Goal: Information Seeking & Learning: Find contact information

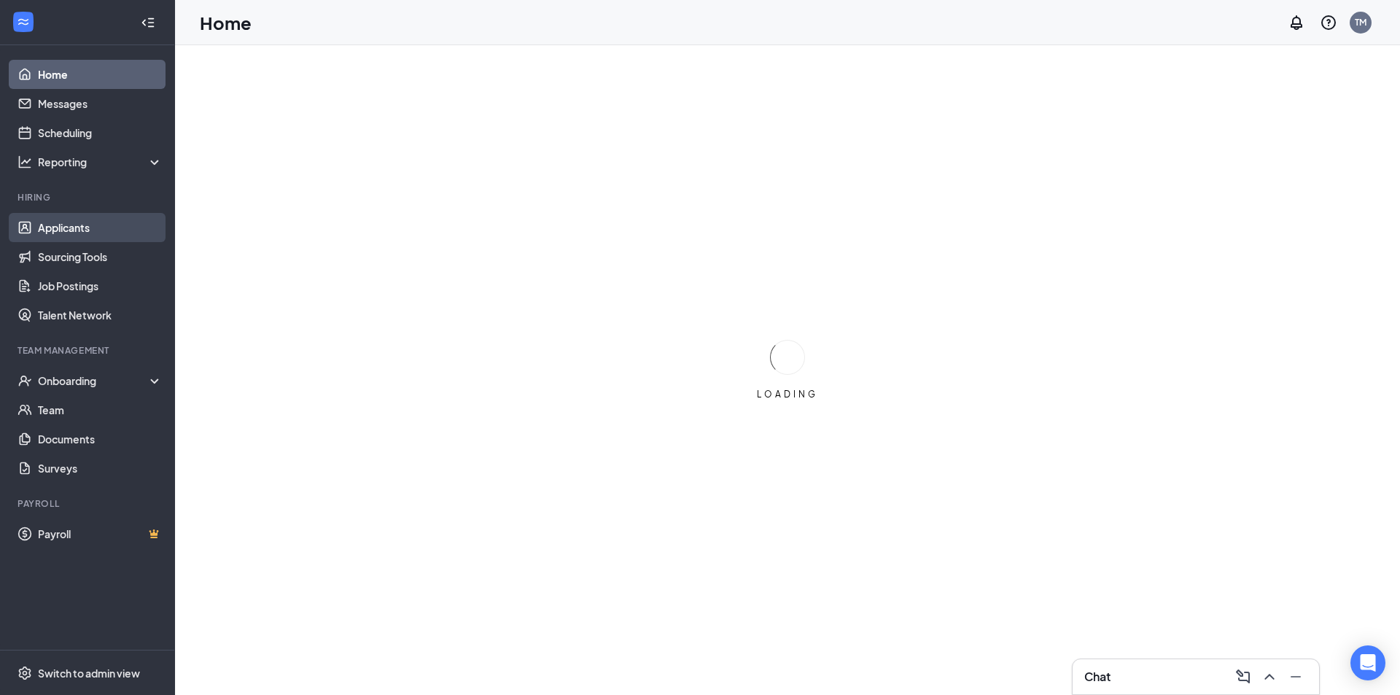
click at [84, 238] on link "Applicants" at bounding box center [100, 227] width 125 height 29
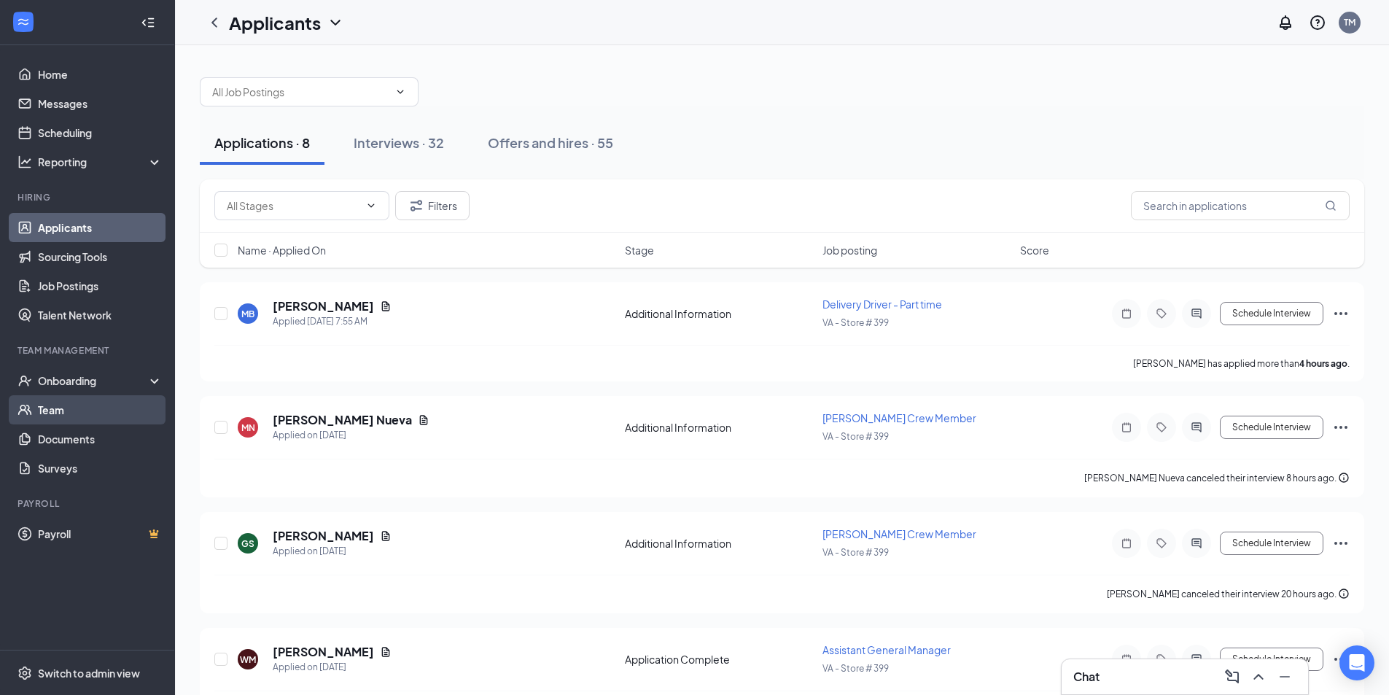
click at [78, 402] on link "Team" at bounding box center [100, 409] width 125 height 29
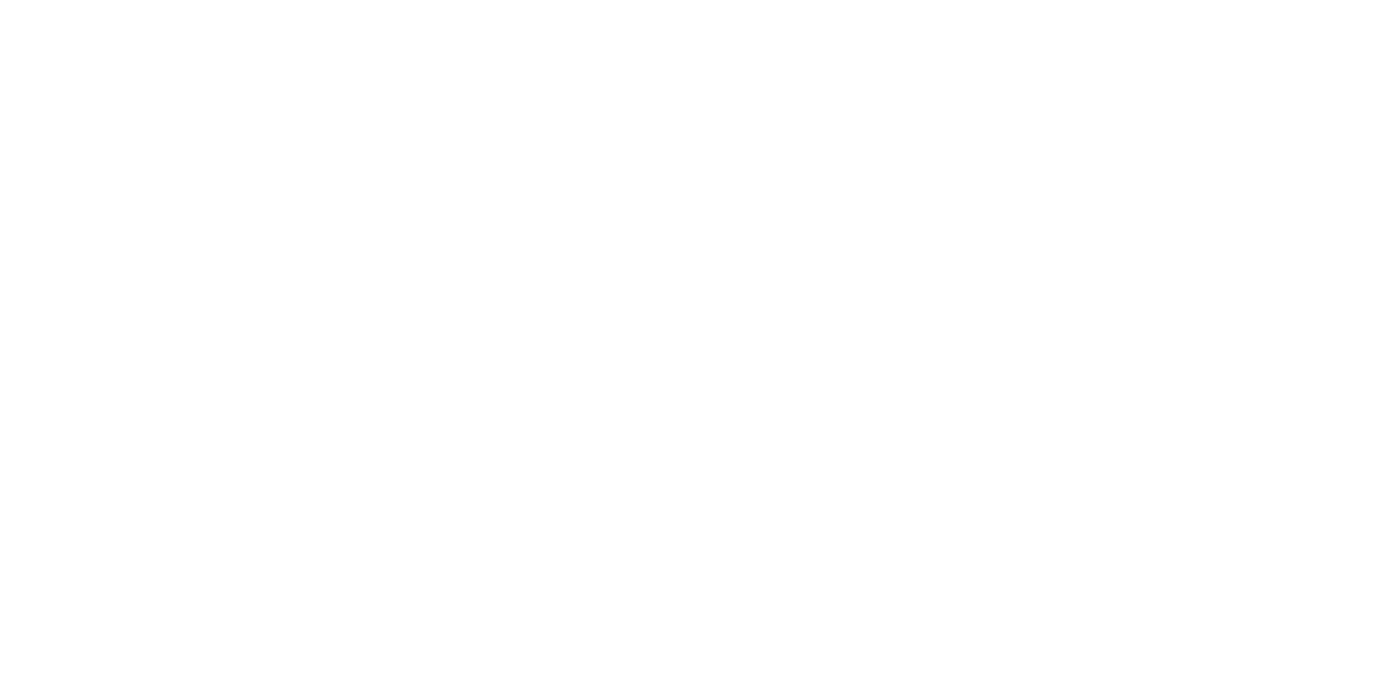
click at [79, 386] on body at bounding box center [700, 347] width 1400 height 695
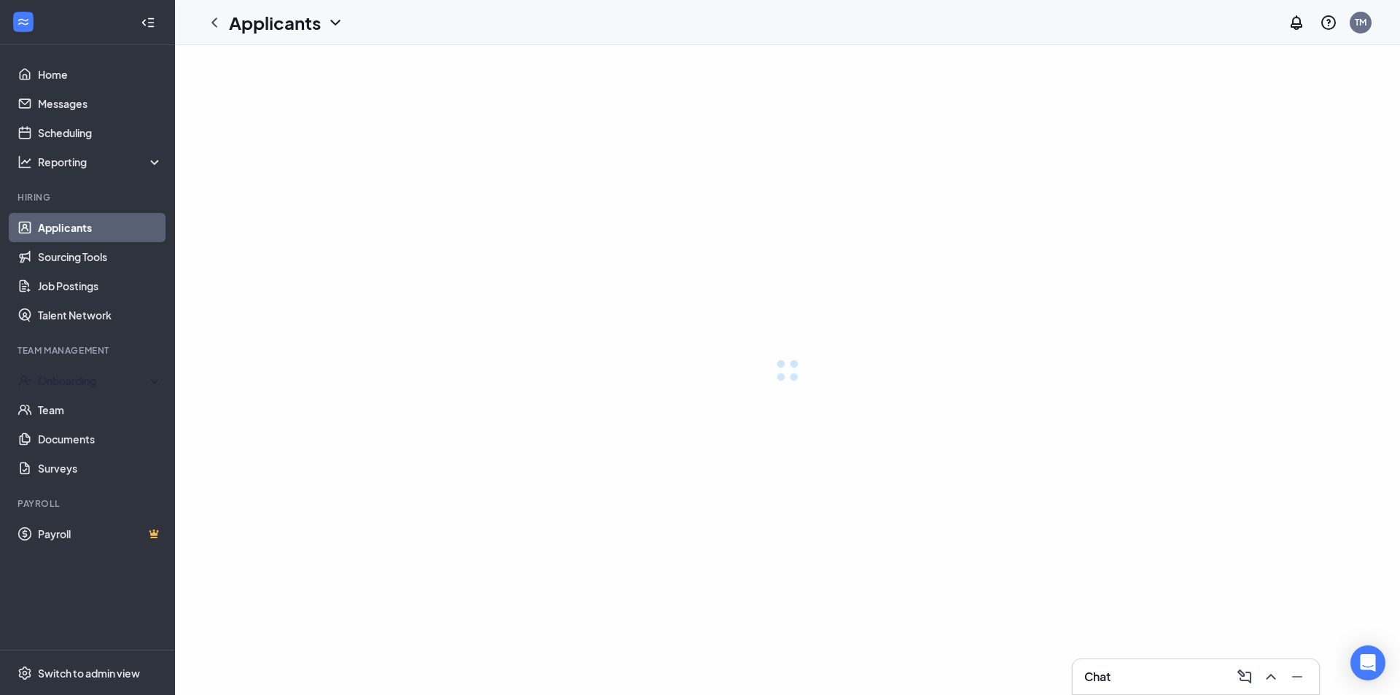
click at [99, 386] on div "Onboarding" at bounding box center [100, 380] width 125 height 15
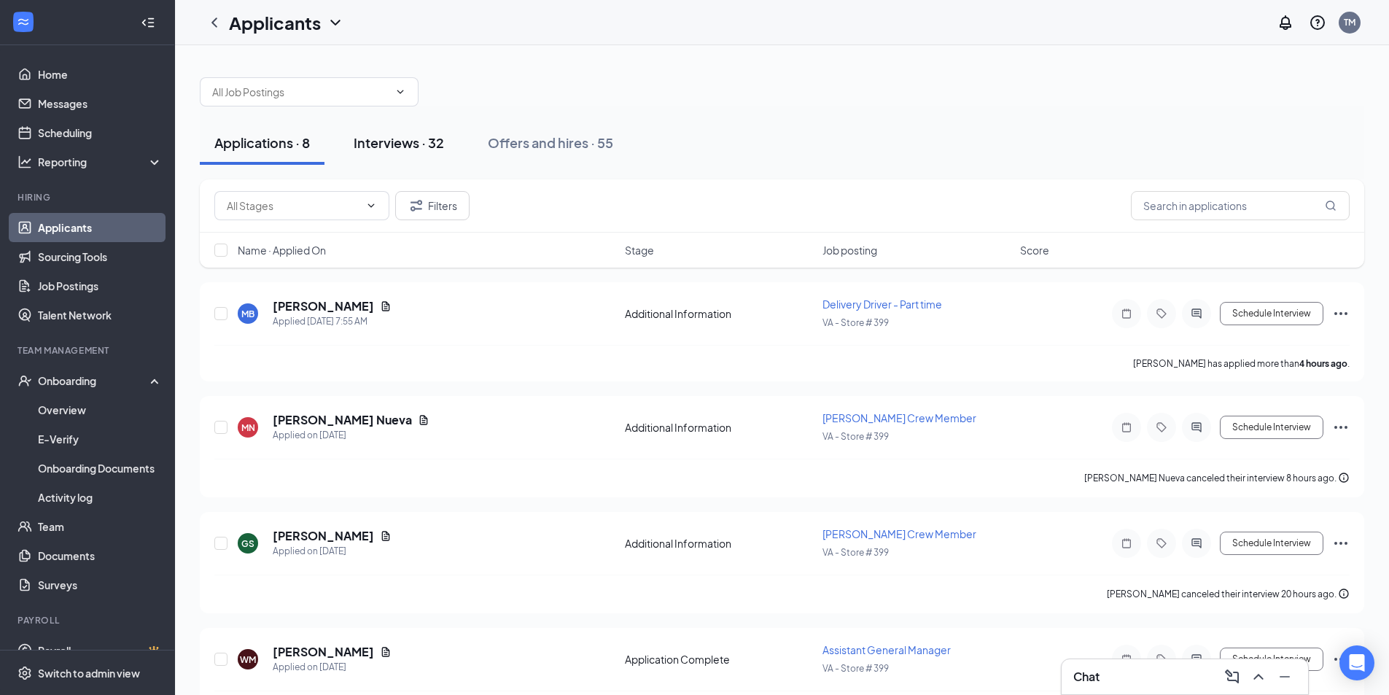
click at [432, 148] on div "Interviews · 32" at bounding box center [399, 142] width 90 height 18
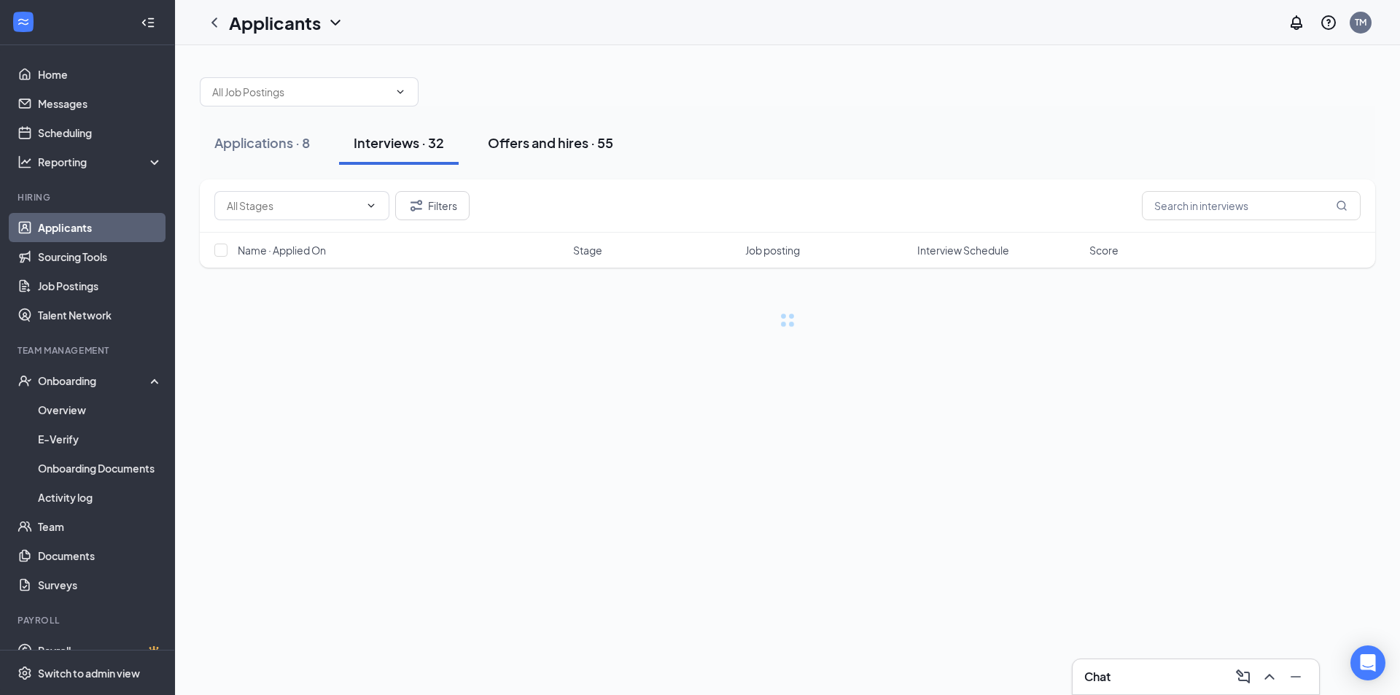
click at [561, 147] on div "Offers and hires · 55" at bounding box center [550, 142] width 125 height 18
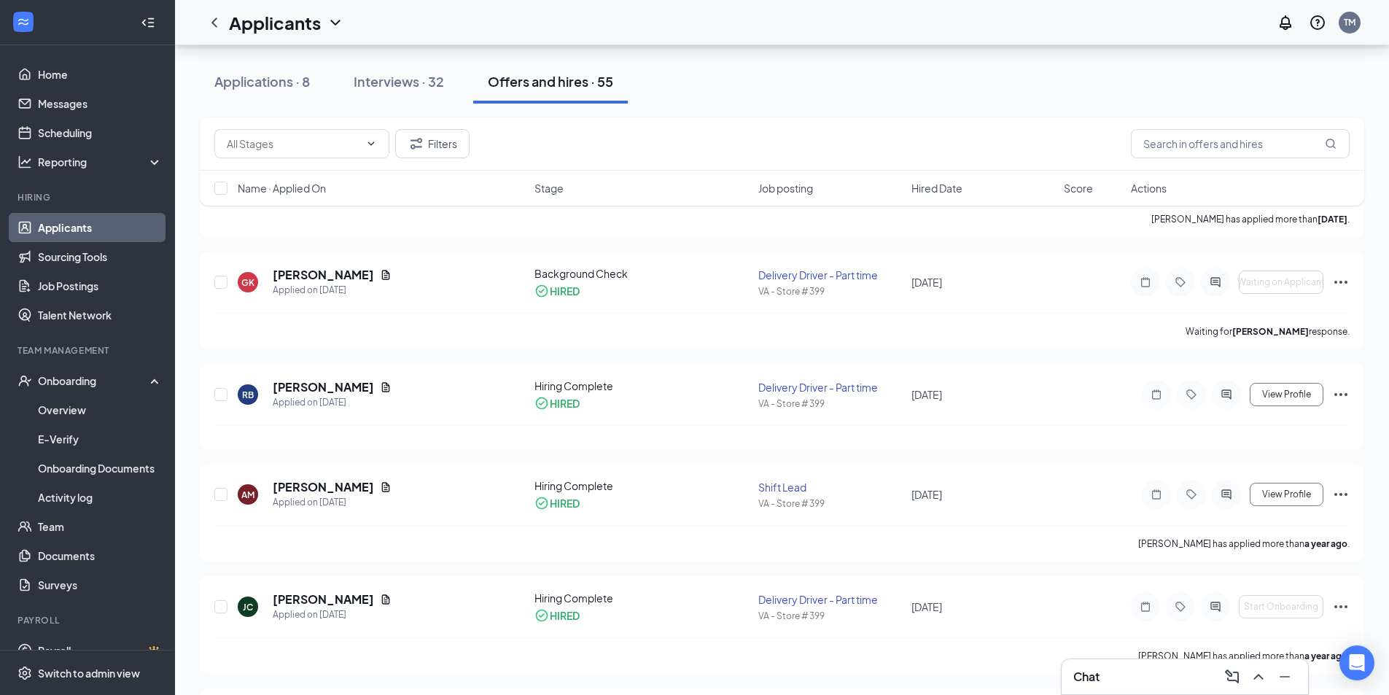
scroll to position [1328, 0]
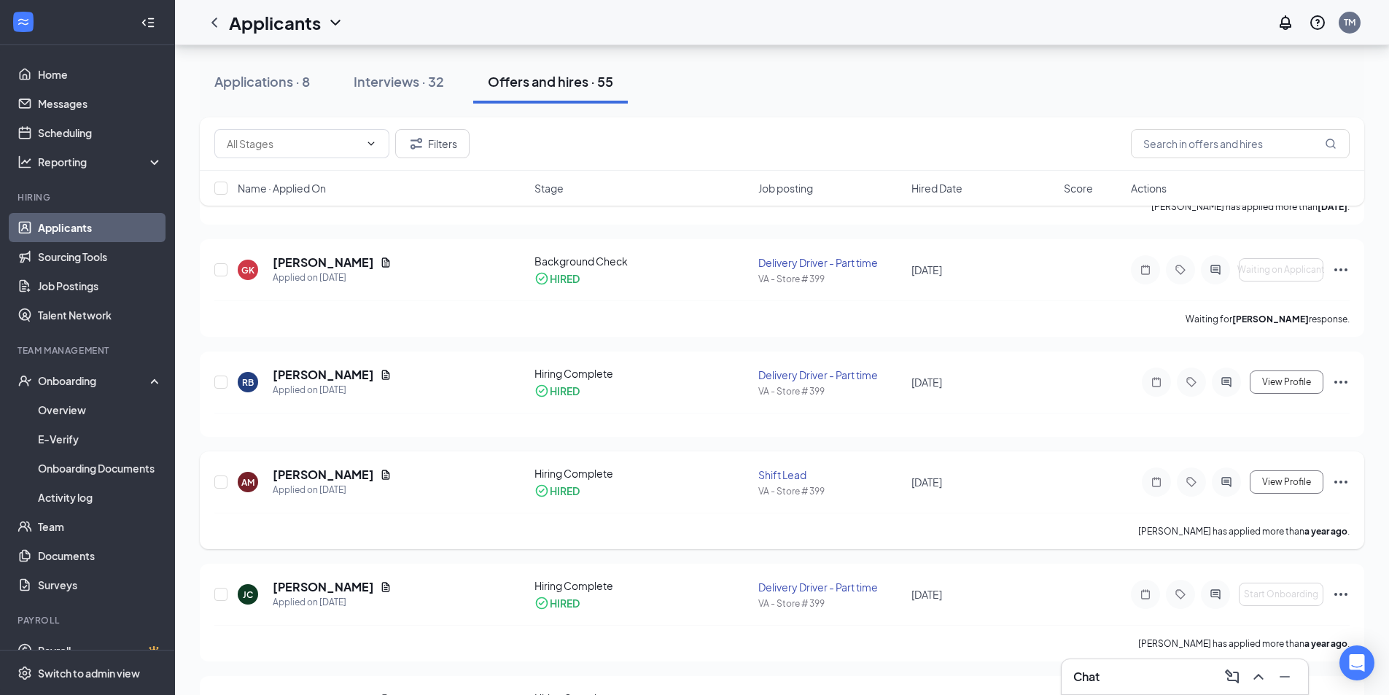
click at [1343, 473] on icon "Ellipses" at bounding box center [1340, 481] width 17 height 17
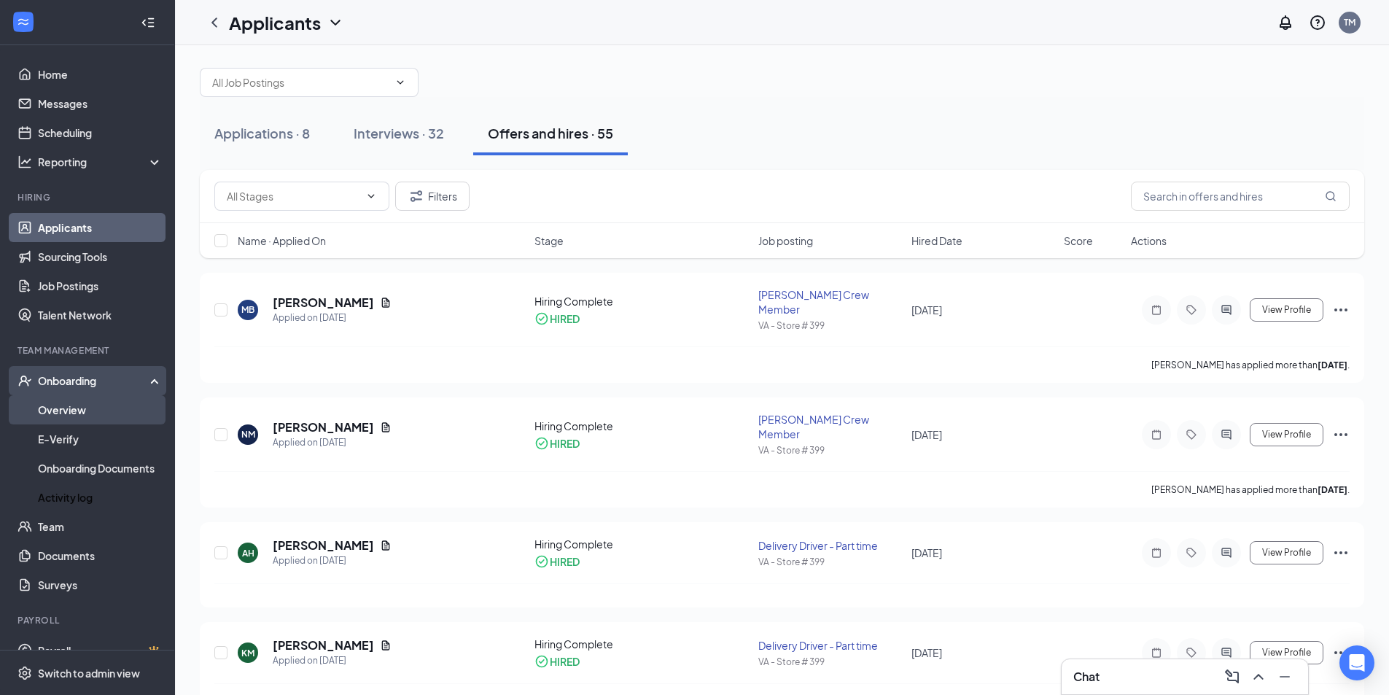
scroll to position [0, 0]
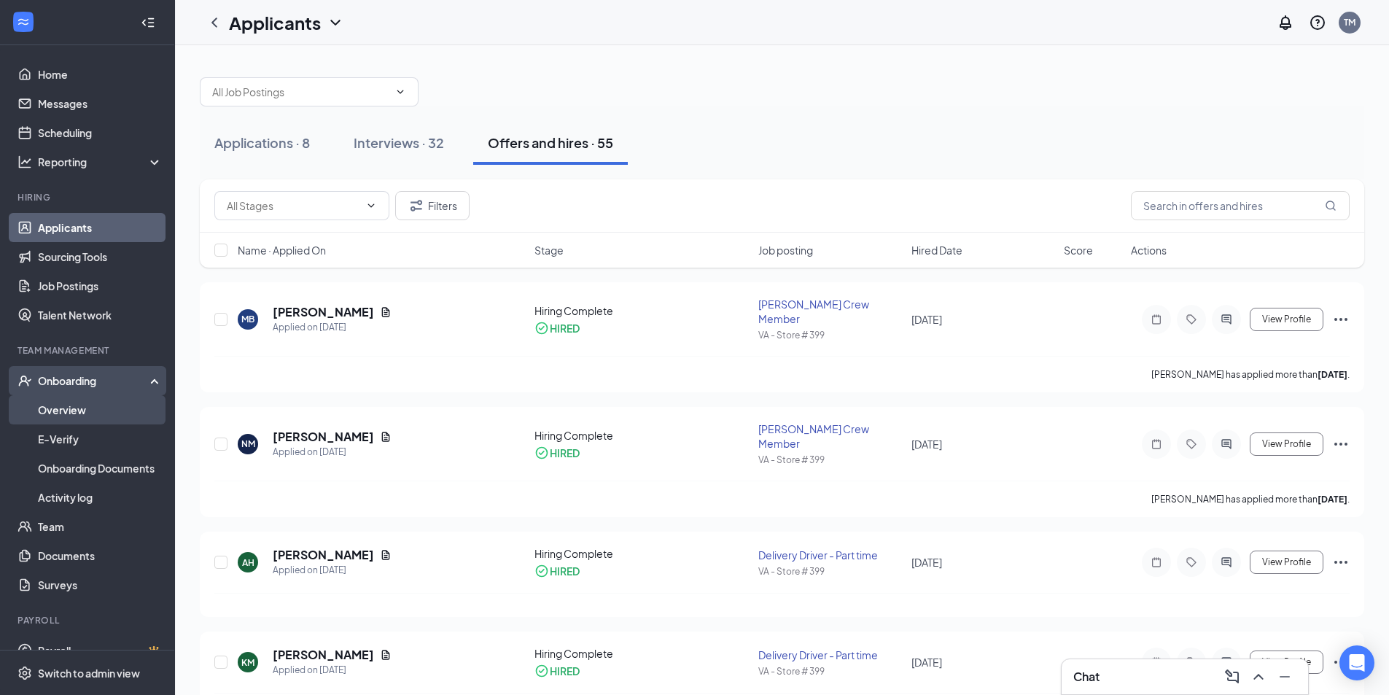
click at [77, 414] on link "Overview" at bounding box center [100, 409] width 125 height 29
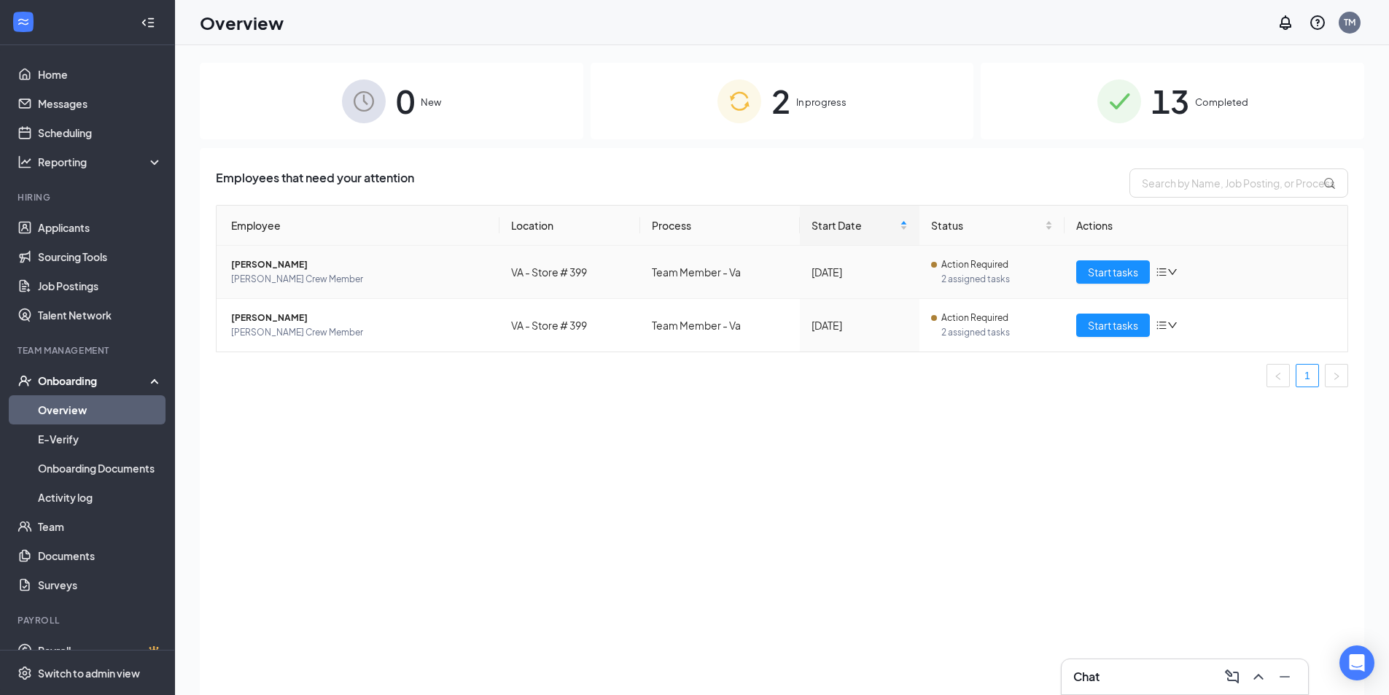
click at [288, 260] on span "[PERSON_NAME]" at bounding box center [359, 264] width 257 height 15
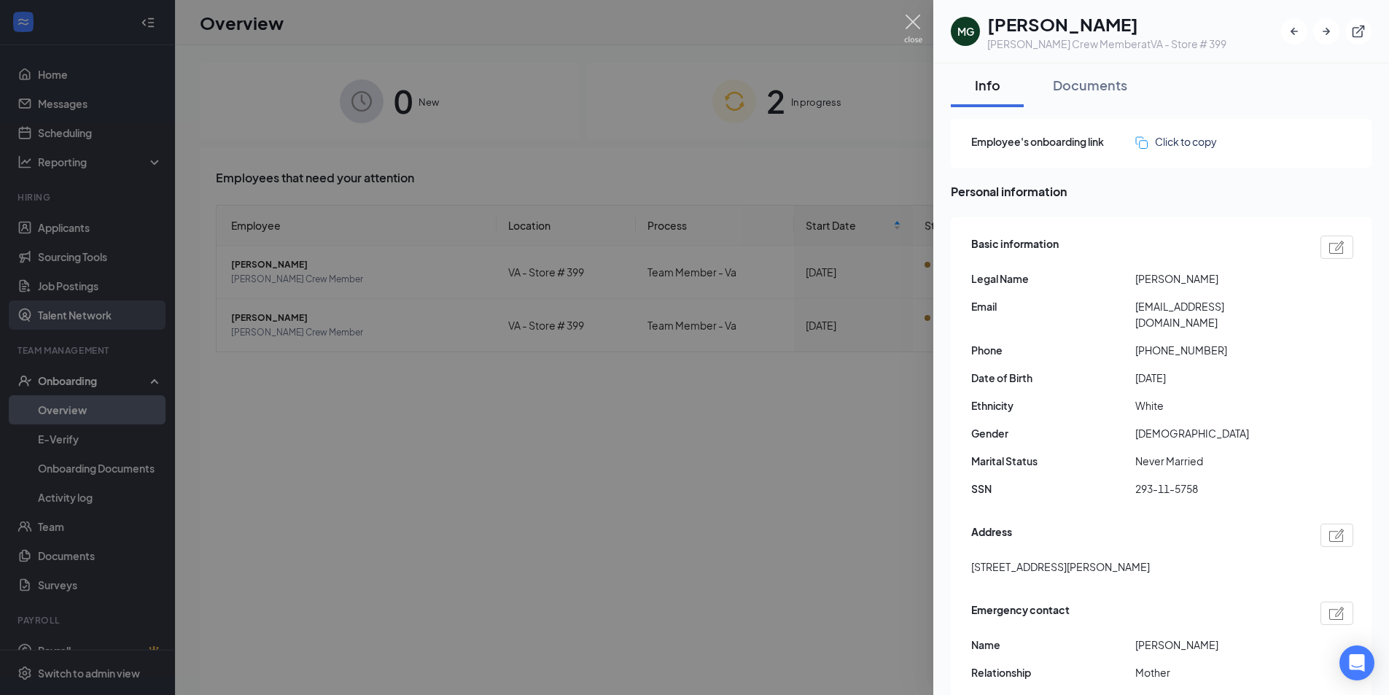
click at [907, 25] on img at bounding box center [913, 29] width 18 height 28
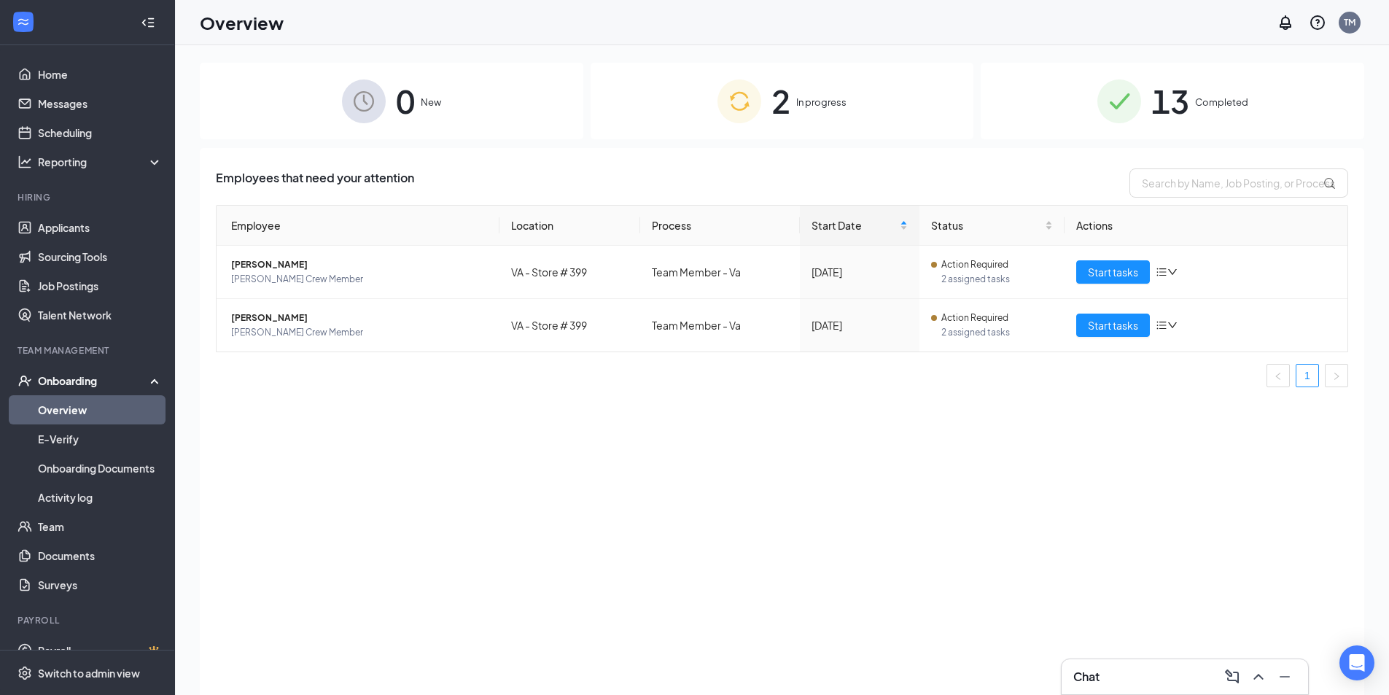
click at [712, 99] on div "2 In progress" at bounding box center [782, 101] width 383 height 77
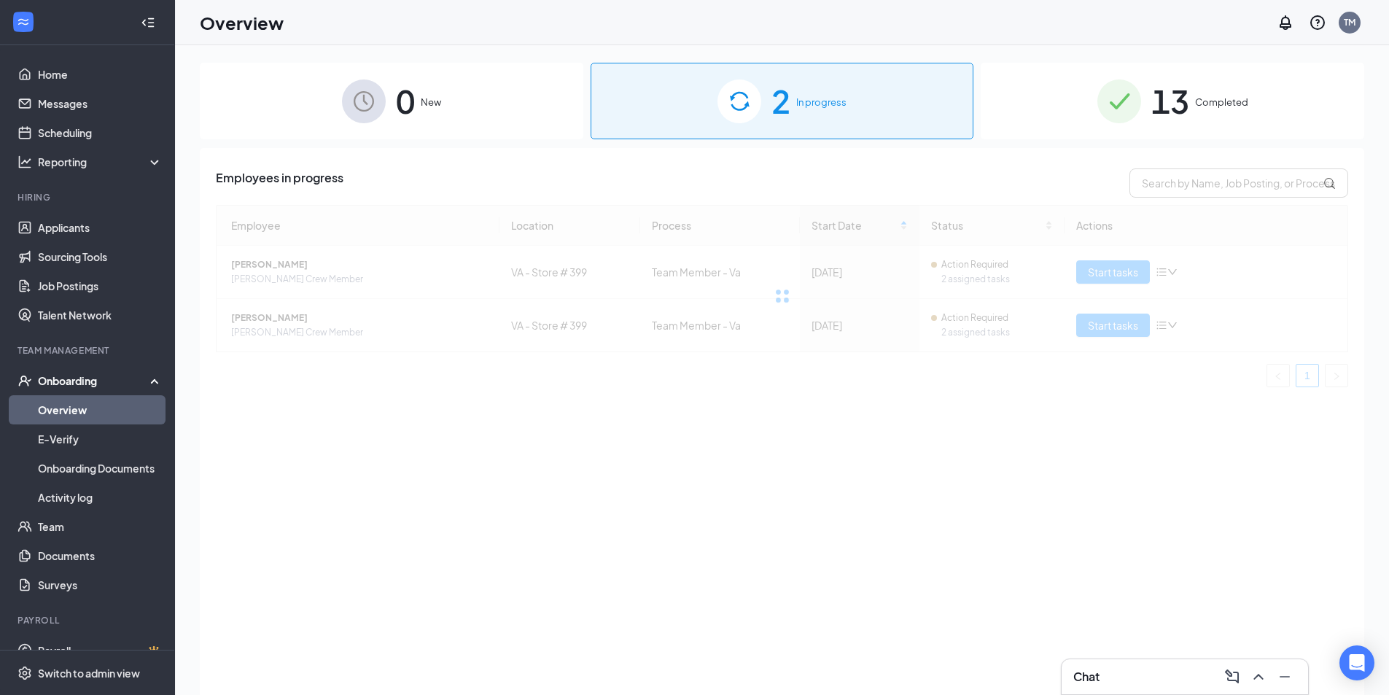
click at [463, 92] on div "0 New" at bounding box center [391, 101] width 383 height 77
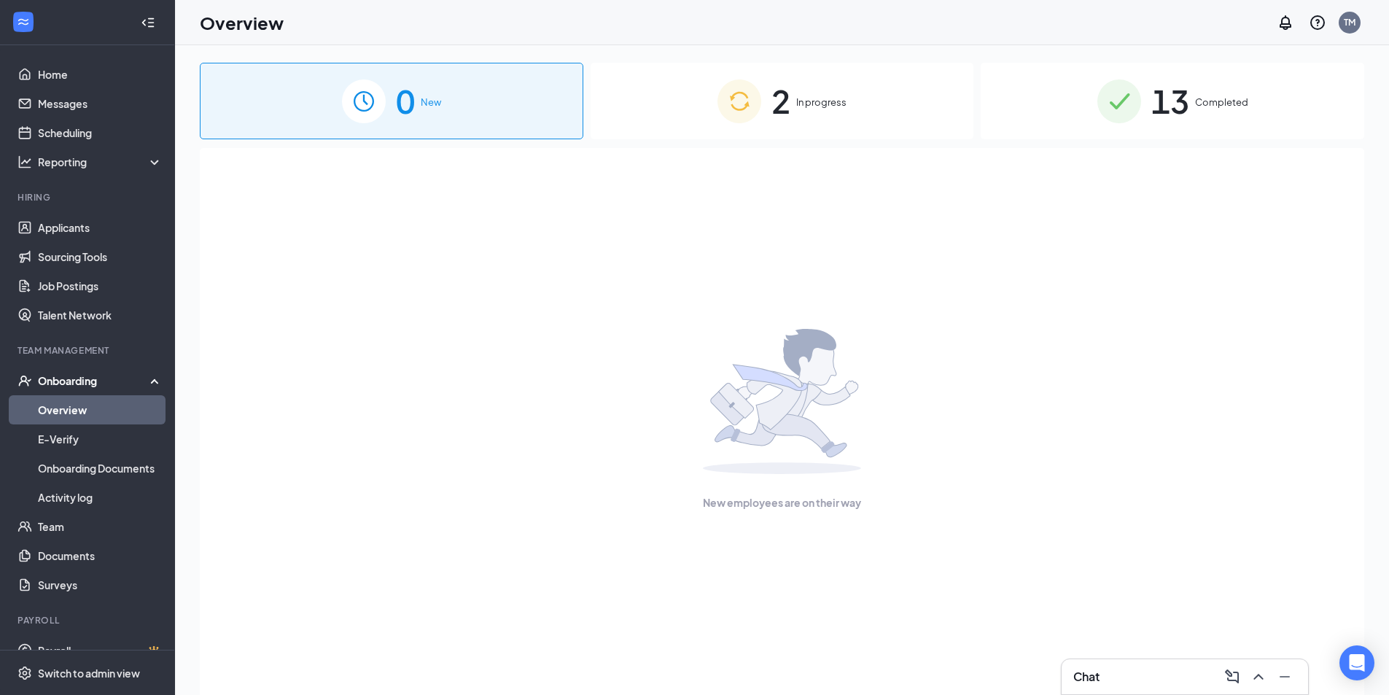
click at [693, 114] on div "2 In progress" at bounding box center [782, 101] width 383 height 77
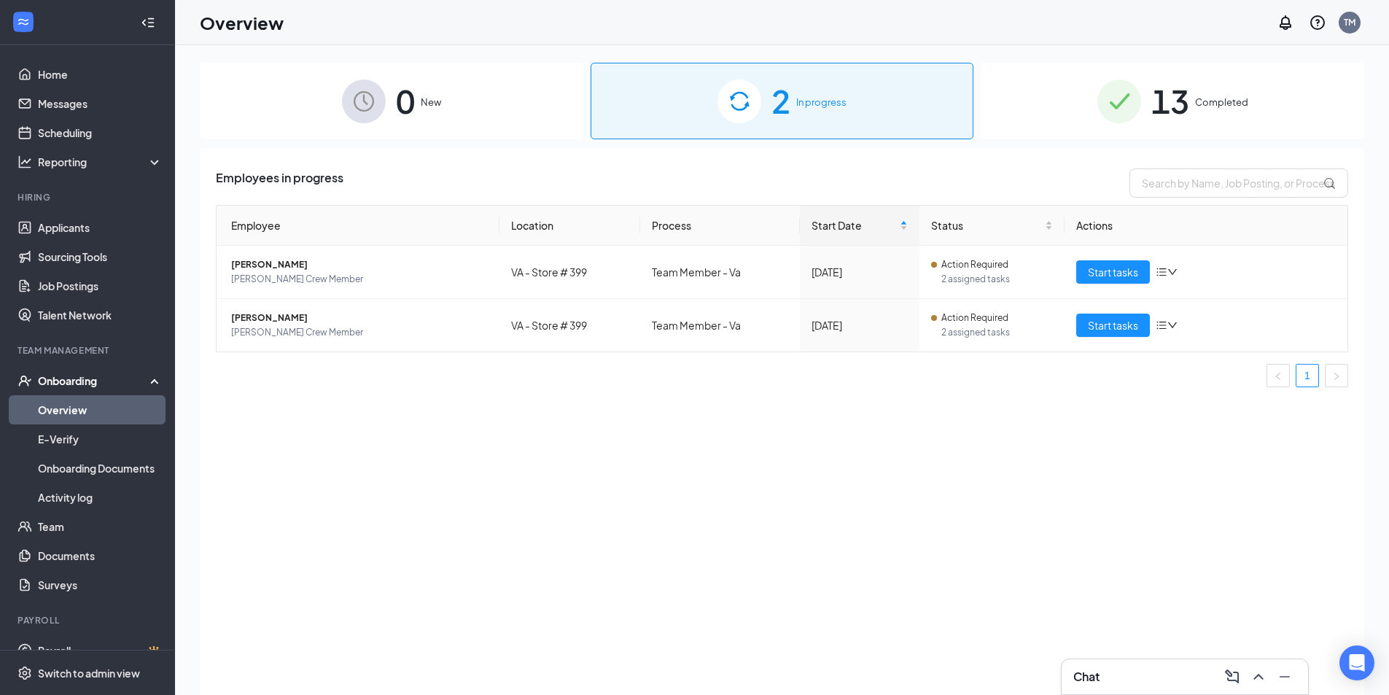
click at [1085, 104] on div "13 Completed" at bounding box center [1172, 101] width 383 height 77
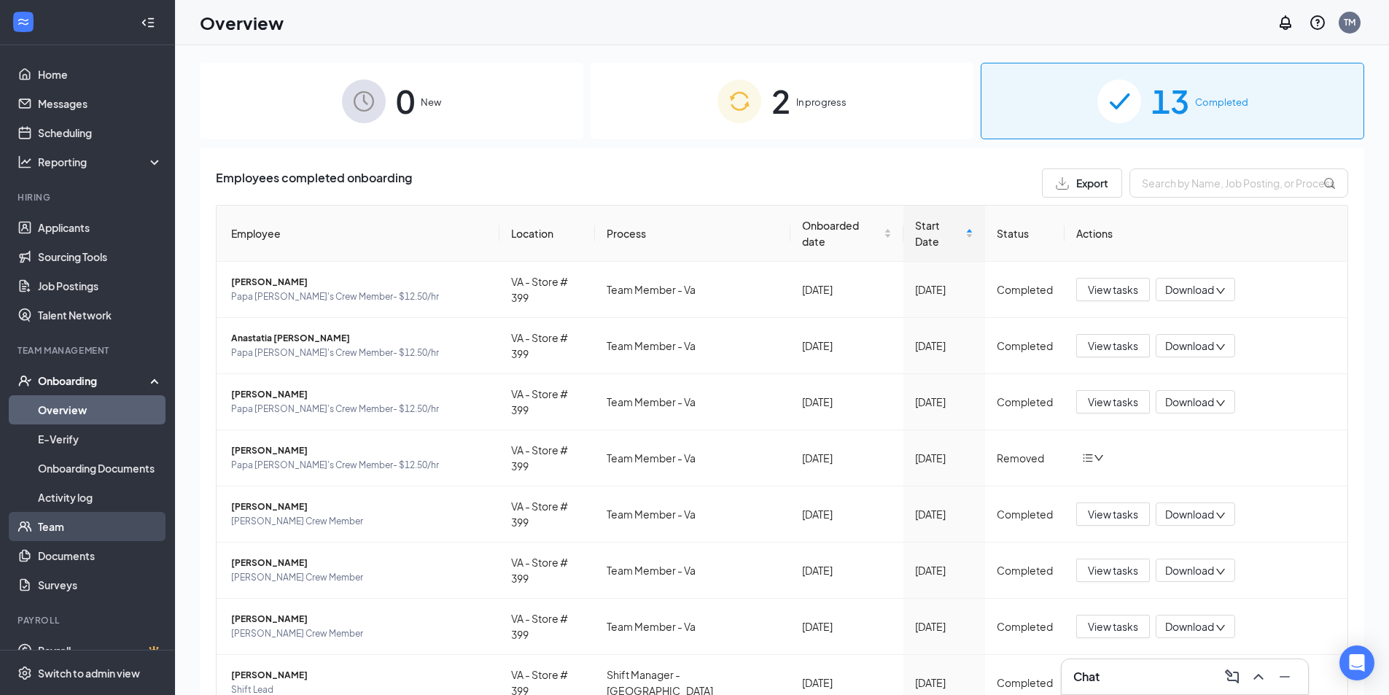
click at [85, 533] on link "Team" at bounding box center [100, 526] width 125 height 29
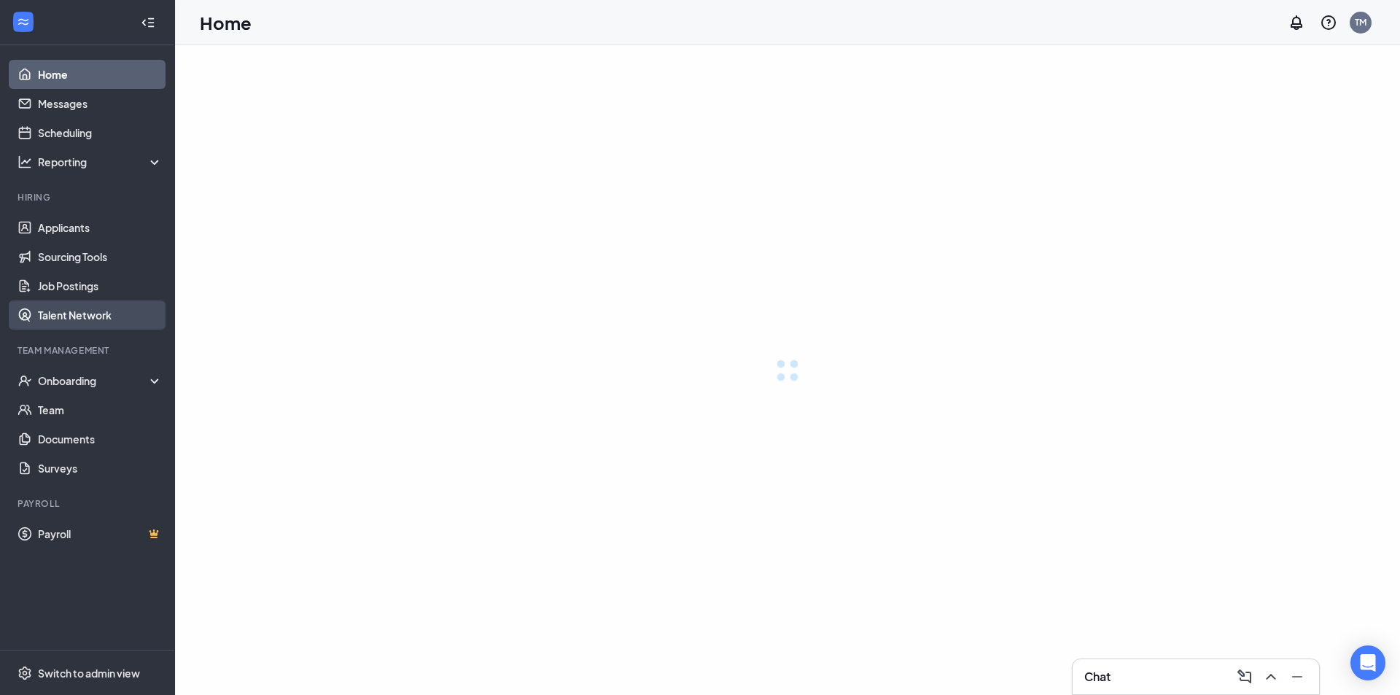
click at [85, 315] on link "Talent Network" at bounding box center [100, 314] width 125 height 29
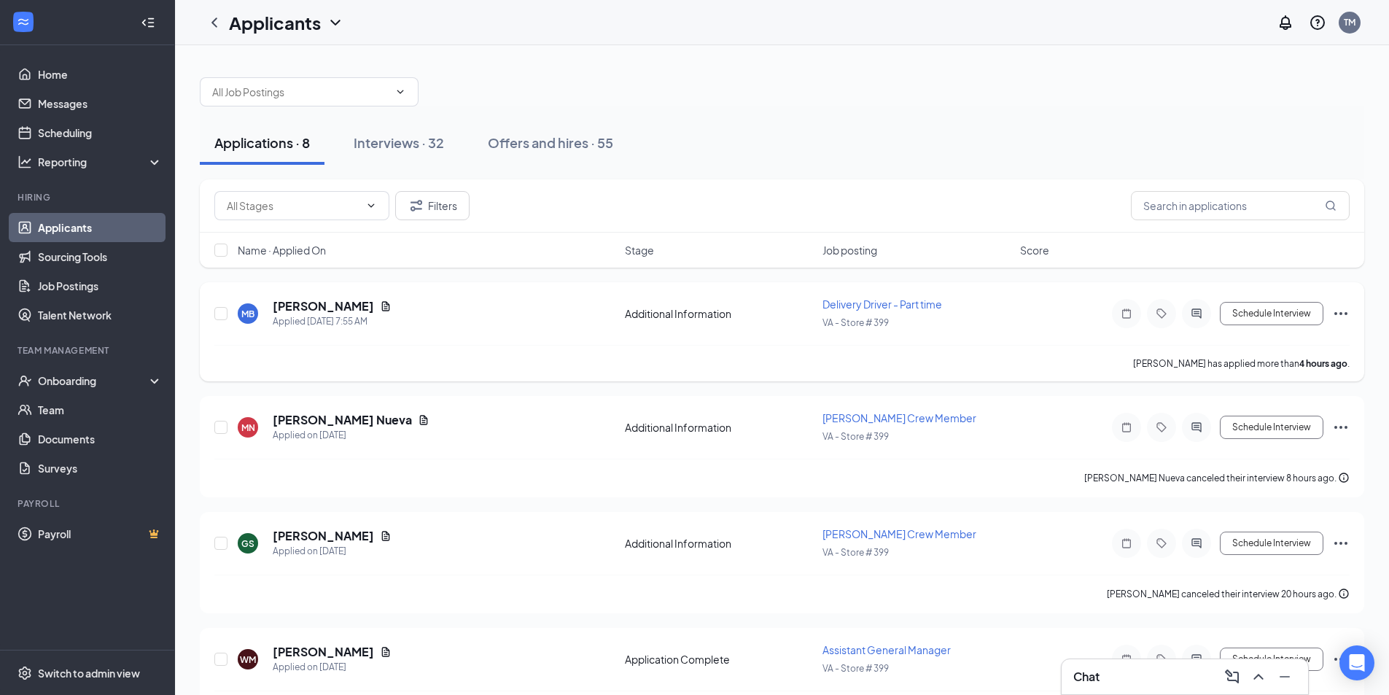
click at [1340, 311] on icon "Ellipses" at bounding box center [1340, 313] width 17 height 17
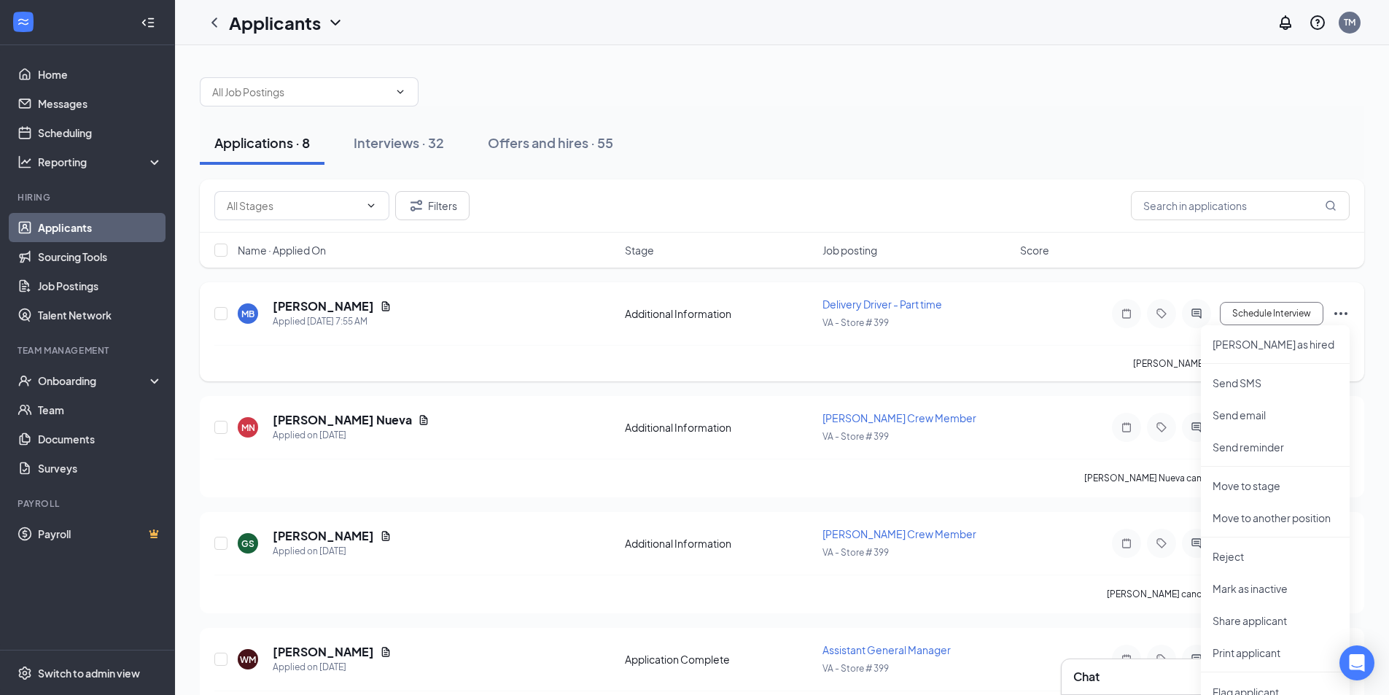
click at [1035, 329] on div "MB [PERSON_NAME] Applied [DATE] 7:55 AM Additional Information Delivery Driver …" at bounding box center [781, 321] width 1135 height 48
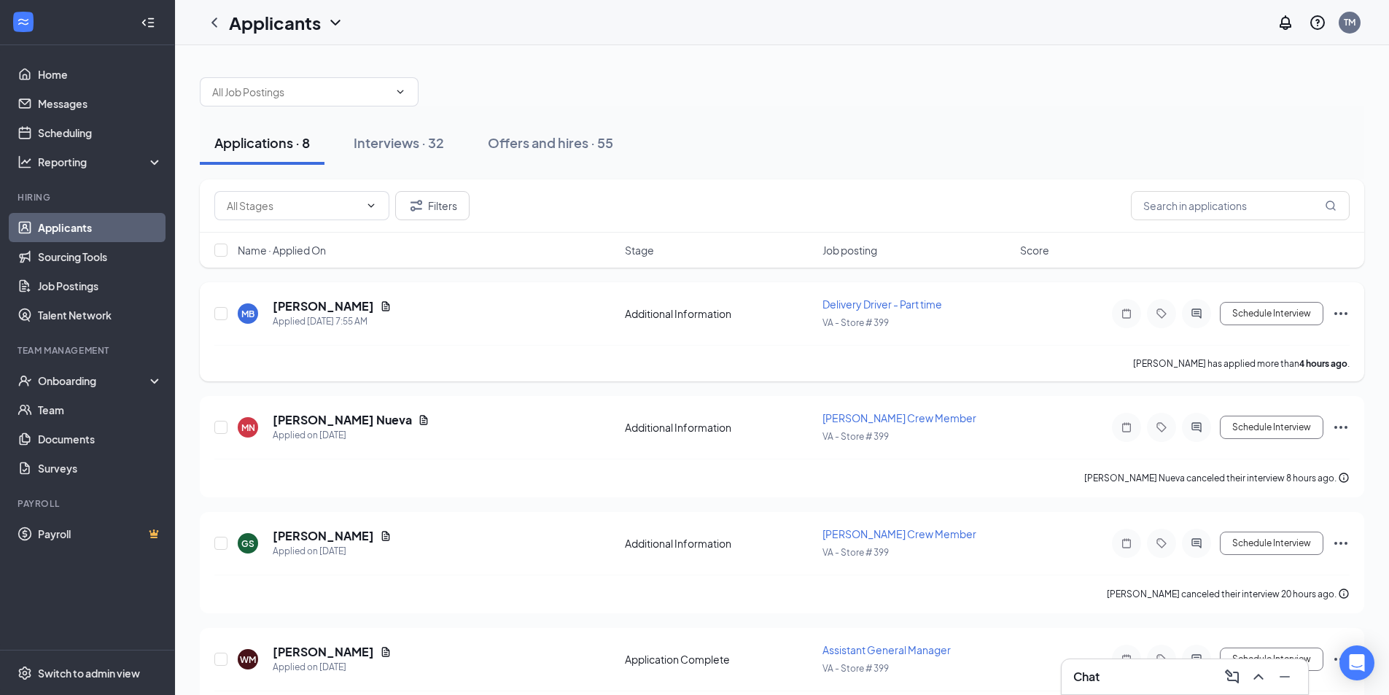
click at [324, 307] on h5 "[PERSON_NAME]" at bounding box center [323, 306] width 101 height 16
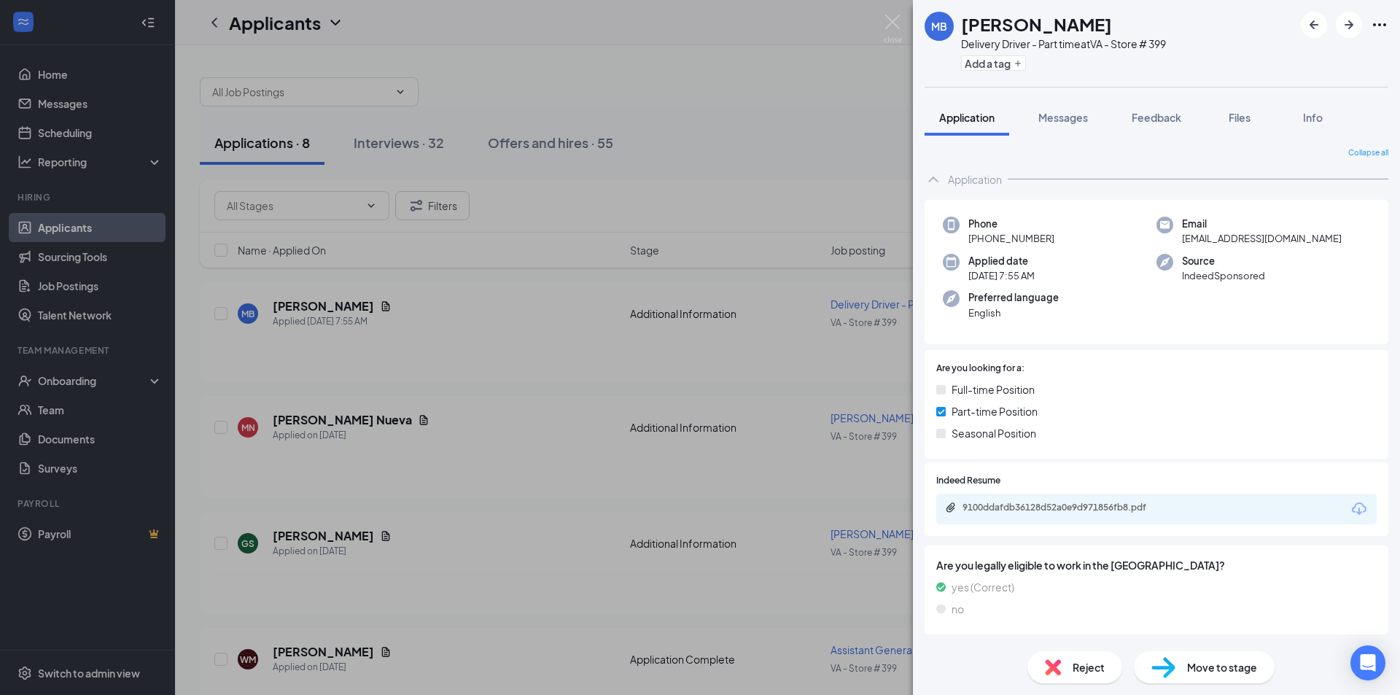
drag, startPoint x: 1029, startPoint y: 241, endPoint x: 960, endPoint y: 245, distance: 69.4
click at [960, 245] on div "Phone +1 (757) 612-2762" at bounding box center [1050, 232] width 214 height 30
drag, startPoint x: 1021, startPoint y: 15, endPoint x: 966, endPoint y: 31, distance: 56.8
click at [966, 31] on div "[PERSON_NAME]" at bounding box center [1063, 24] width 205 height 25
copy h1 "[PERSON_NAME]"
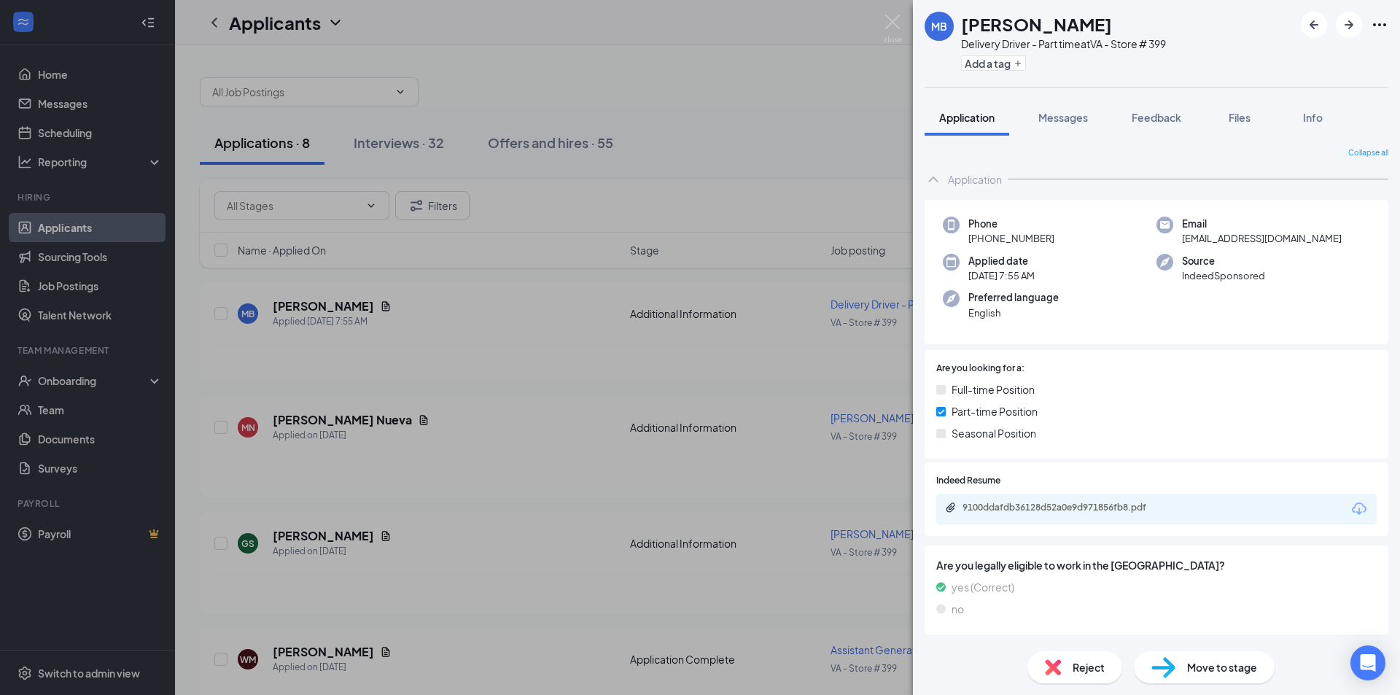
click at [965, 237] on div "Phone +1 (757) 612-2762" at bounding box center [1050, 232] width 214 height 30
drag, startPoint x: 1056, startPoint y: 245, endPoint x: 963, endPoint y: 238, distance: 93.6
click at [963, 238] on div "Phone +1 (757) 612-2762" at bounding box center [1050, 232] width 214 height 30
copy span "+1 (757) 612-2762"
click at [1055, 233] on div "Phone +1 (757) 612-2762" at bounding box center [1050, 232] width 214 height 30
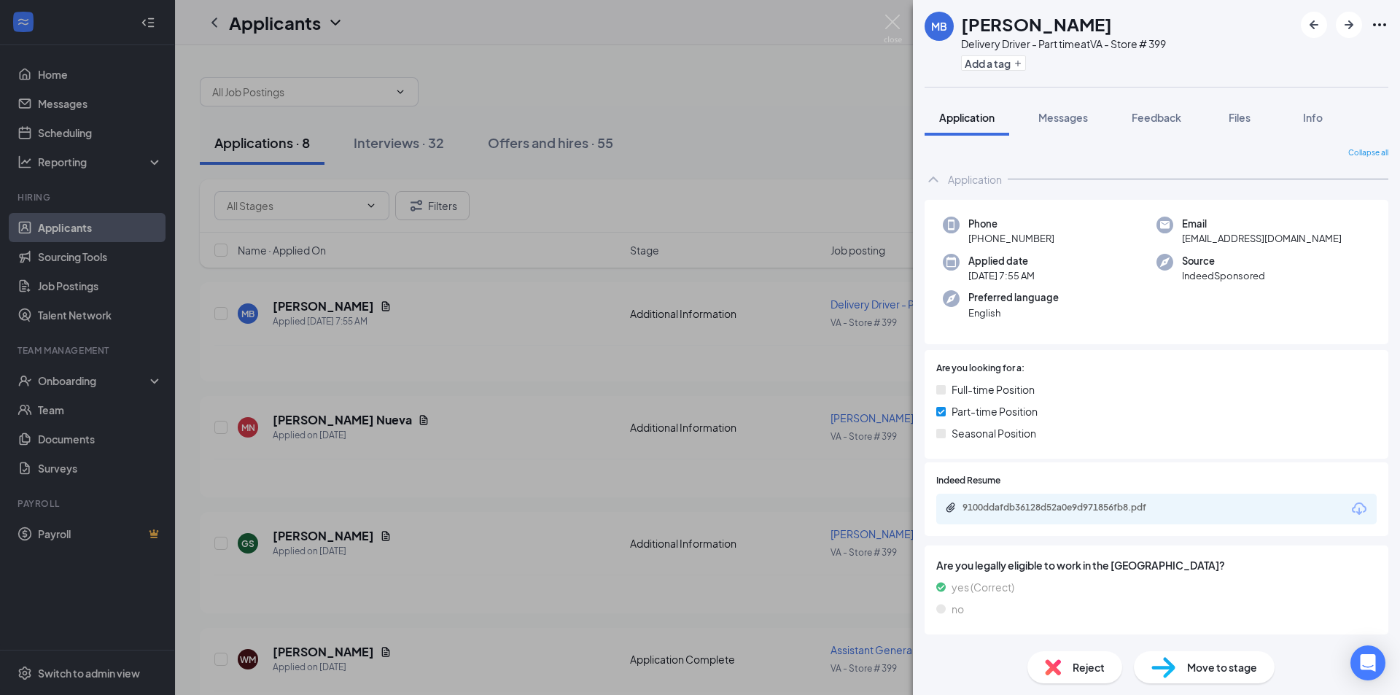
drag, startPoint x: 1055, startPoint y: 239, endPoint x: 982, endPoint y: 242, distance: 73.0
click at [982, 242] on div "Phone +1 (757) 612-2762" at bounding box center [1050, 232] width 214 height 30
copy span "(757) 612-2762"
click at [699, 179] on div "MB Mylo Bowles Delivery Driver - Part time at VA - Store # 399 Add a tag Applic…" at bounding box center [700, 347] width 1400 height 695
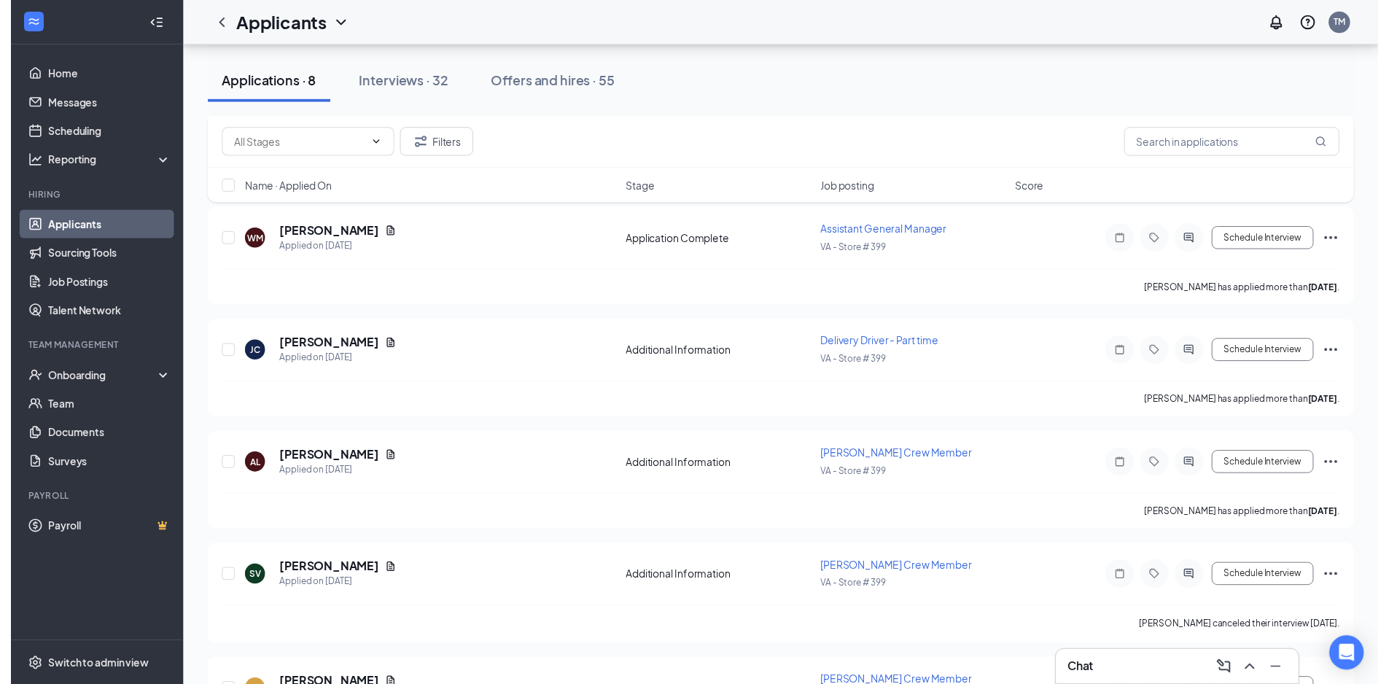
scroll to position [437, 0]
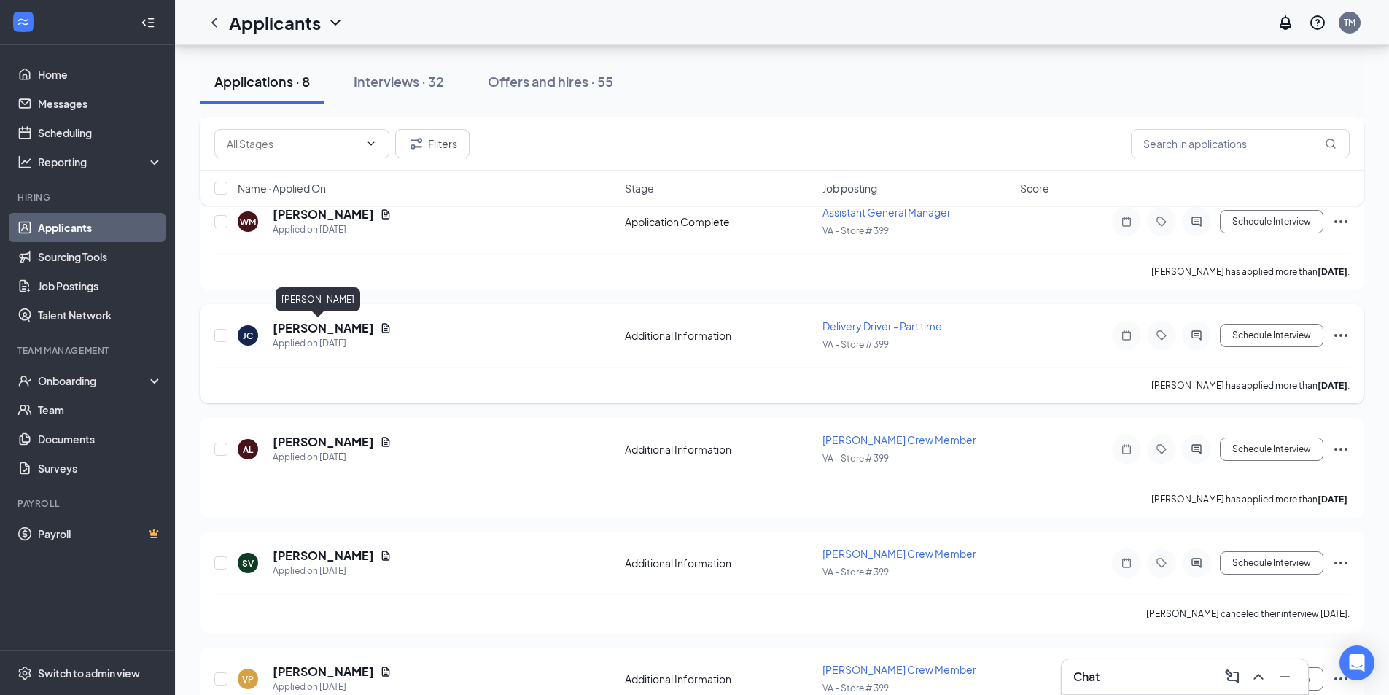
click at [325, 329] on h5 "[PERSON_NAME]" at bounding box center [323, 328] width 101 height 16
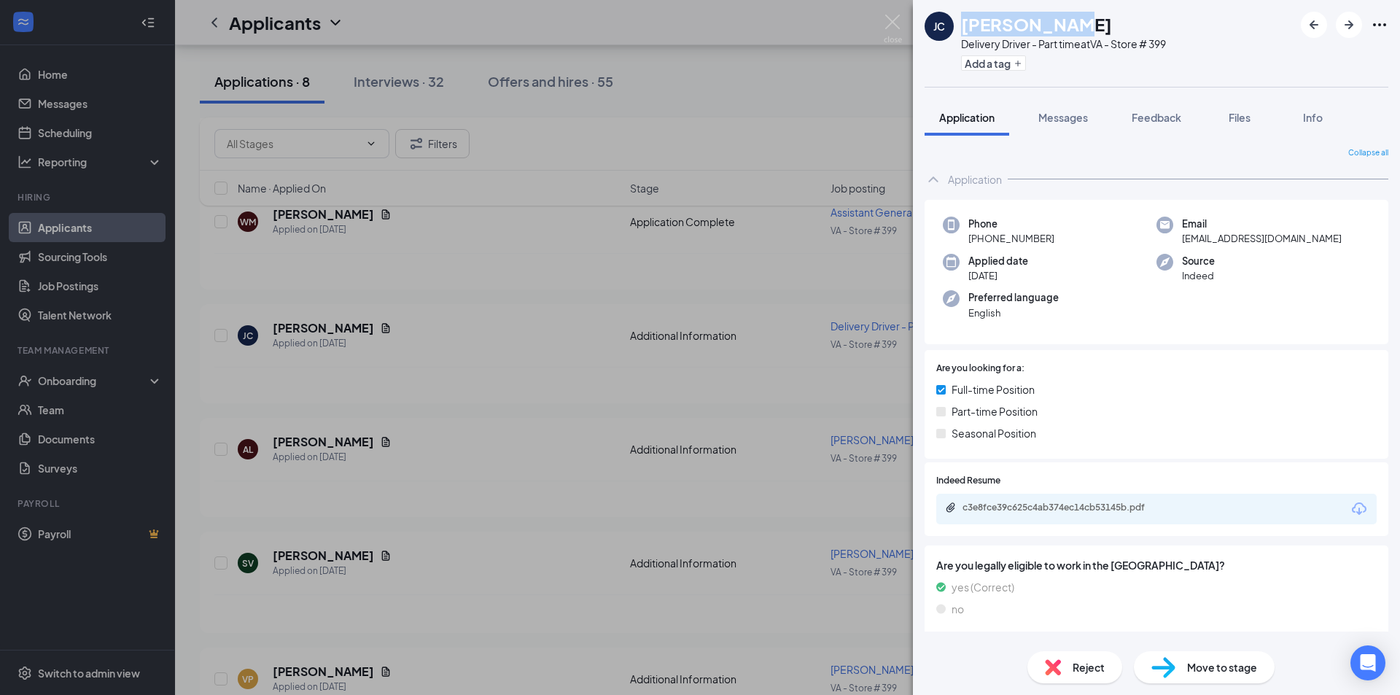
drag, startPoint x: 978, startPoint y: 21, endPoint x: 962, endPoint y: 23, distance: 15.5
click at [962, 23] on div "[PERSON_NAME]" at bounding box center [1063, 24] width 205 height 25
copy h1 "[PERSON_NAME]"
click at [1094, 254] on div "Applied date Aug 13" at bounding box center [1050, 269] width 214 height 30
drag, startPoint x: 1057, startPoint y: 241, endPoint x: 980, endPoint y: 244, distance: 77.4
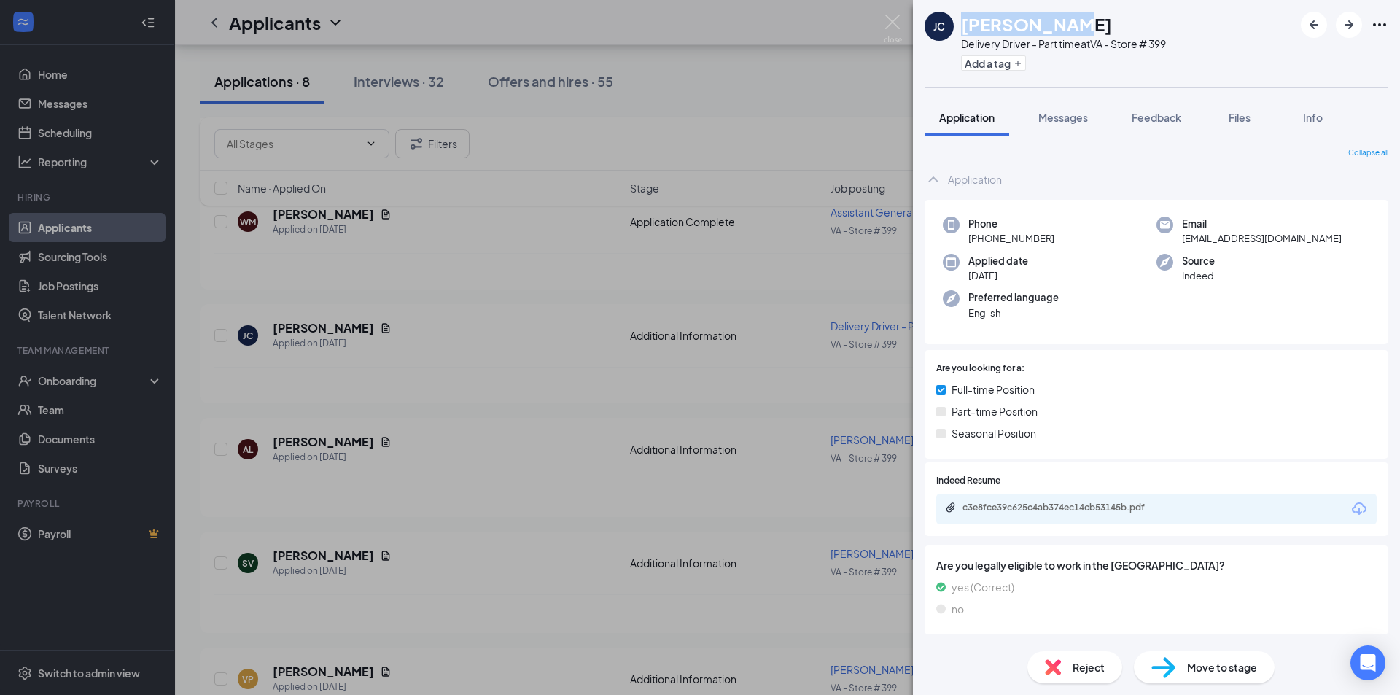
click at [980, 244] on div "Phone +1 (540) 234-9500" at bounding box center [1050, 232] width 214 height 30
copy span "(540) 234-9500"
click at [401, 308] on div "JC Jamie Clark Delivery Driver - Part time at VA - Store # 399 Add a tag Applic…" at bounding box center [700, 347] width 1400 height 695
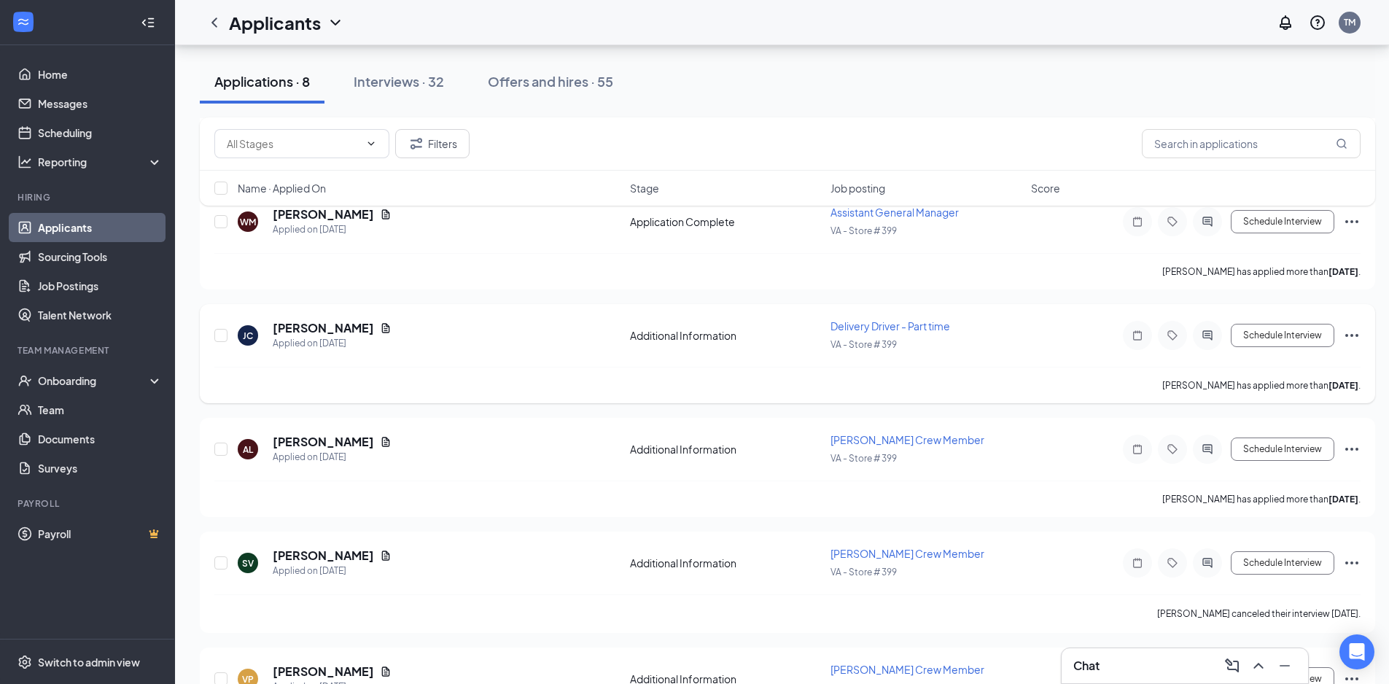
click at [451, 397] on div "Jamie Clark has applied more than 13 days ago ." at bounding box center [787, 385] width 1146 height 36
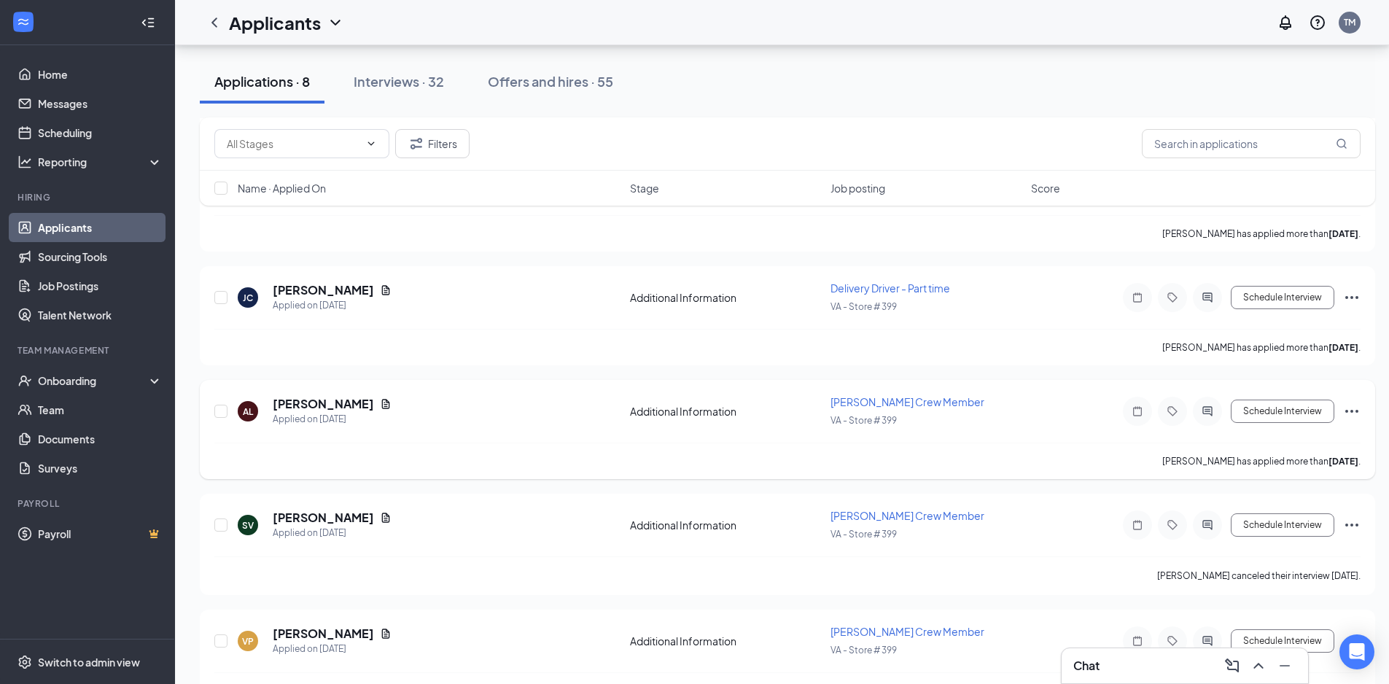
scroll to position [518, 0]
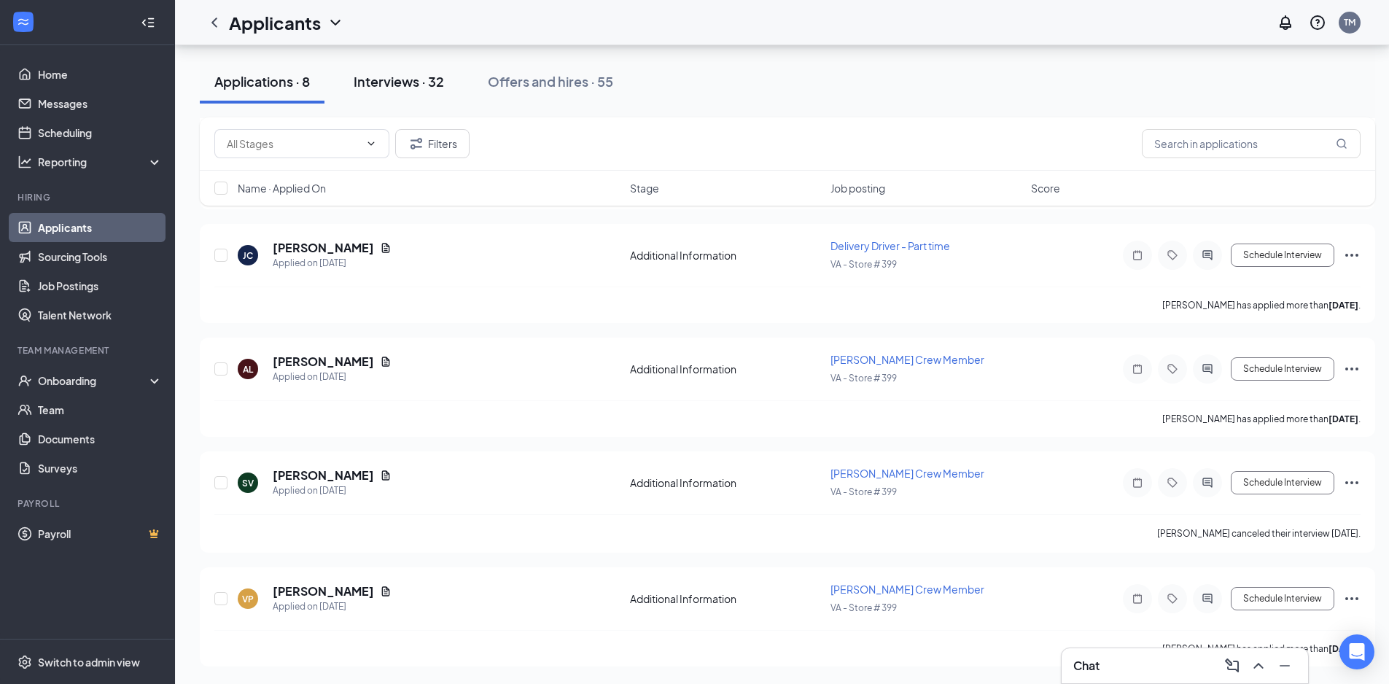
click at [407, 78] on div "Interviews · 32" at bounding box center [399, 81] width 90 height 18
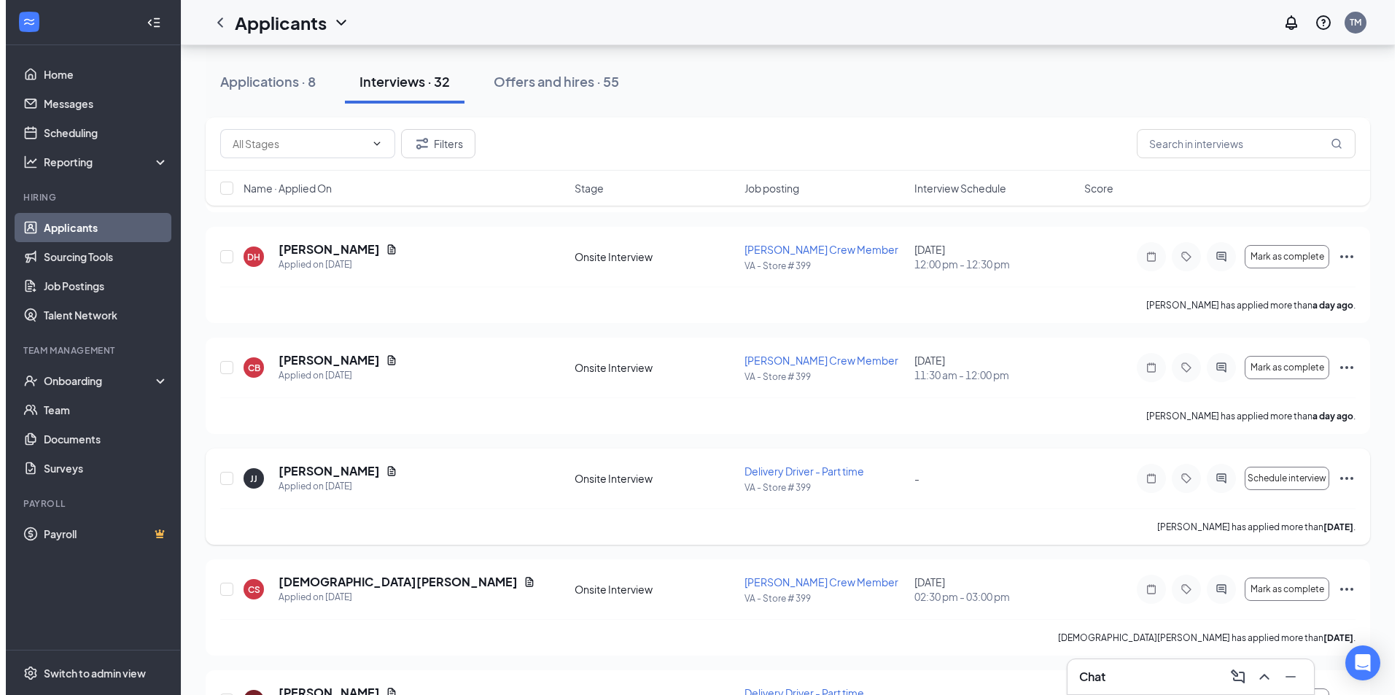
scroll to position [271, 0]
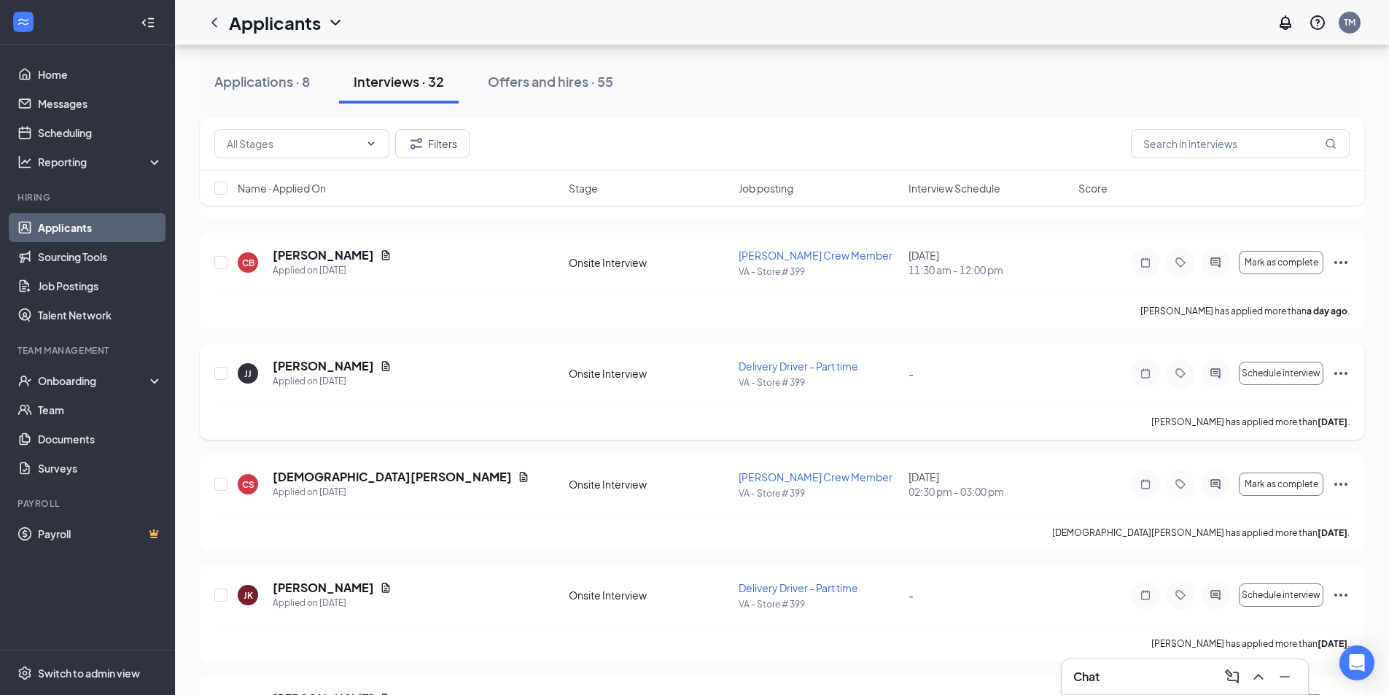
click at [326, 356] on div "JJ Jason Justice Applied on Aug 24 Onsite Interview Delivery Driver - Part time…" at bounding box center [782, 391] width 1164 height 96
click at [324, 365] on h5 "[PERSON_NAME]" at bounding box center [323, 366] width 101 height 16
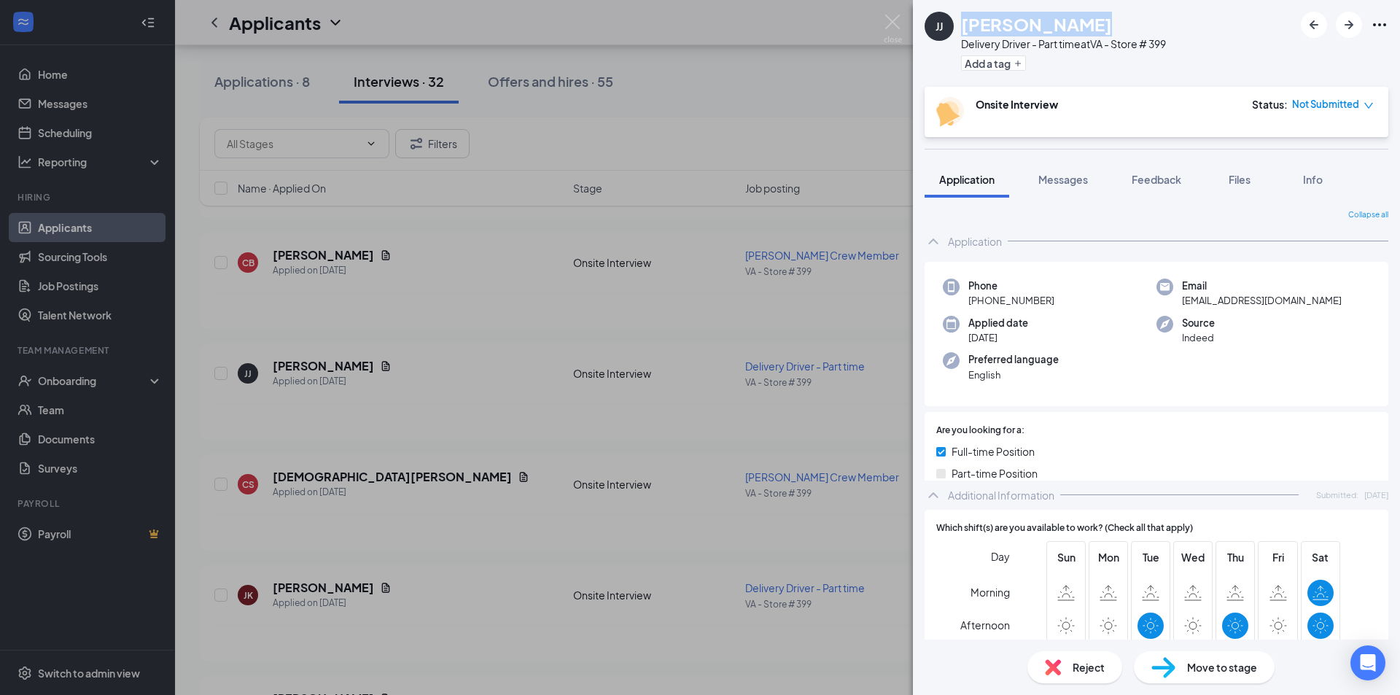
drag, startPoint x: 962, startPoint y: 27, endPoint x: 1041, endPoint y: 31, distance: 79.6
click at [1041, 31] on div "[PERSON_NAME]" at bounding box center [1063, 24] width 205 height 25
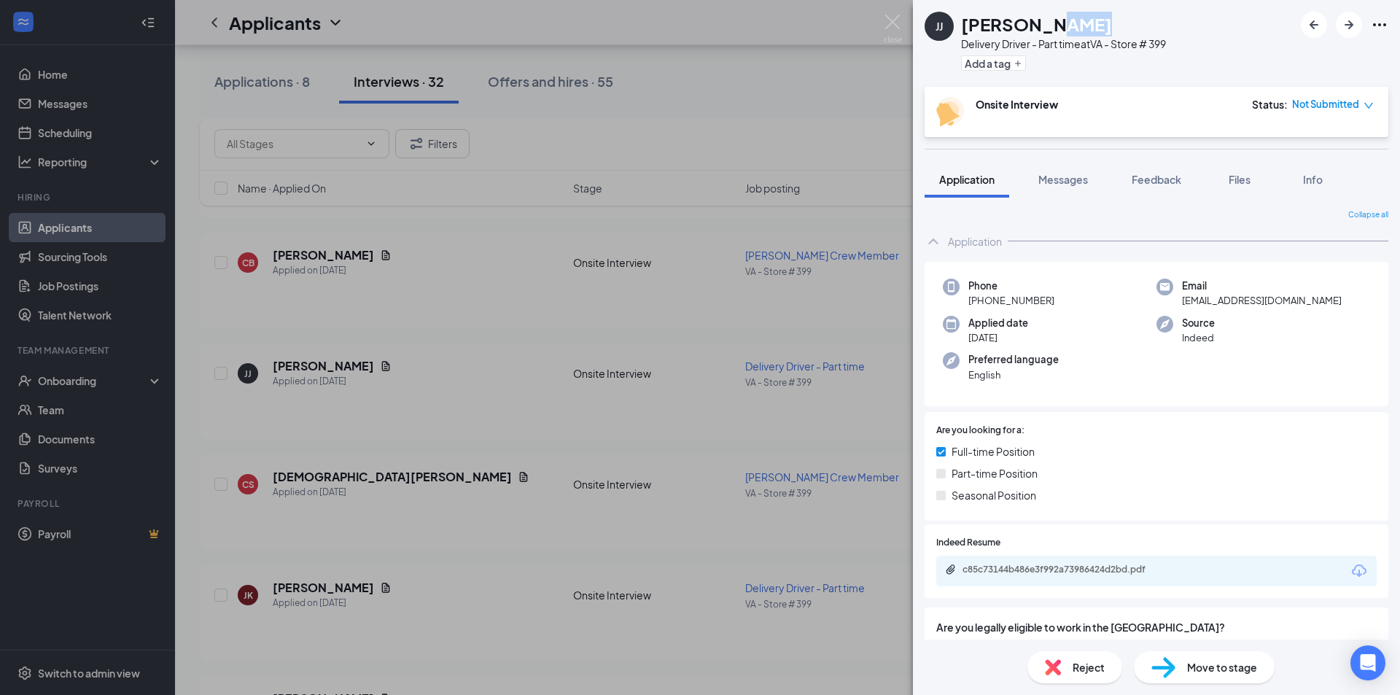
click at [1105, 29] on div "[PERSON_NAME]" at bounding box center [1063, 24] width 205 height 25
drag, startPoint x: 1027, startPoint y: 23, endPoint x: 960, endPoint y: 17, distance: 66.5
click at [960, 17] on div "JJ Jason Justice Delivery Driver - Part time at VA - Store # 399 Add a tag" at bounding box center [1044, 43] width 241 height 63
drag, startPoint x: 1037, startPoint y: 299, endPoint x: 982, endPoint y: 305, distance: 55.8
click at [982, 305] on div "Phone +1 (703) 559-4887" at bounding box center [1050, 293] width 214 height 30
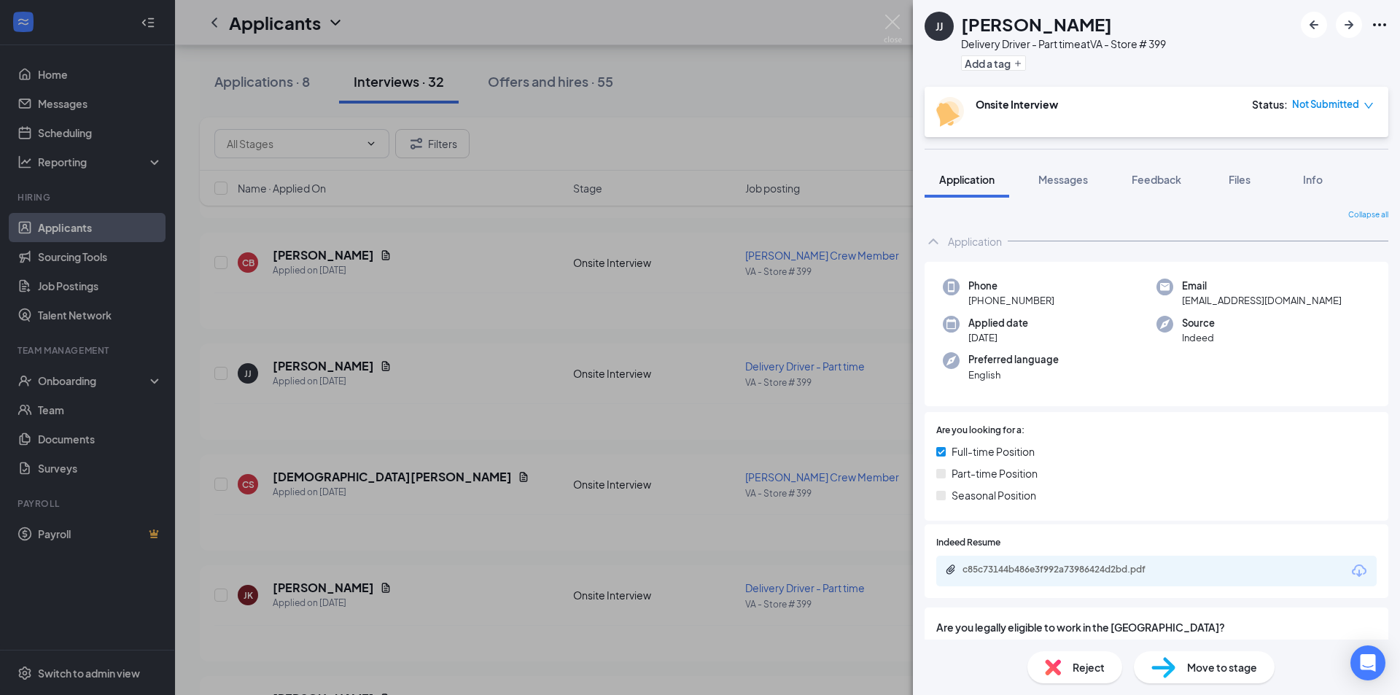
click at [459, 234] on div "JJ Jason Justice Delivery Driver - Part time at VA - Store # 399 Add a tag Onsi…" at bounding box center [700, 347] width 1400 height 695
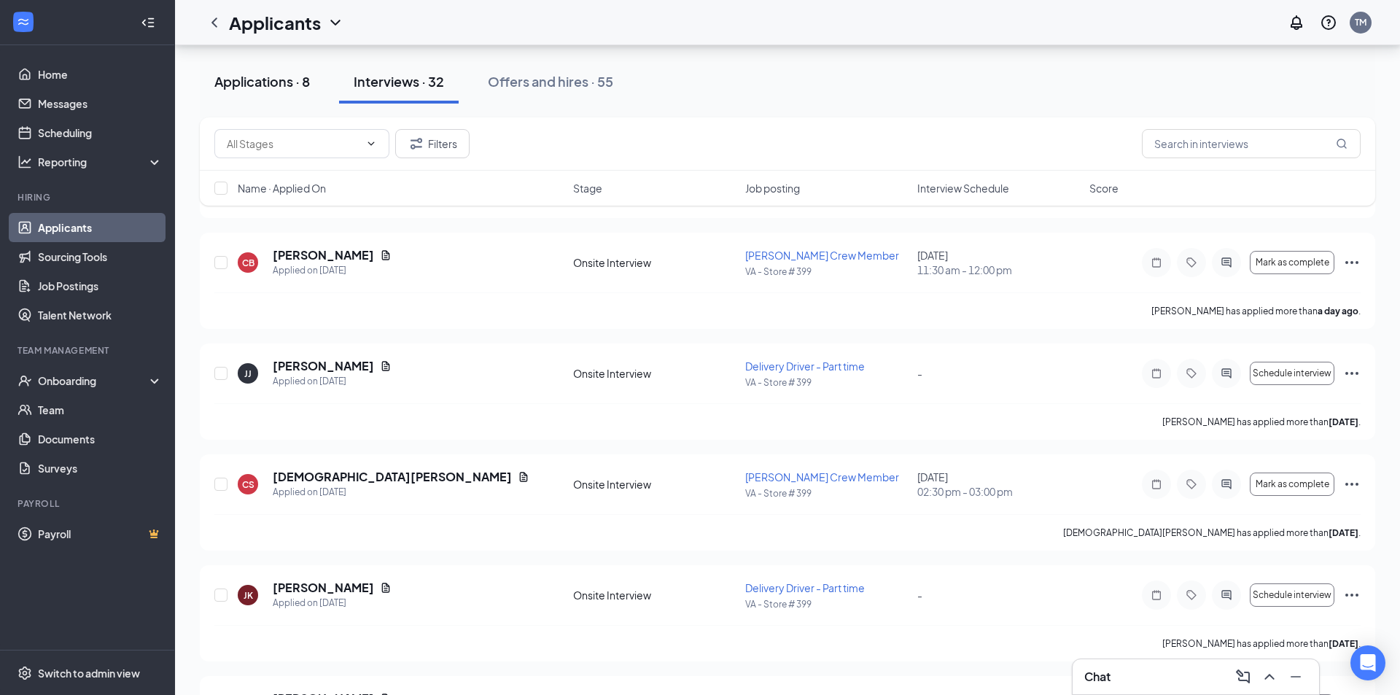
click at [268, 93] on button "Applications · 8" at bounding box center [262, 82] width 125 height 44
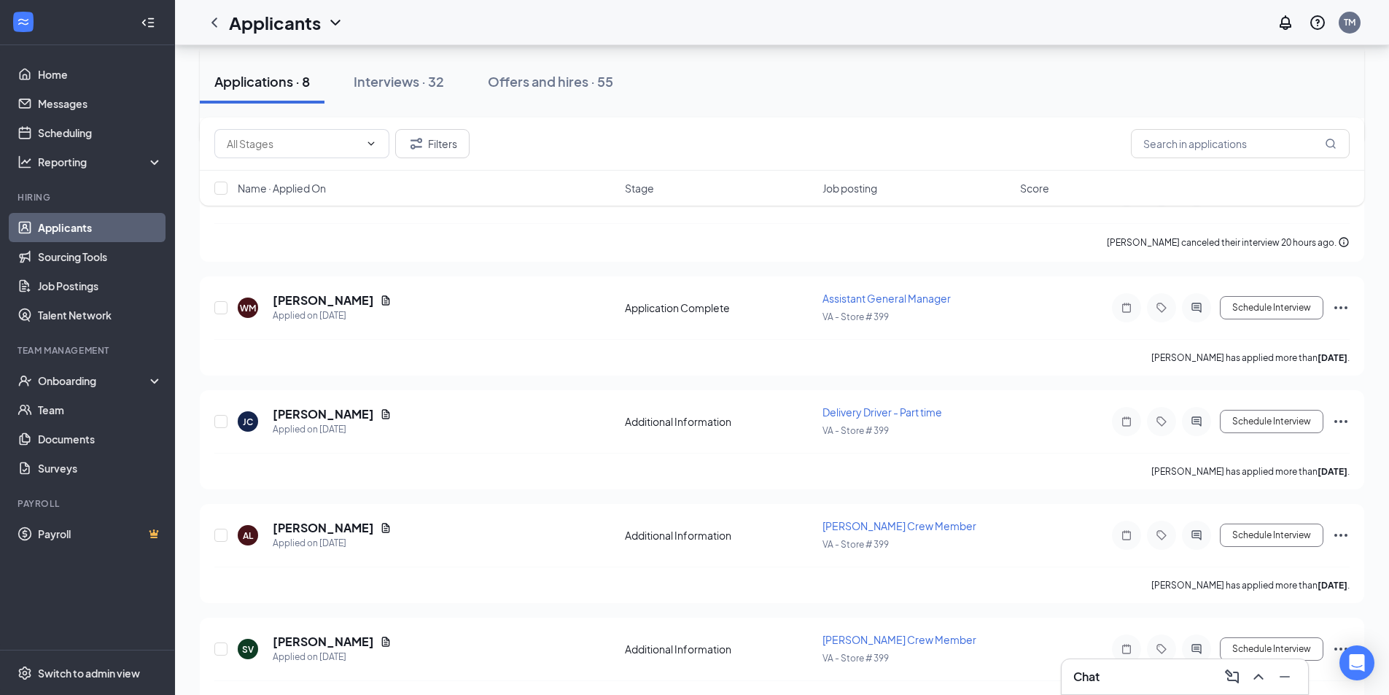
scroll to position [382, 0]
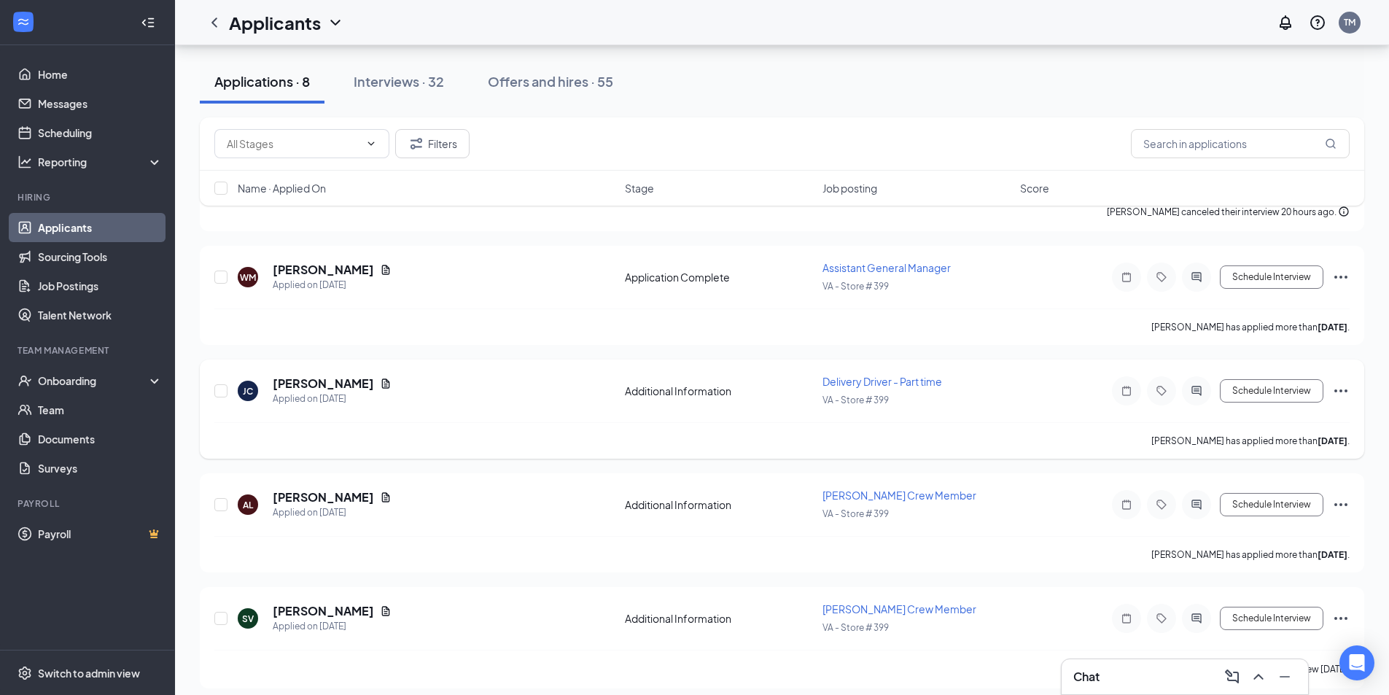
click at [445, 424] on div "Jamie Clark has applied more than 13 days ago ." at bounding box center [781, 440] width 1135 height 36
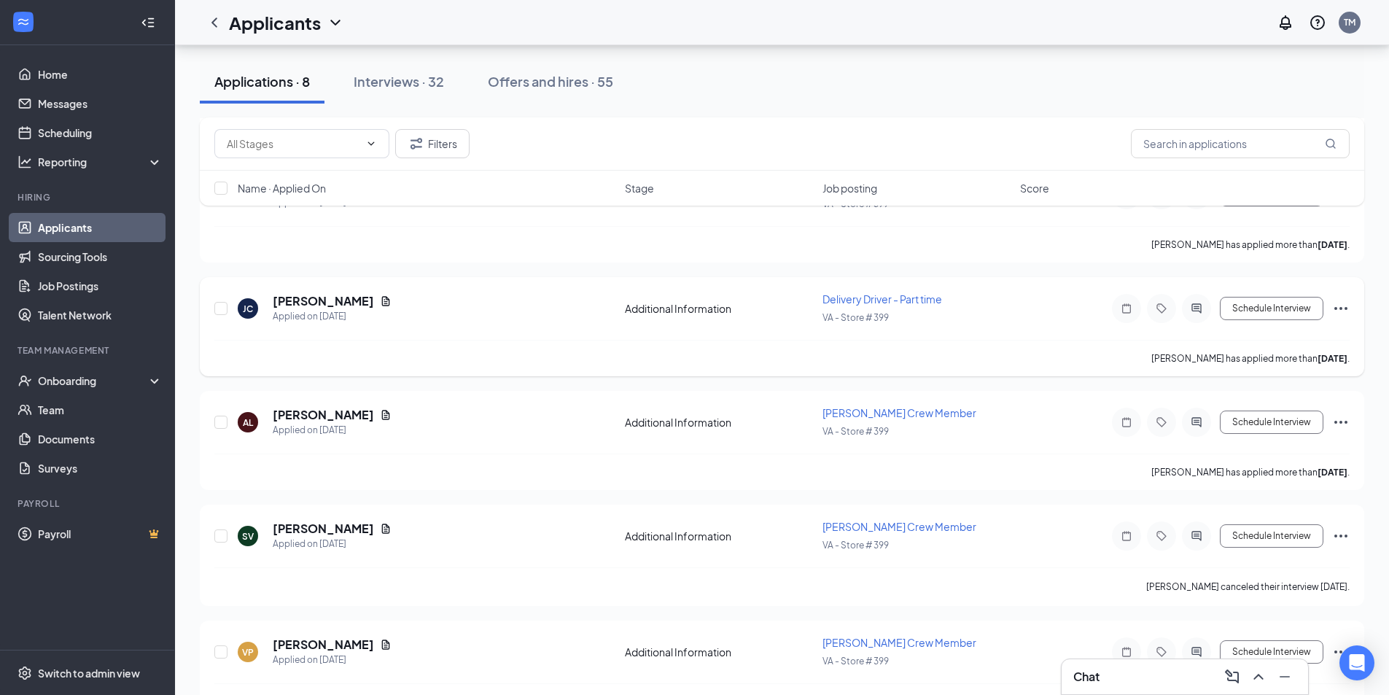
scroll to position [507, 0]
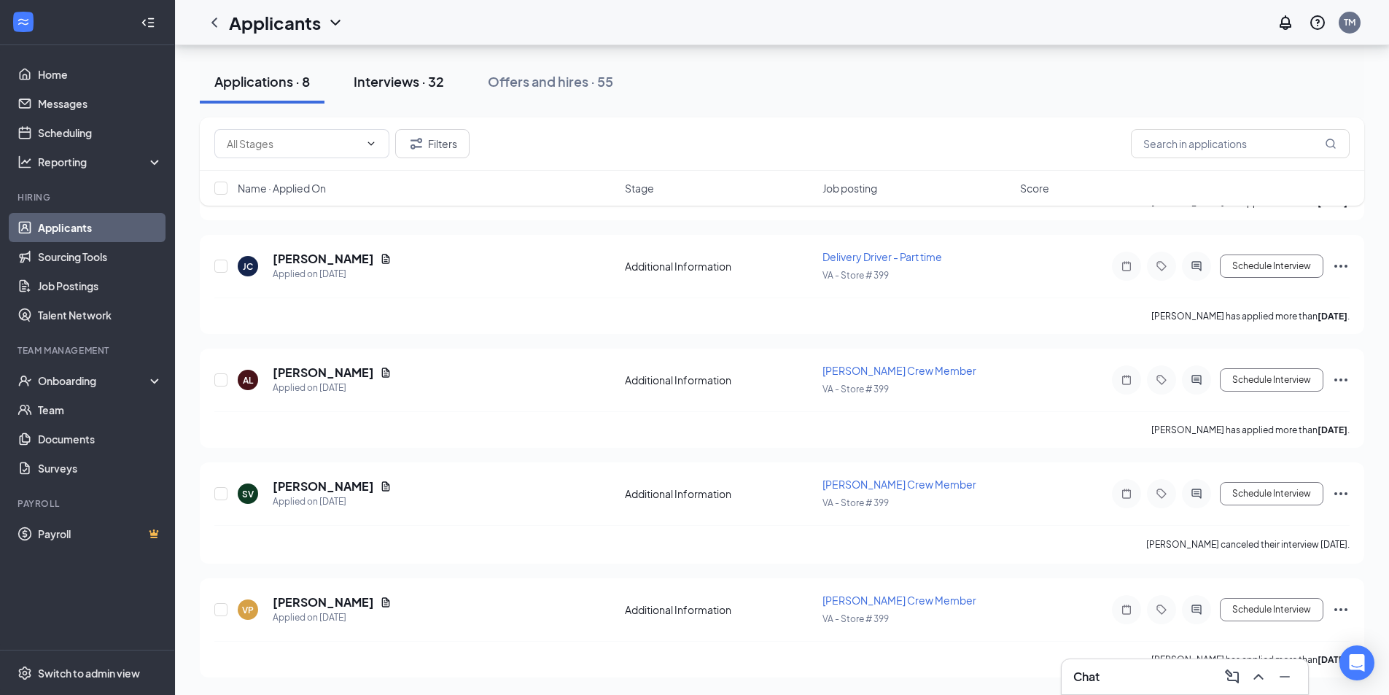
click at [430, 90] on div "Interviews · 32" at bounding box center [399, 81] width 90 height 18
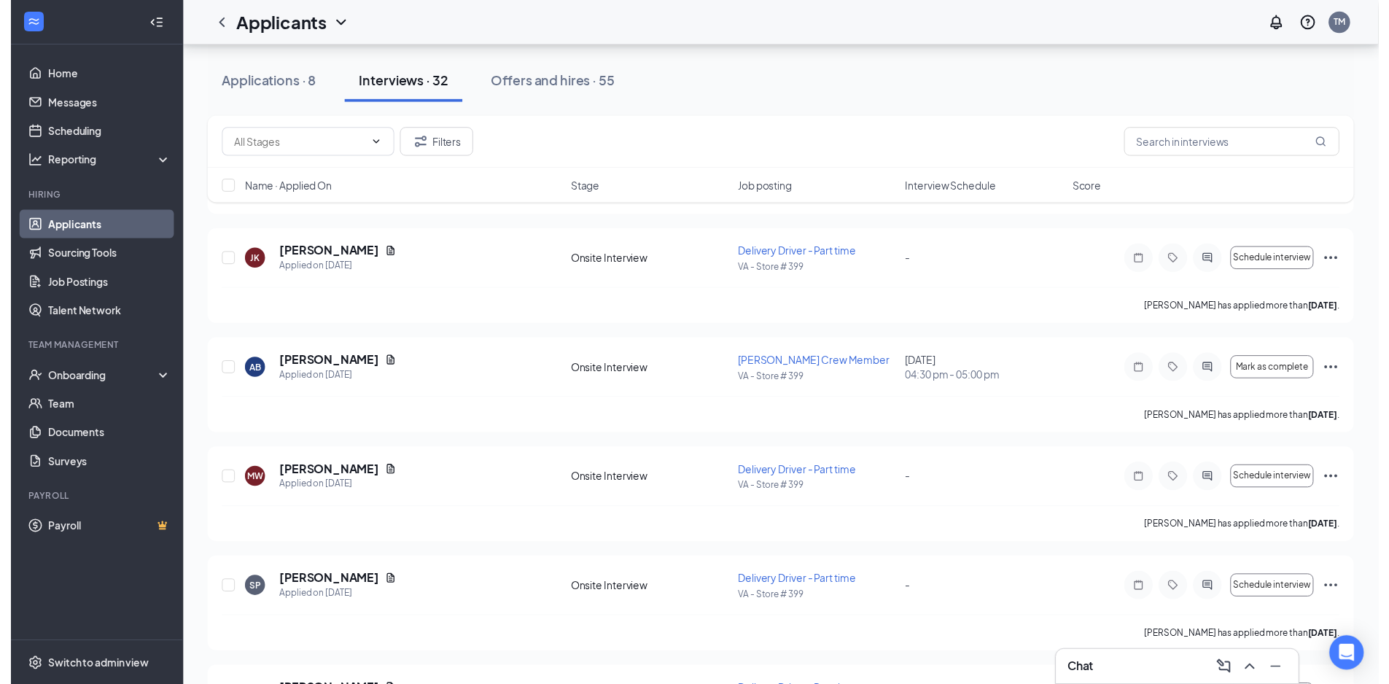
scroll to position [634, 0]
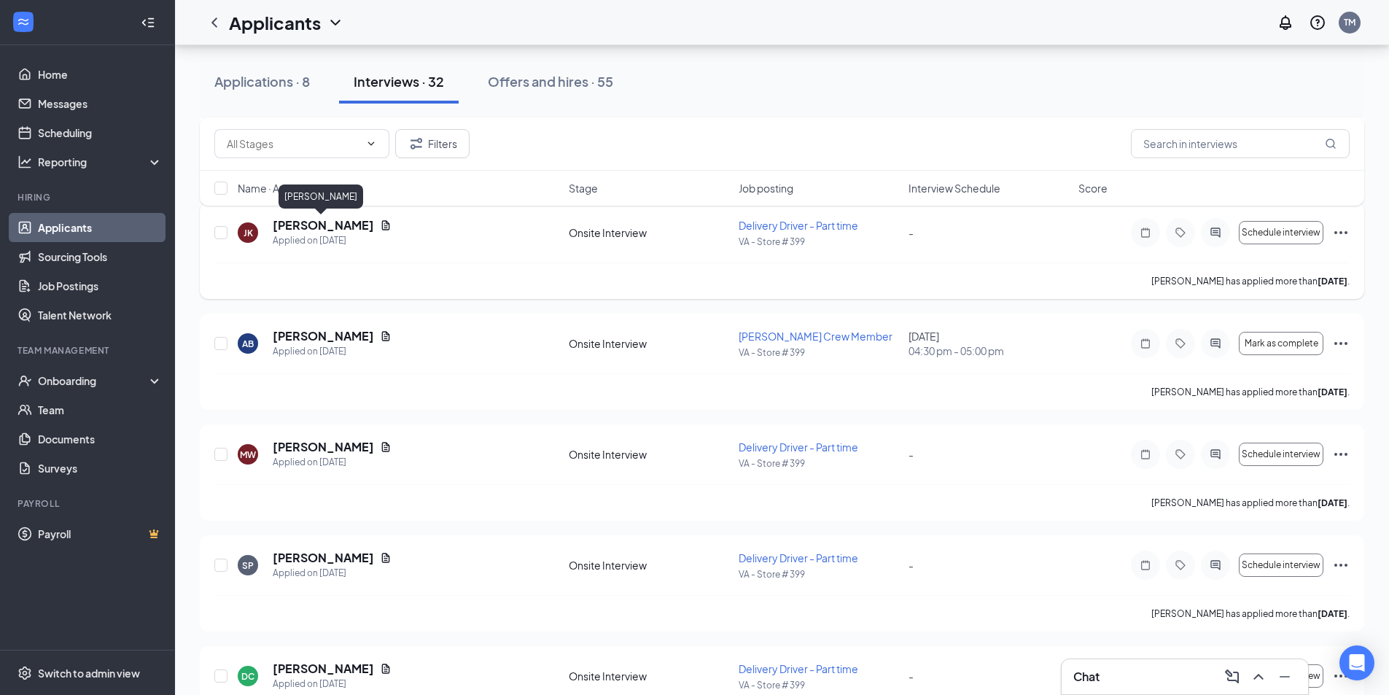
click at [359, 225] on h5 "[PERSON_NAME]" at bounding box center [323, 225] width 101 height 16
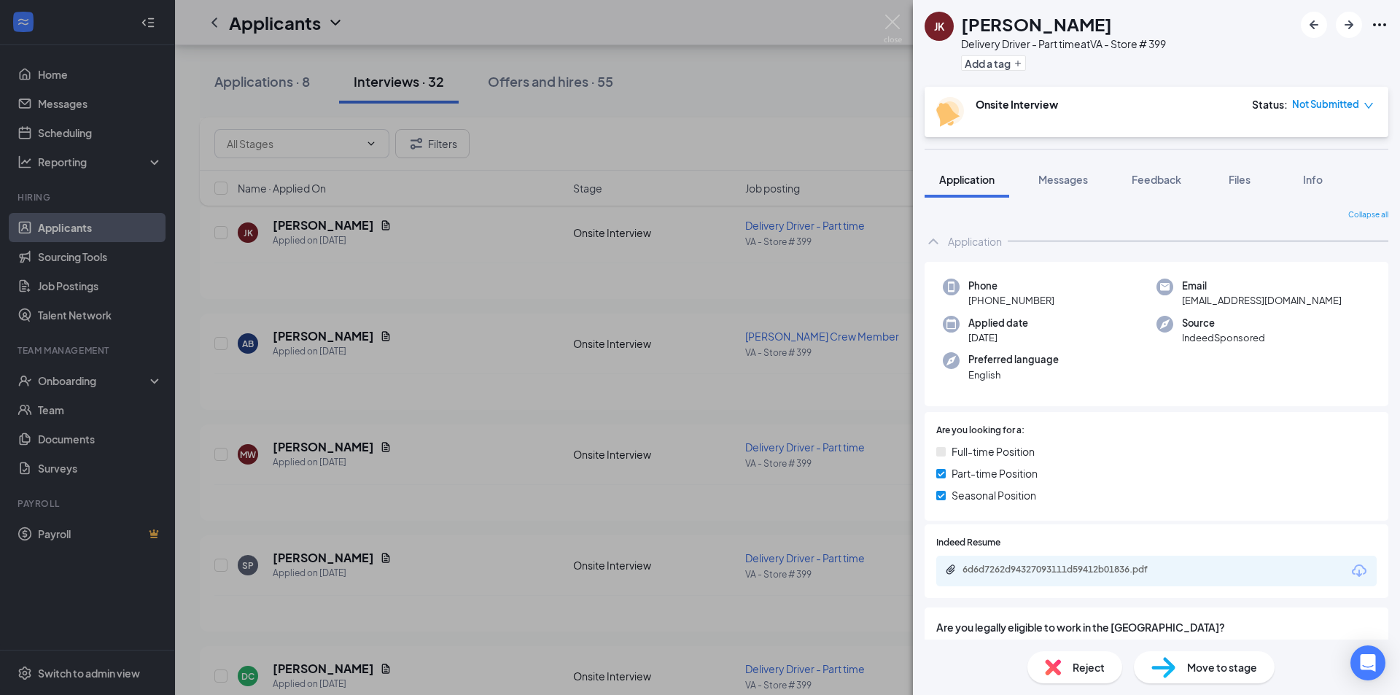
drag, startPoint x: 973, startPoint y: 31, endPoint x: 961, endPoint y: 31, distance: 12.4
click at [961, 31] on h1 "[PERSON_NAME]" at bounding box center [1036, 24] width 151 height 25
drag, startPoint x: 1052, startPoint y: 300, endPoint x: 981, endPoint y: 305, distance: 70.9
click at [981, 305] on div "Phone +1 (202) 431-3004" at bounding box center [1050, 293] width 214 height 30
click at [474, 357] on div "JK Jason Konecnik Delivery Driver - Part time at VA - Store # 399 Add a tag Ons…" at bounding box center [700, 347] width 1400 height 695
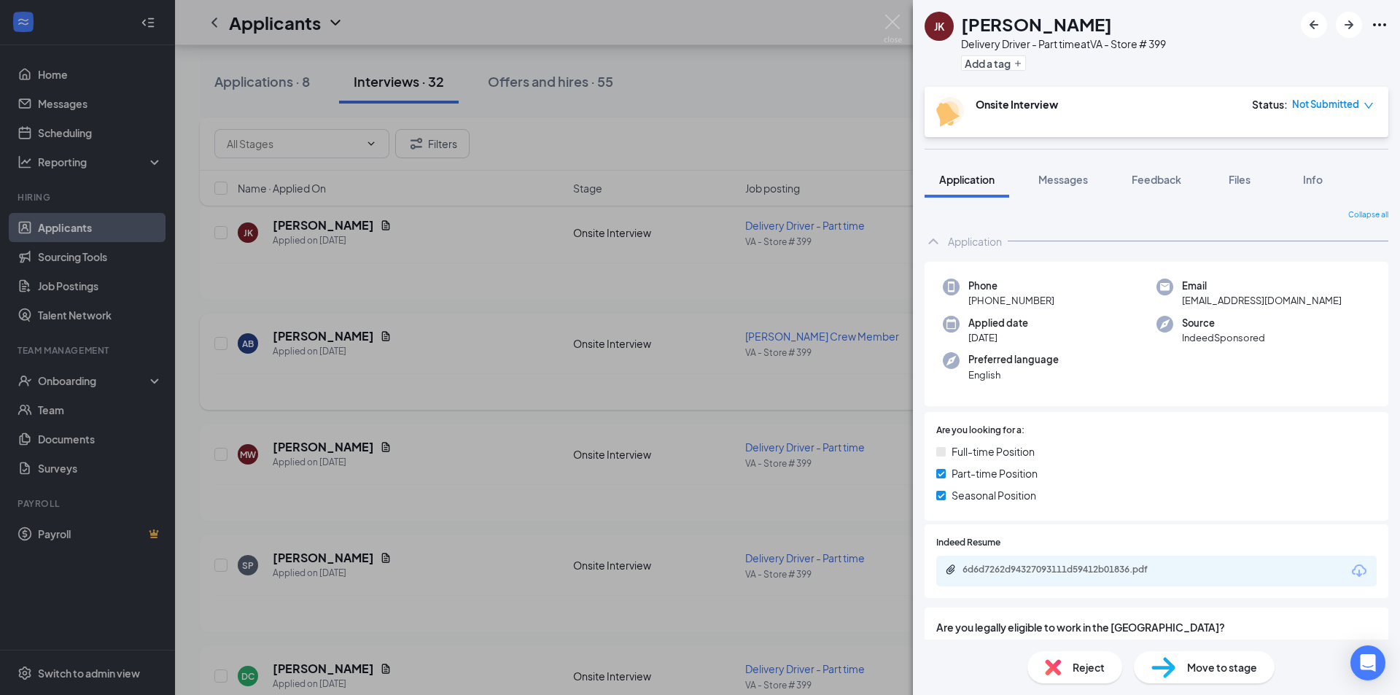
click at [469, 331] on div "AB Andy Barragan Applied on Aug 21" at bounding box center [401, 343] width 327 height 31
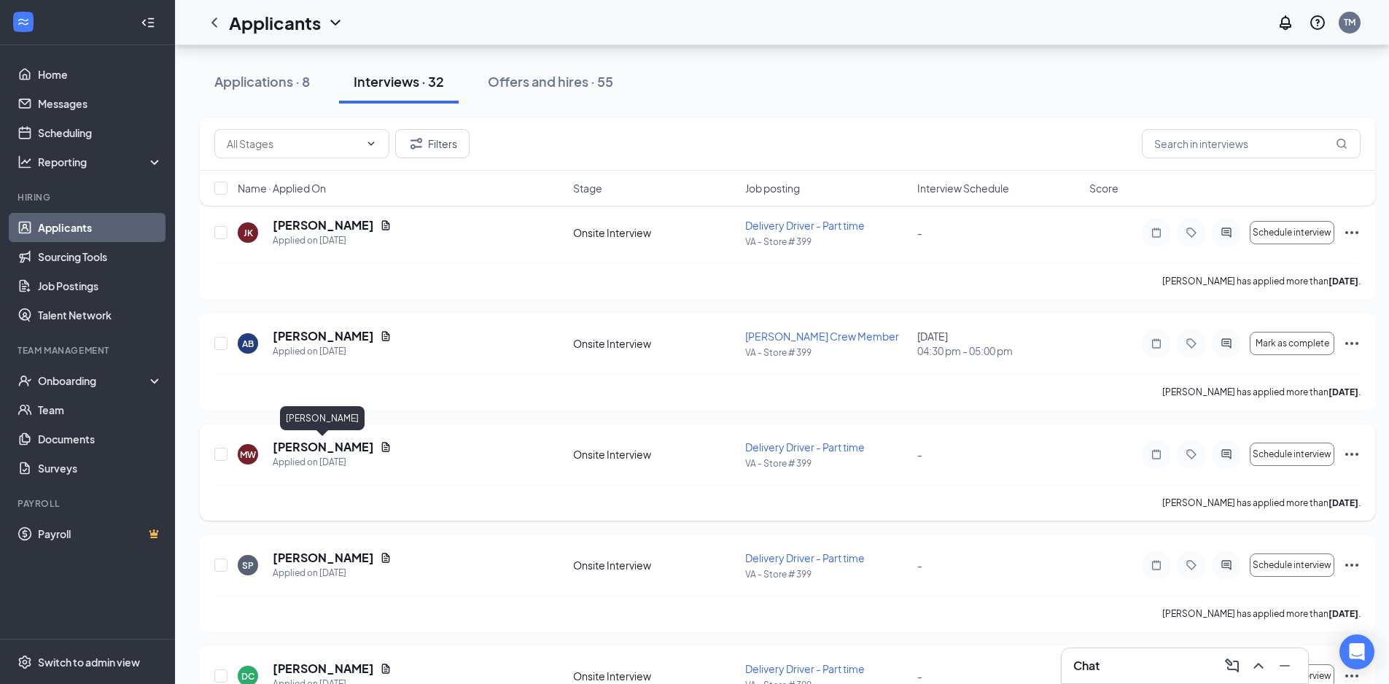
click at [357, 442] on h5 "[PERSON_NAME]" at bounding box center [323, 447] width 101 height 16
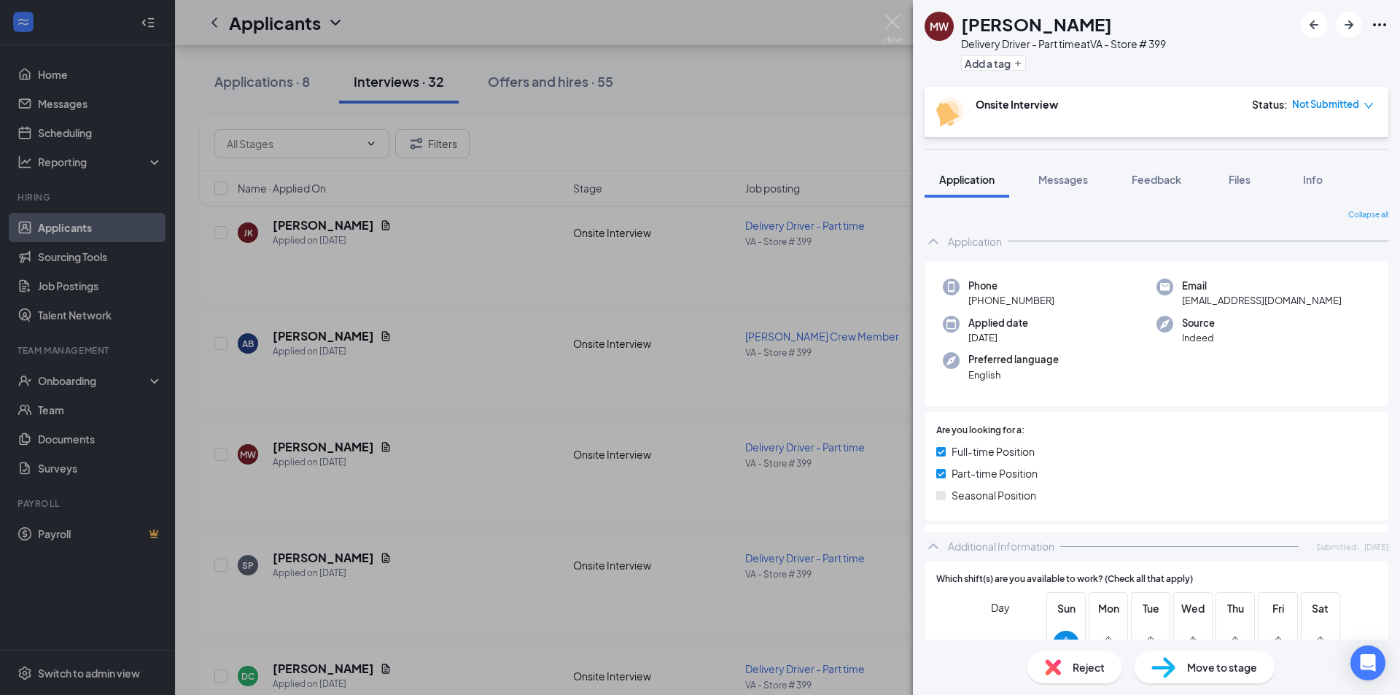
drag, startPoint x: 994, startPoint y: 28, endPoint x: 965, endPoint y: 28, distance: 28.4
click at [965, 28] on div "[PERSON_NAME]" at bounding box center [1063, 24] width 205 height 25
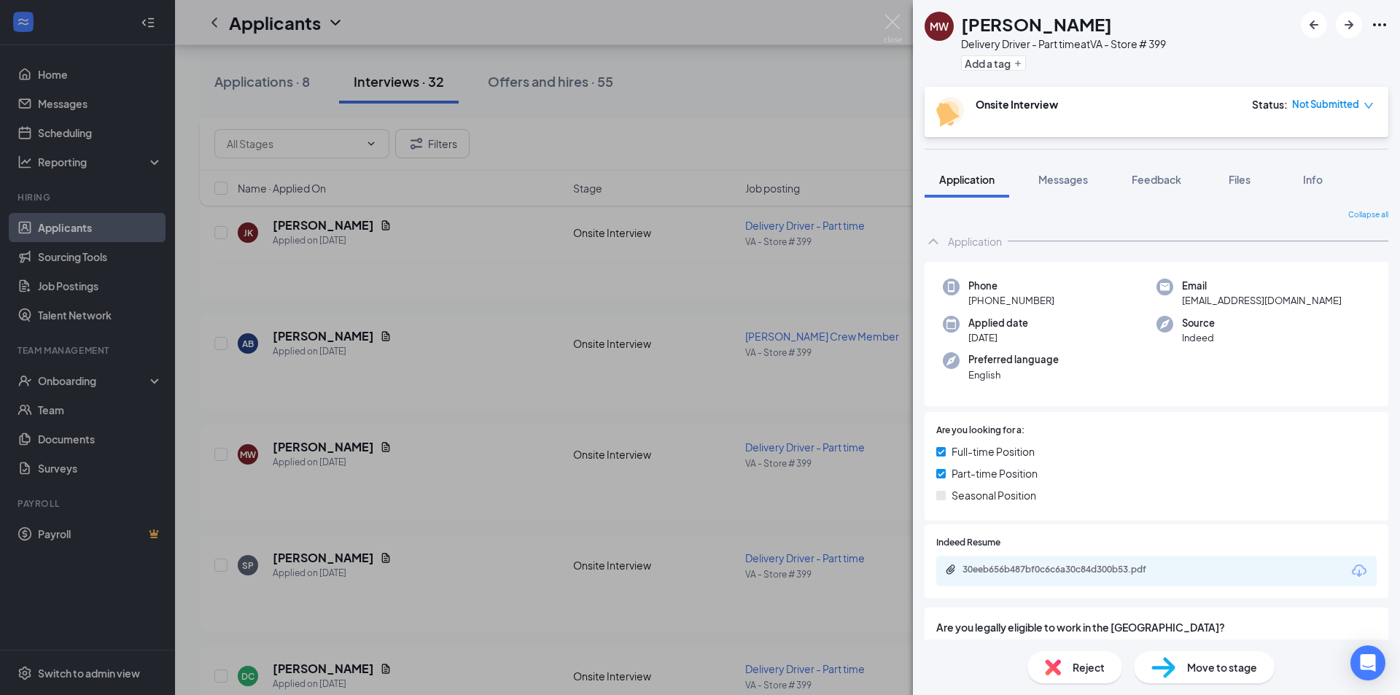
drag, startPoint x: 998, startPoint y: 300, endPoint x: 981, endPoint y: 303, distance: 16.9
click at [981, 303] on div "Phone +1 (703) 965-9913" at bounding box center [1050, 293] width 214 height 30
click at [416, 359] on div "MW Matthew Wilson Delivery Driver - Part time at VA - Store # 399 Add a tag Ons…" at bounding box center [700, 347] width 1400 height 695
click at [496, 348] on div "AB Andy Barragan Applied on Aug 21" at bounding box center [401, 343] width 327 height 31
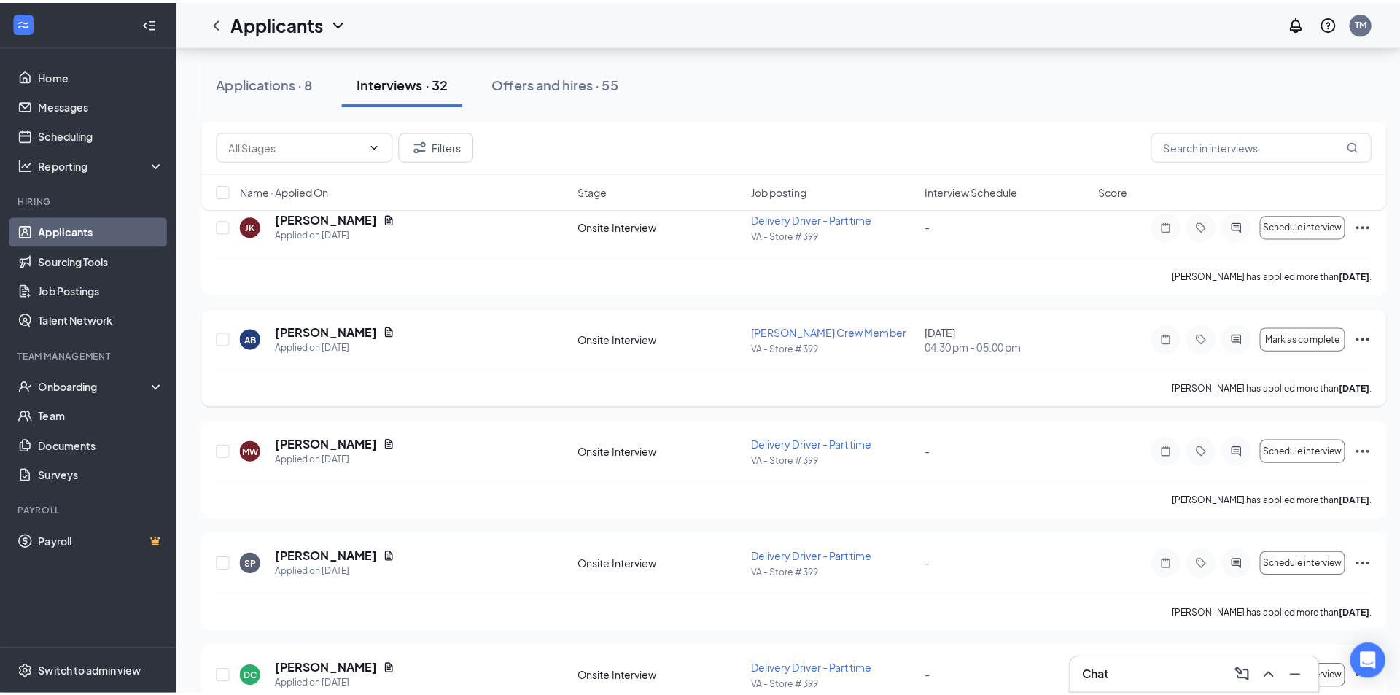
scroll to position [659, 0]
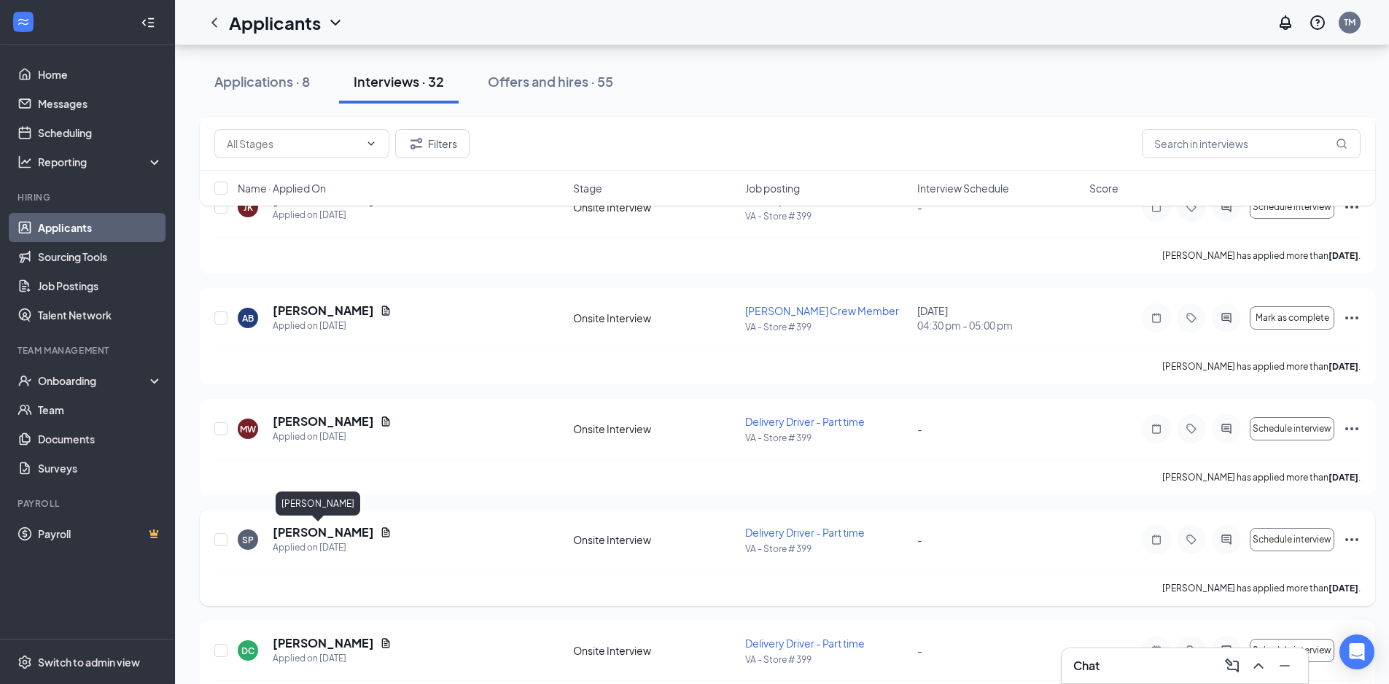
click at [311, 536] on h5 "[PERSON_NAME]" at bounding box center [323, 532] width 101 height 16
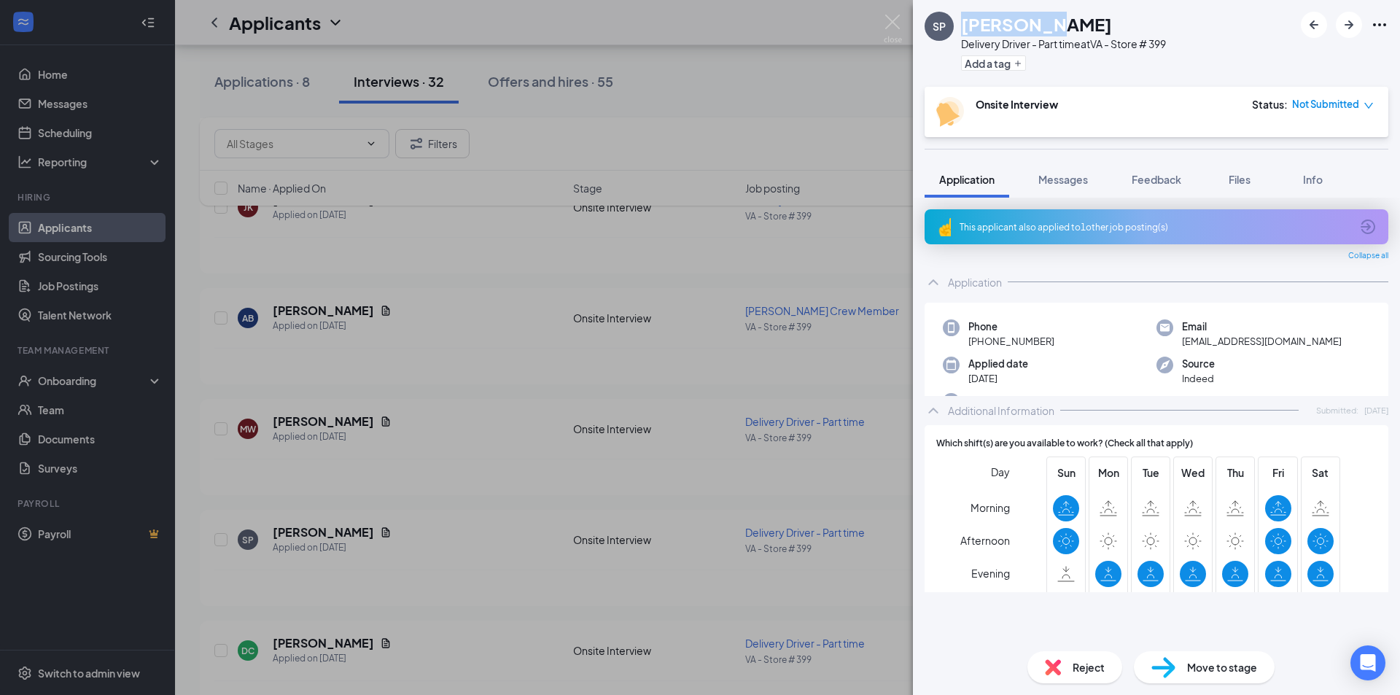
drag, startPoint x: 992, startPoint y: 31, endPoint x: 947, endPoint y: 31, distance: 45.2
click at [947, 31] on div "SP Sam Peden Delivery Driver - Part time at VA - Store # 399 Add a tag" at bounding box center [1044, 43] width 241 height 63
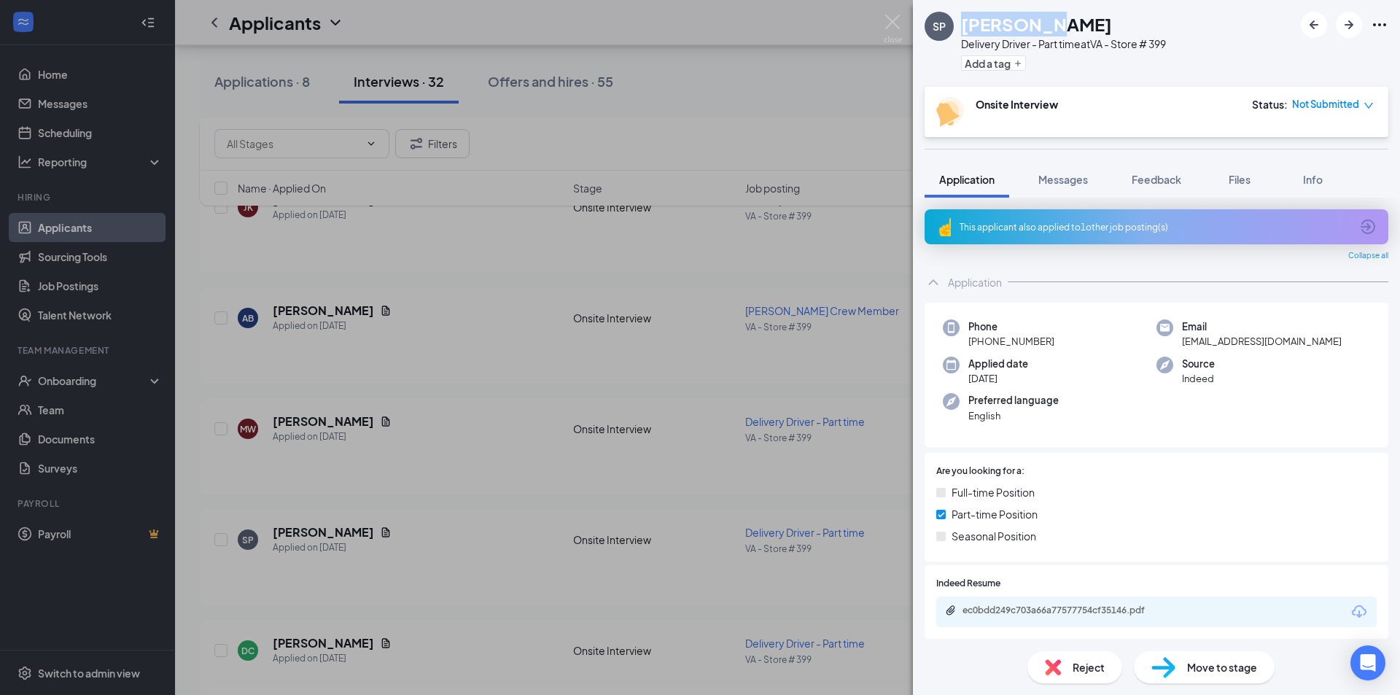
copy div "[PERSON_NAME]"
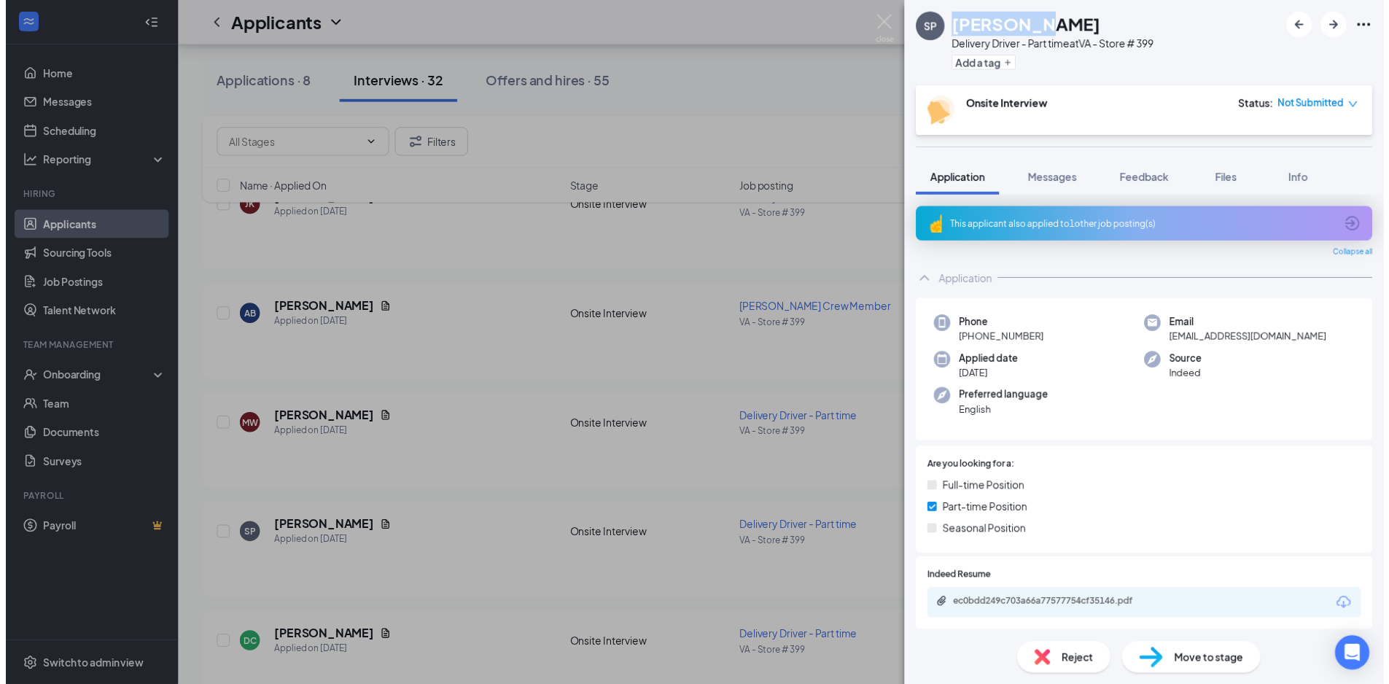
scroll to position [659, 0]
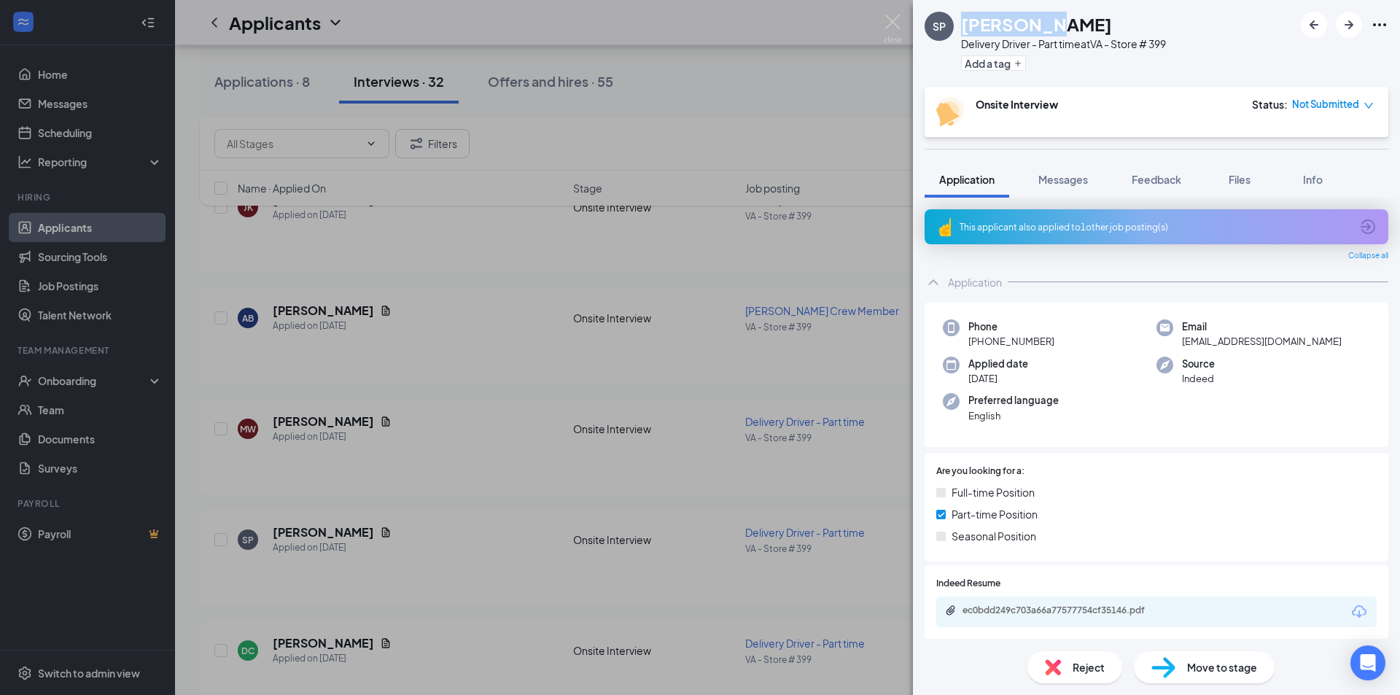
drag, startPoint x: 1055, startPoint y: 347, endPoint x: 981, endPoint y: 340, distance: 74.7
click at [981, 340] on div "Phone [PHONE_NUMBER]" at bounding box center [1050, 334] width 214 height 30
copy span "[PHONE_NUMBER]"
click at [1360, 220] on icon "ArrowCircle" at bounding box center [1367, 226] width 17 height 17
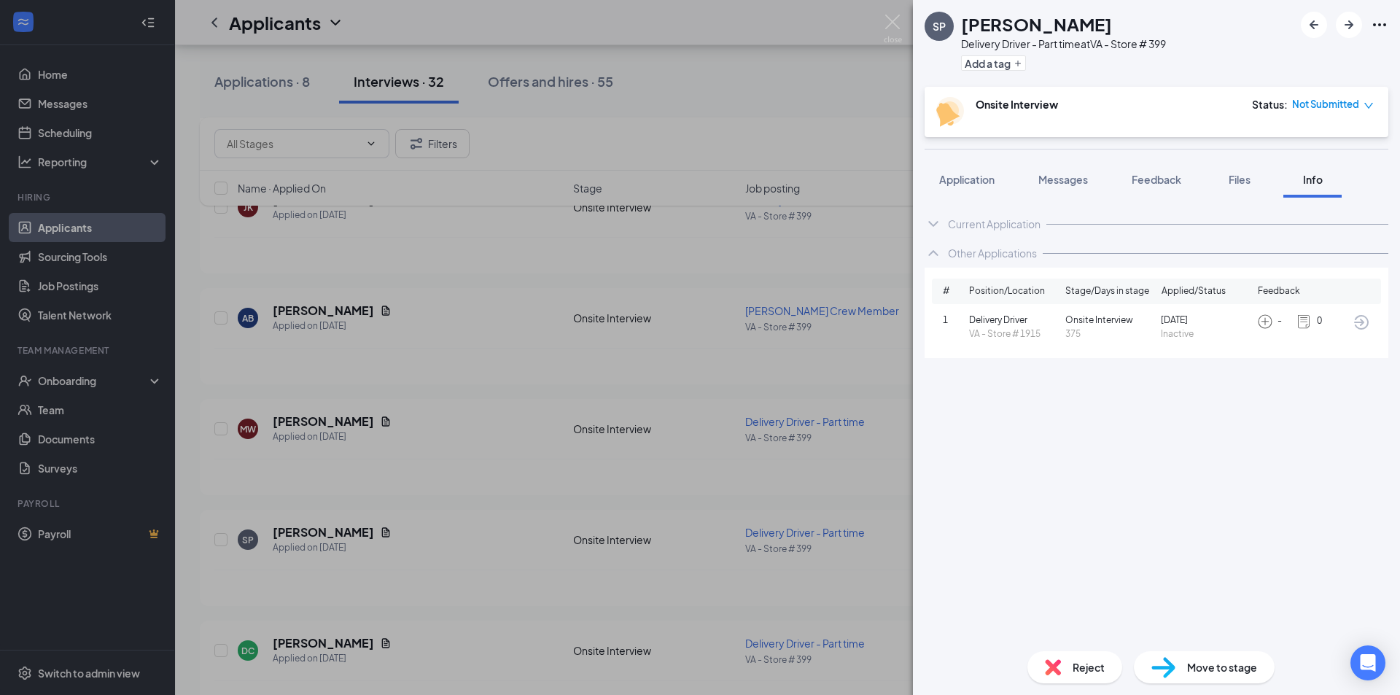
drag, startPoint x: 952, startPoint y: 221, endPoint x: 870, endPoint y: 202, distance: 84.5
click at [950, 221] on div "Current Application" at bounding box center [994, 224] width 93 height 15
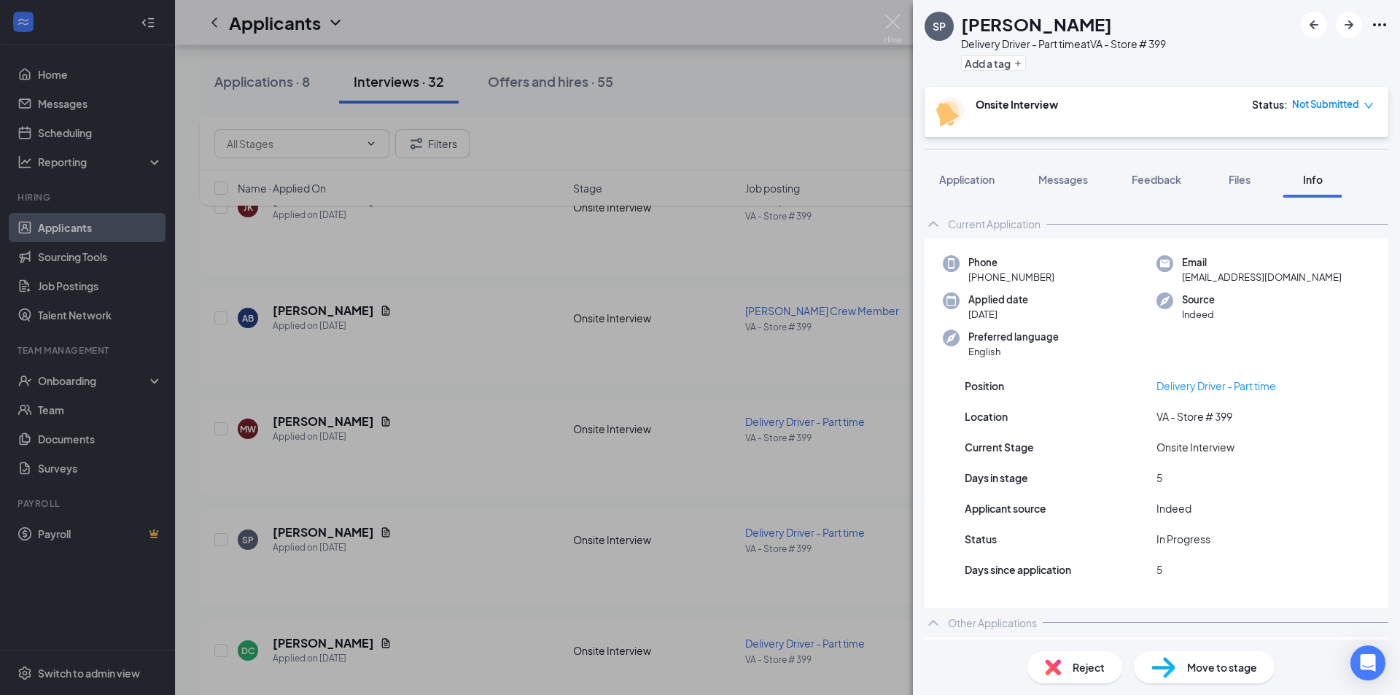
click at [443, 284] on div "SP [PERSON_NAME] Delivery Driver - Part time at VA - Store # 399 Add a tag Onsi…" at bounding box center [700, 347] width 1400 height 695
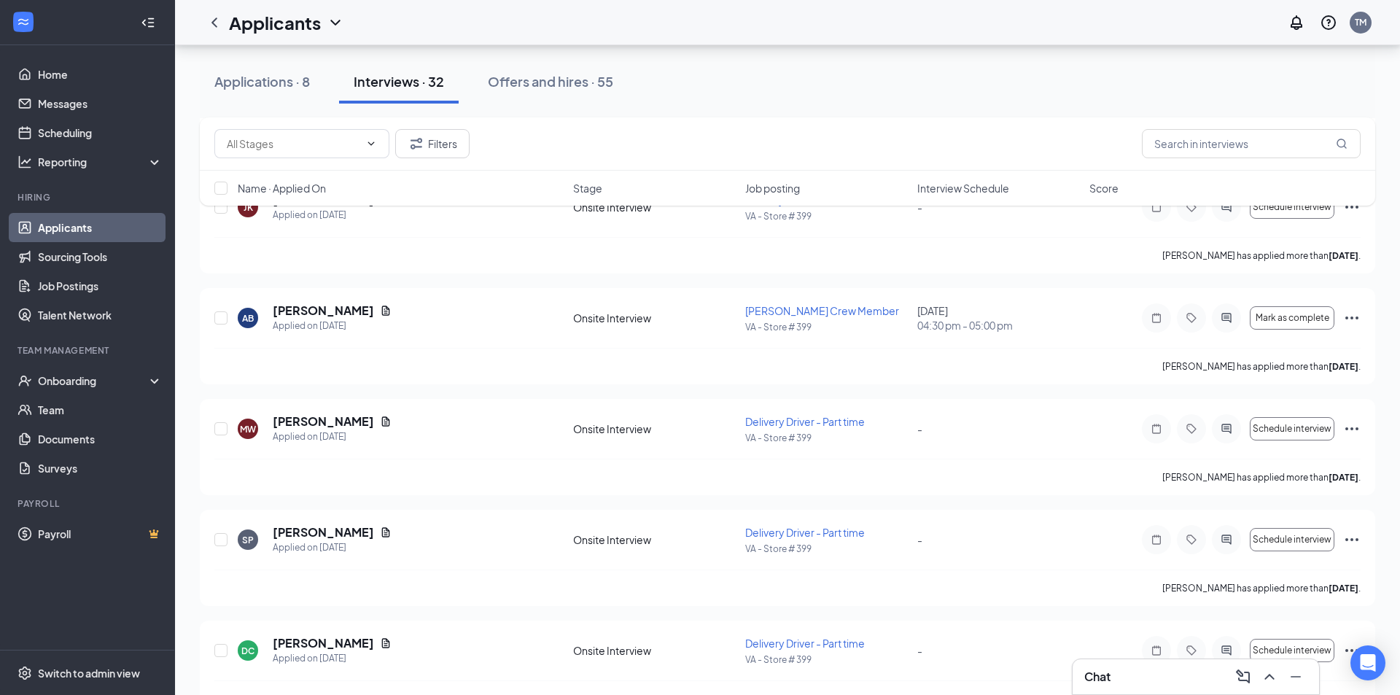
click at [539, 400] on div "MW [PERSON_NAME] Applied on [DATE] Onsite Interview Delivery Driver - Part time…" at bounding box center [787, 447] width 1175 height 96
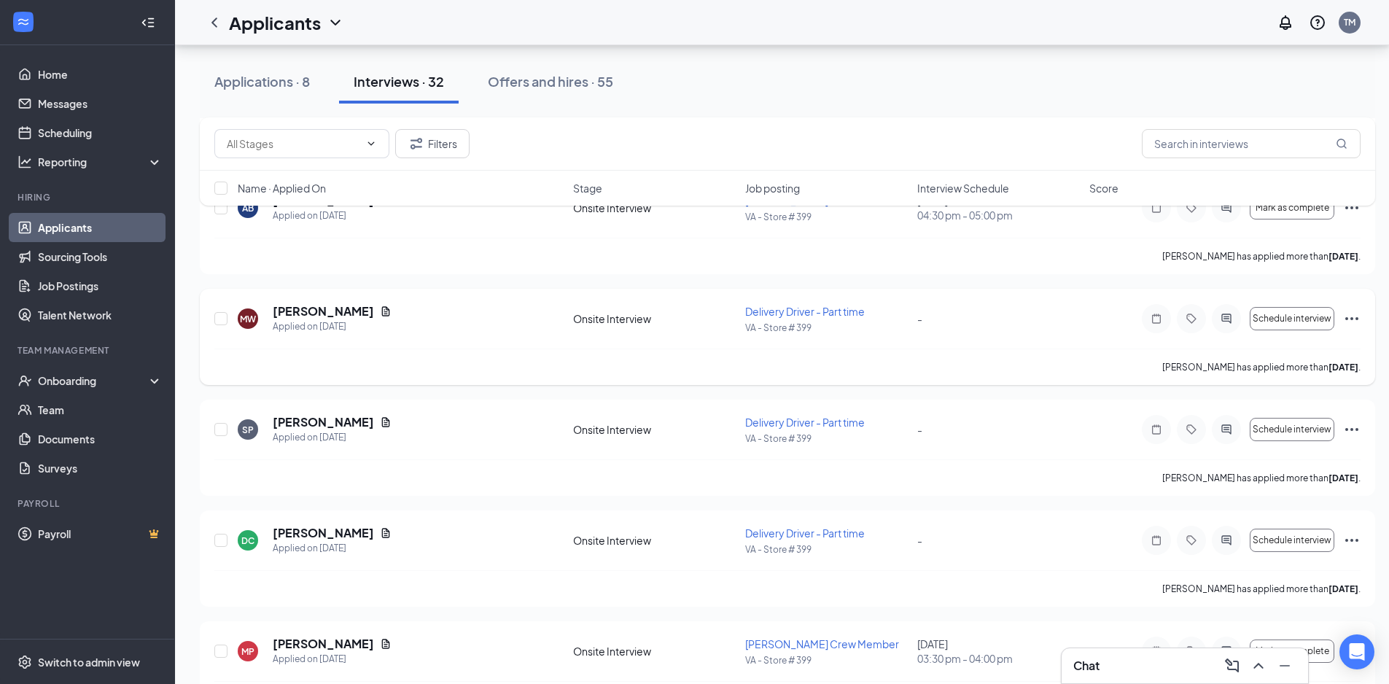
scroll to position [963, 0]
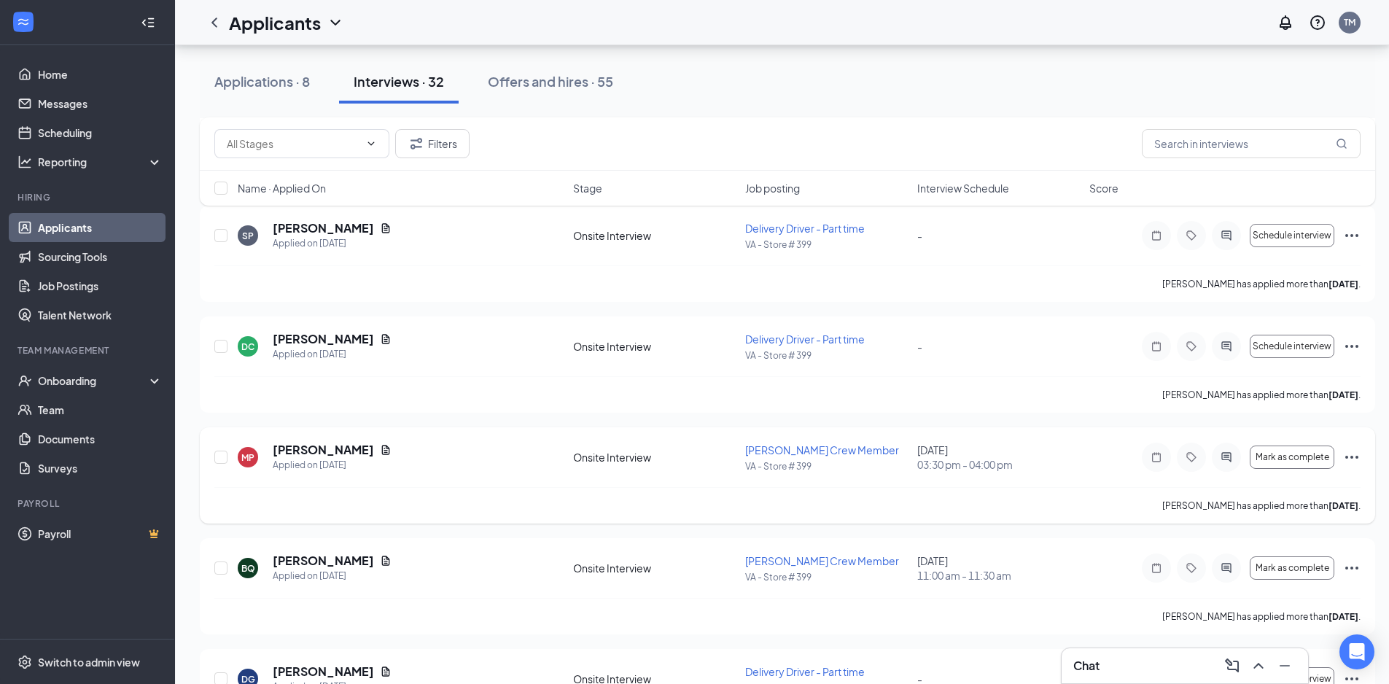
drag, startPoint x: 363, startPoint y: 448, endPoint x: 267, endPoint y: 443, distance: 96.4
click at [267, 443] on div "MP [PERSON_NAME] Applied on [DATE]" at bounding box center [401, 457] width 327 height 31
click at [280, 443] on h5 "[PERSON_NAME]" at bounding box center [323, 450] width 101 height 16
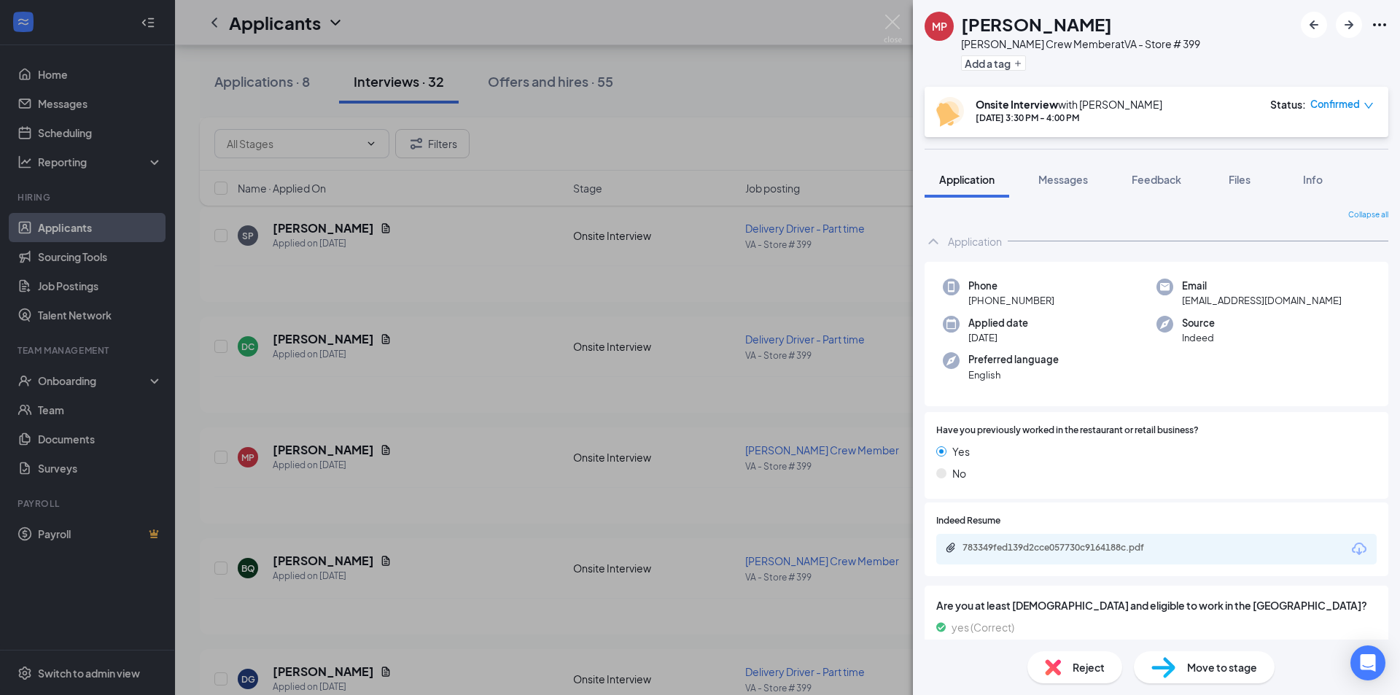
click at [475, 398] on div "MP [PERSON_NAME] [PERSON_NAME] Crew Member at VA - Store # 399 Add a tag Onsite…" at bounding box center [700, 347] width 1400 height 695
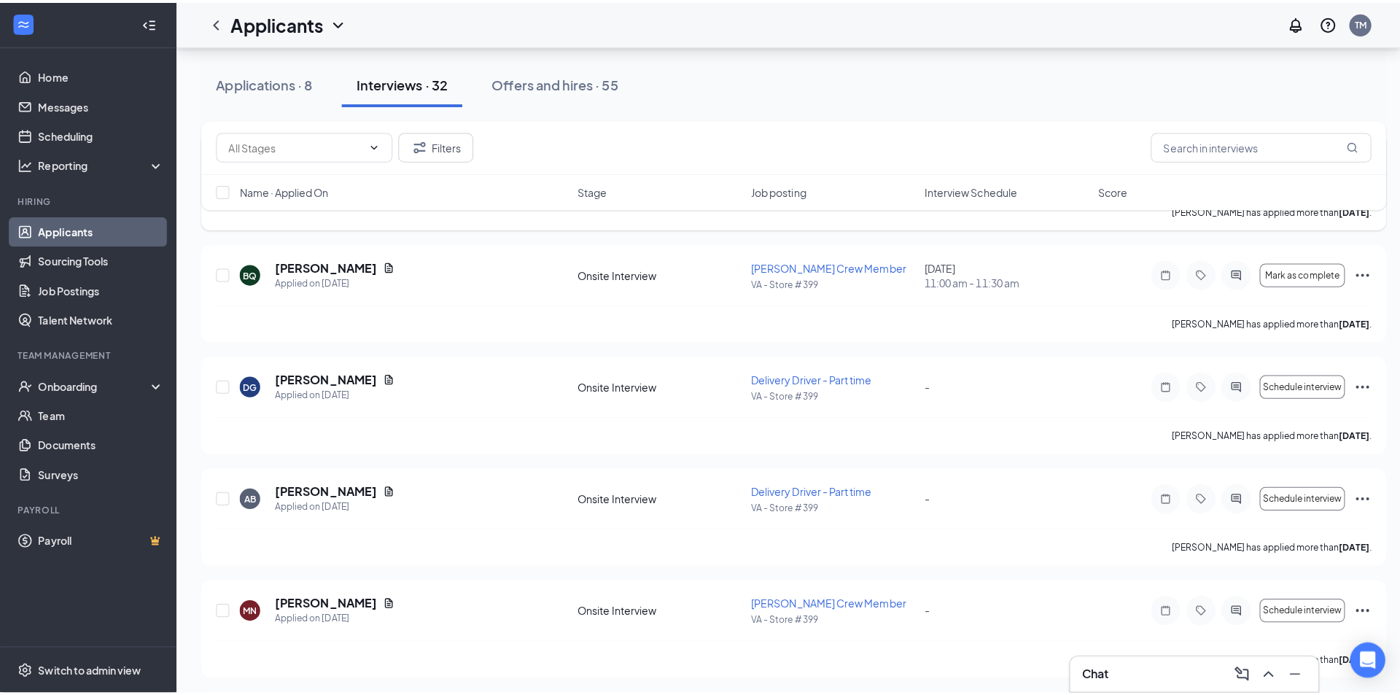
scroll to position [1285, 0]
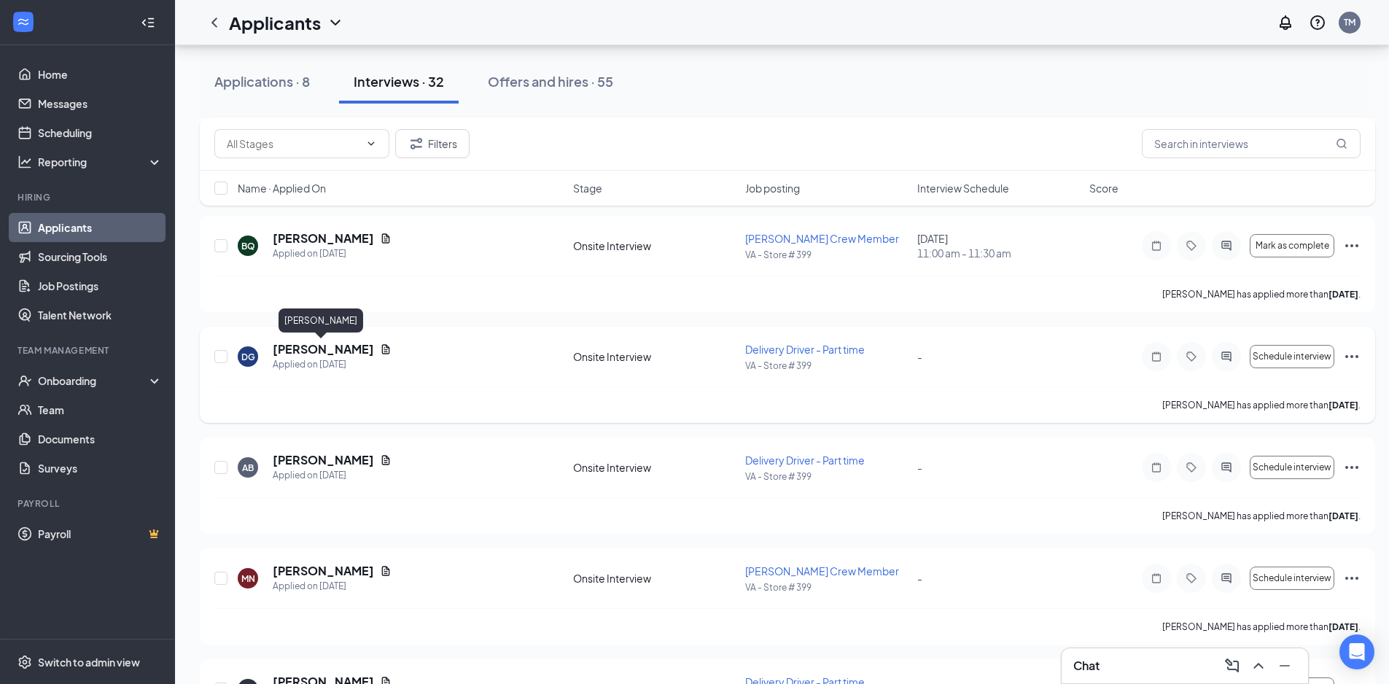
drag, startPoint x: 362, startPoint y: 354, endPoint x: 302, endPoint y: 354, distance: 59.8
click at [302, 354] on div "[PERSON_NAME]" at bounding box center [332, 349] width 119 height 16
click at [302, 354] on h5 "[PERSON_NAME]" at bounding box center [323, 349] width 101 height 16
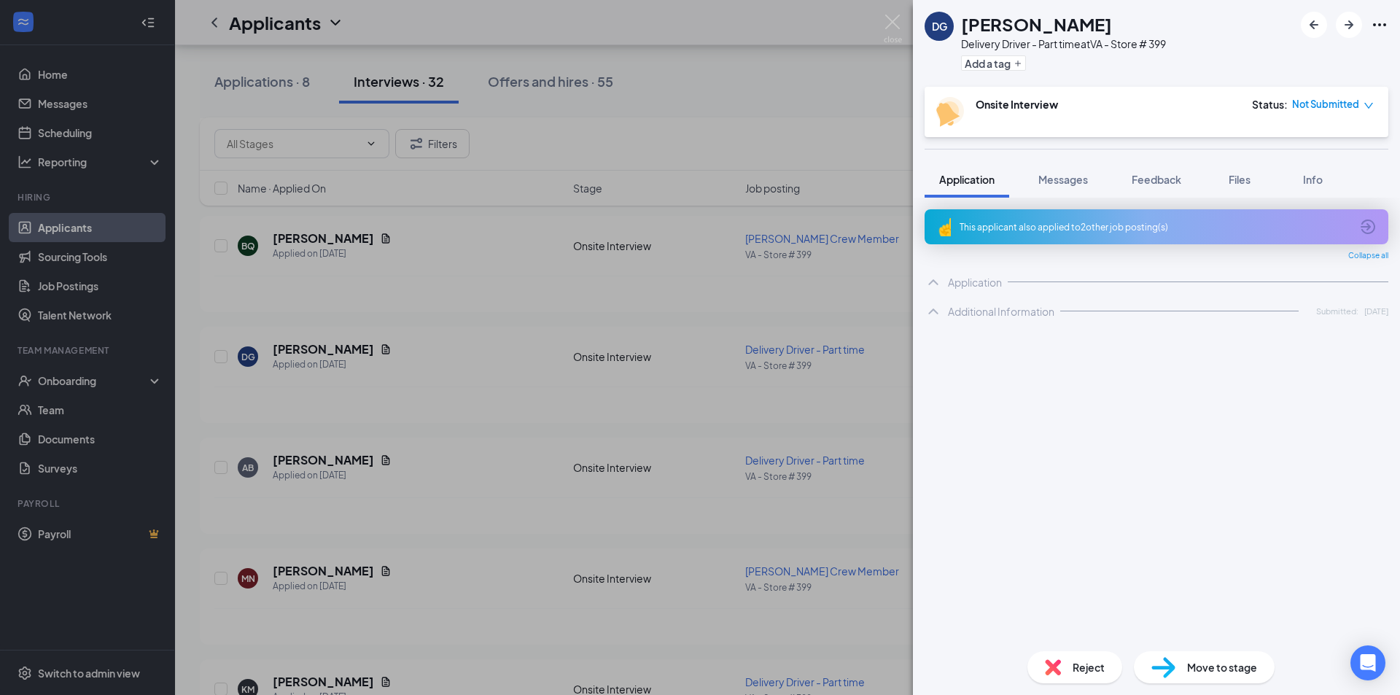
click at [1193, 221] on div "This applicant also applied to 2 other job posting(s)" at bounding box center [1154, 227] width 391 height 12
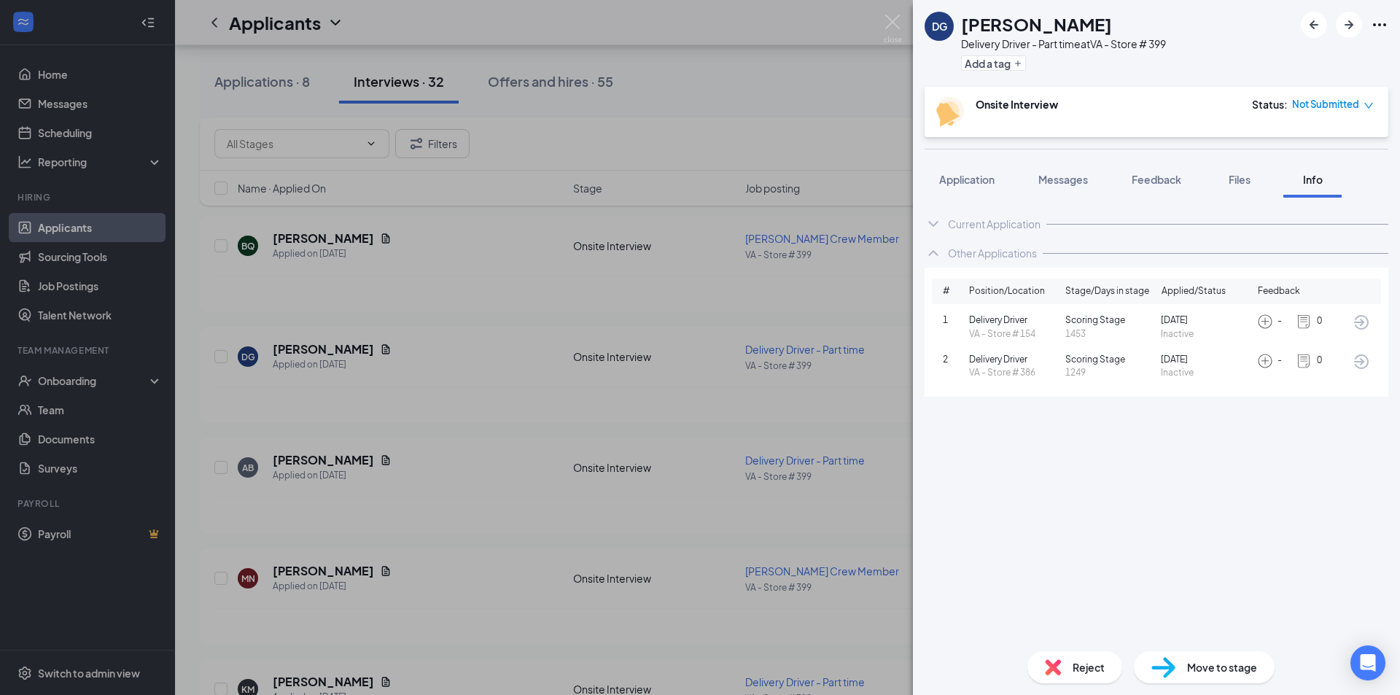
click at [978, 225] on div "Current Application" at bounding box center [994, 224] width 93 height 15
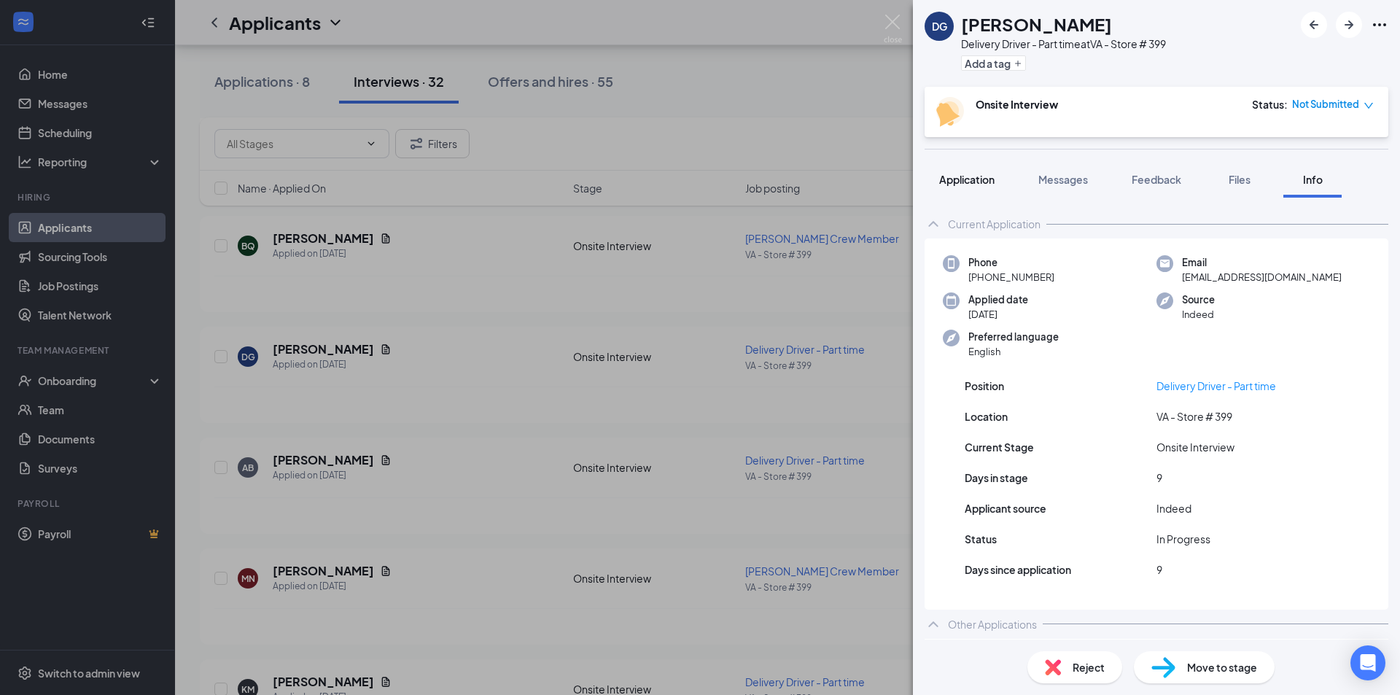
click at [1005, 178] on button "Application" at bounding box center [966, 179] width 85 height 36
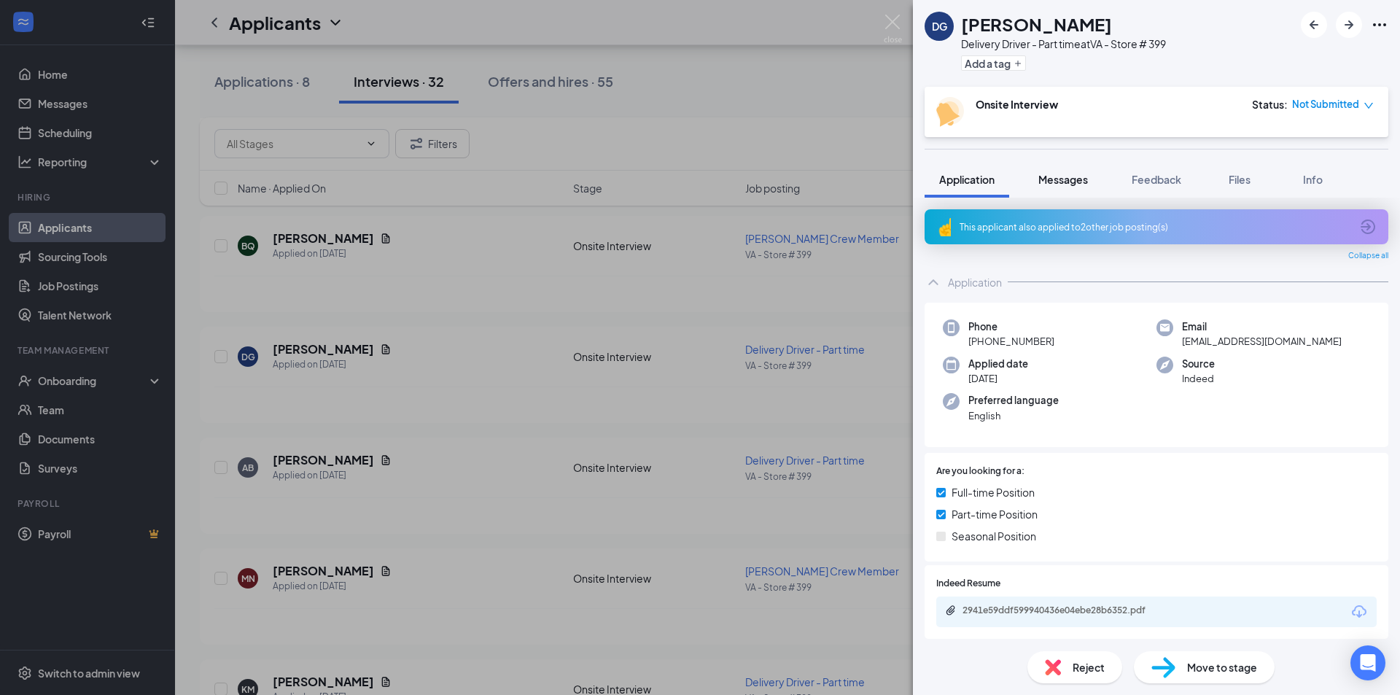
click at [1072, 172] on div "Messages" at bounding box center [1063, 179] width 50 height 15
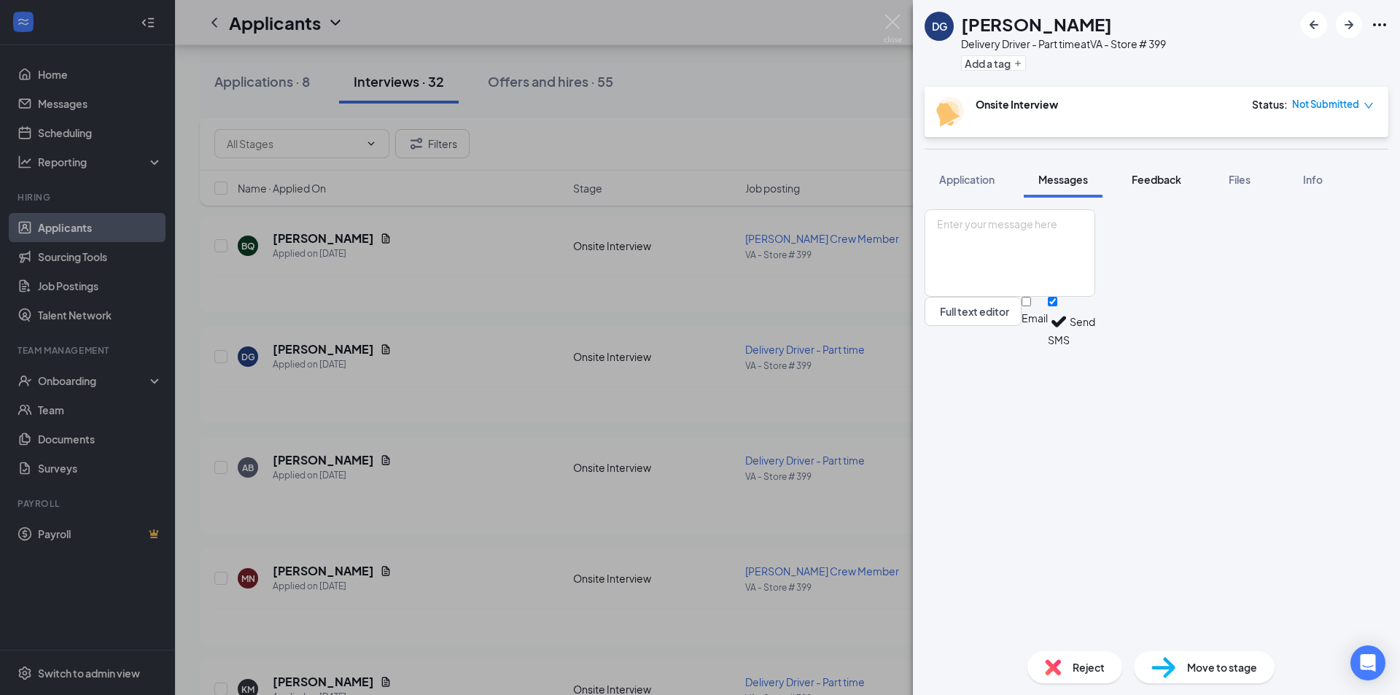
click at [1158, 176] on span "Feedback" at bounding box center [1156, 179] width 50 height 13
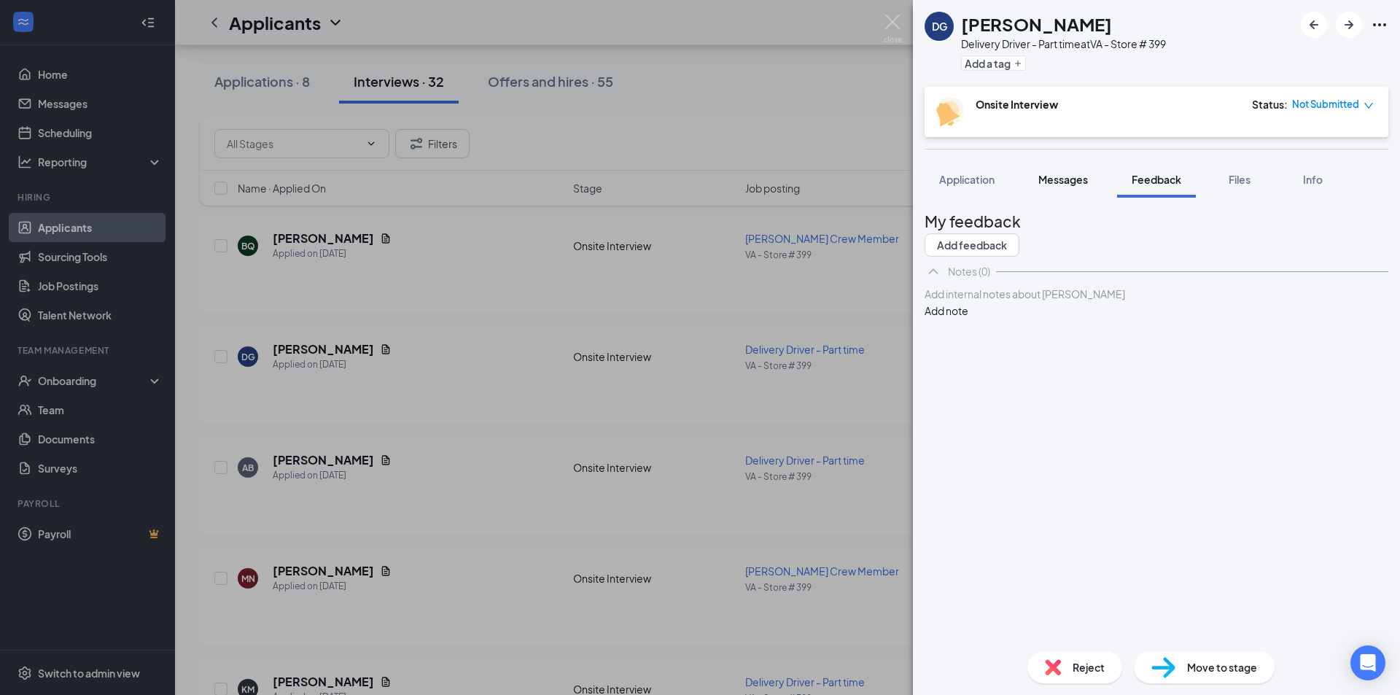
click at [1062, 175] on span "Messages" at bounding box center [1063, 179] width 50 height 13
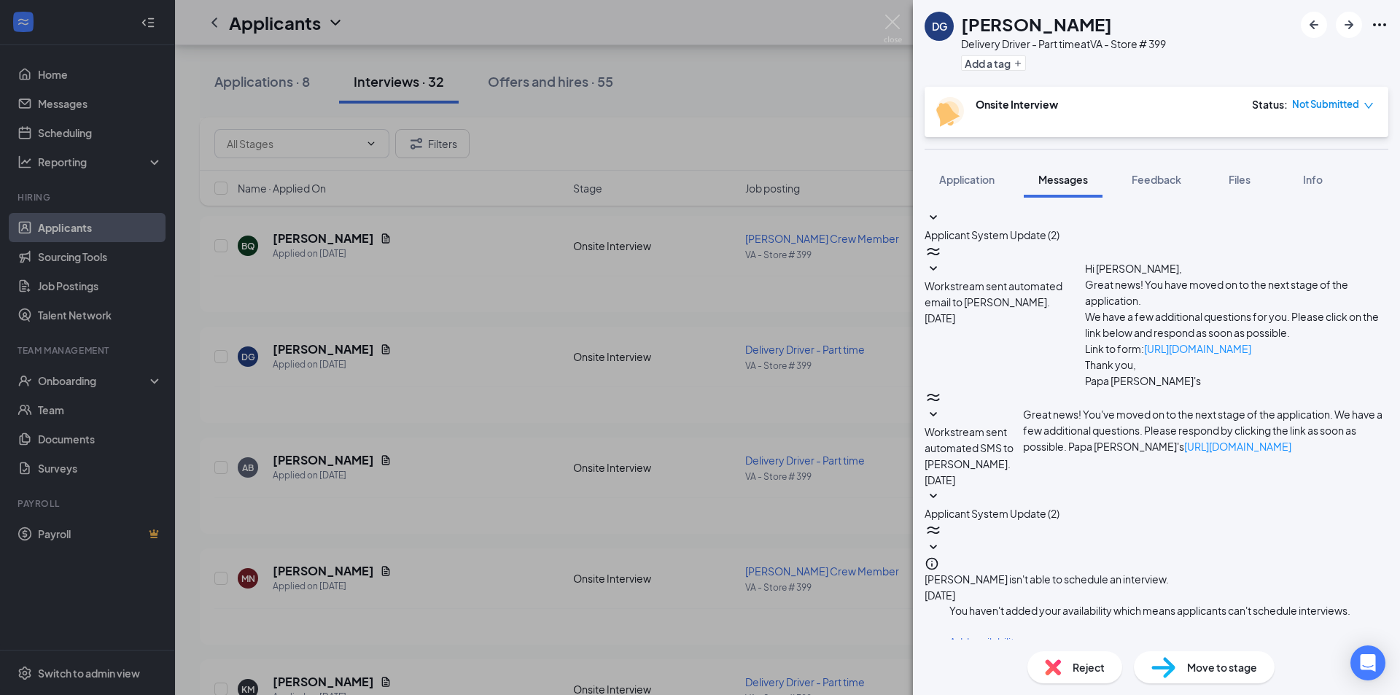
scroll to position [225, 0]
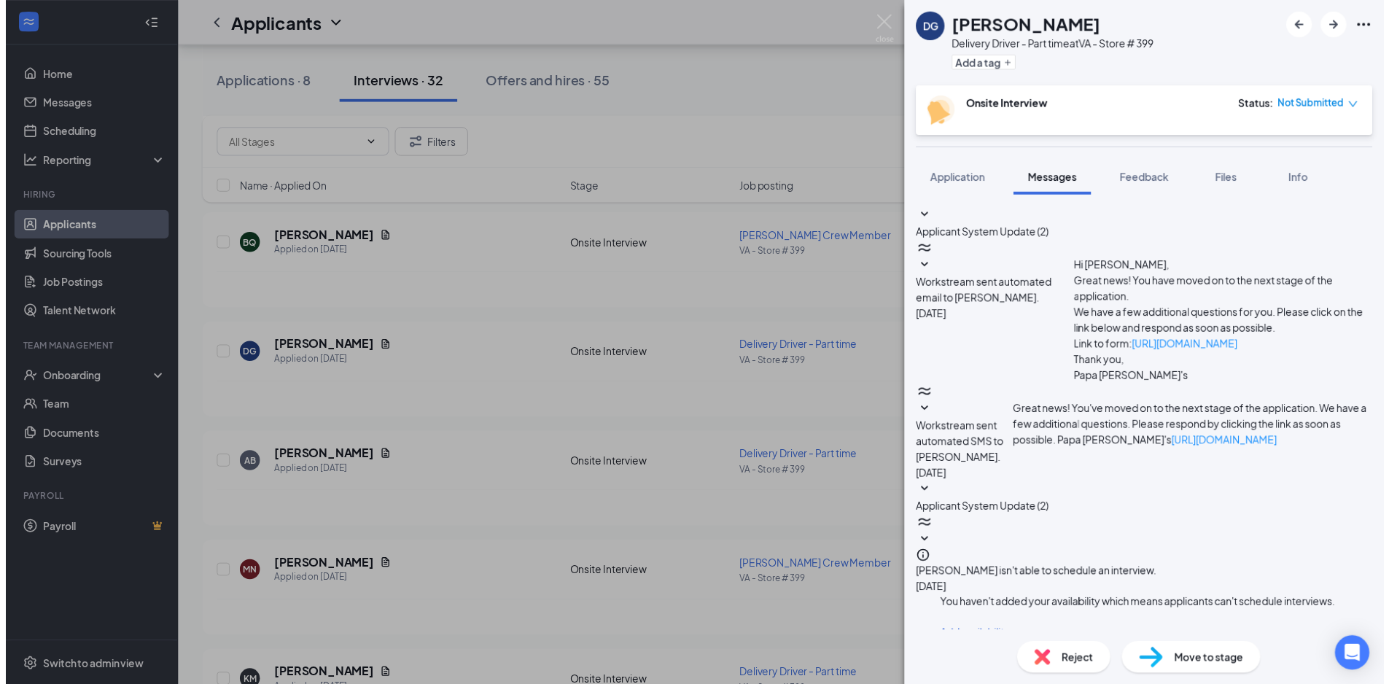
scroll to position [330, 0]
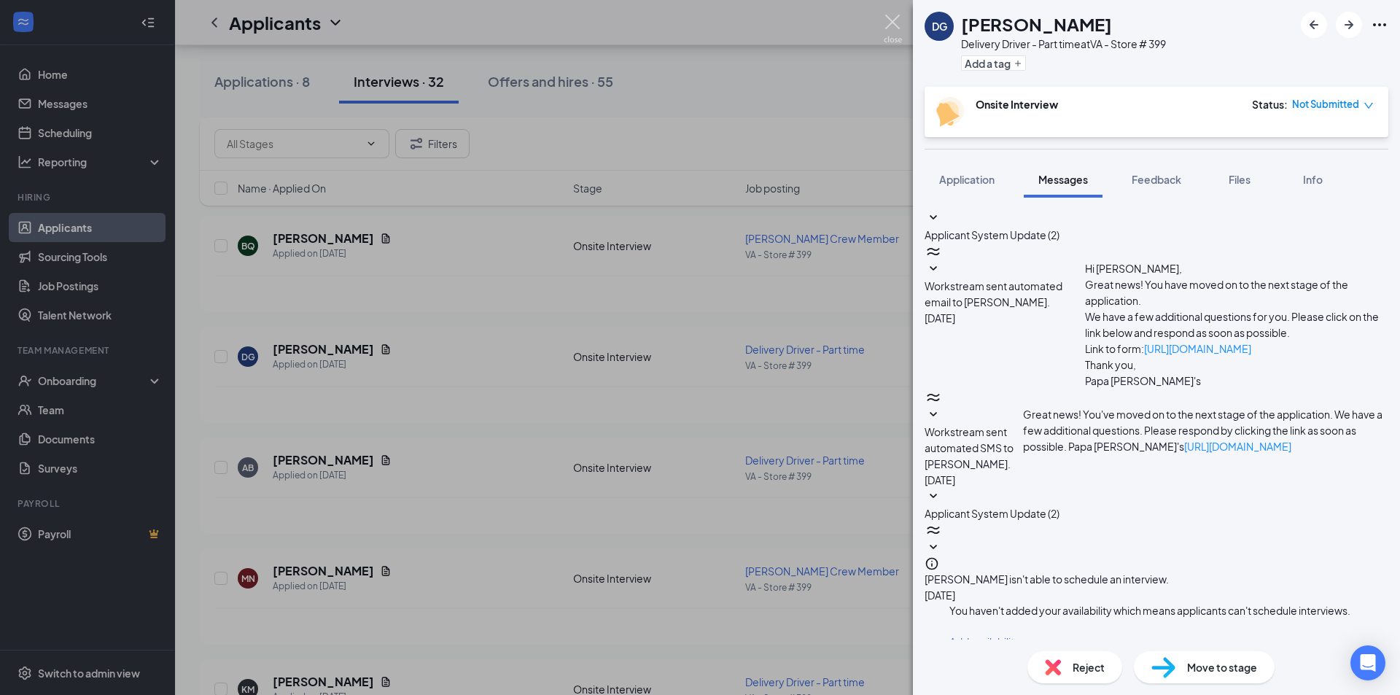
click at [893, 23] on img at bounding box center [893, 29] width 18 height 28
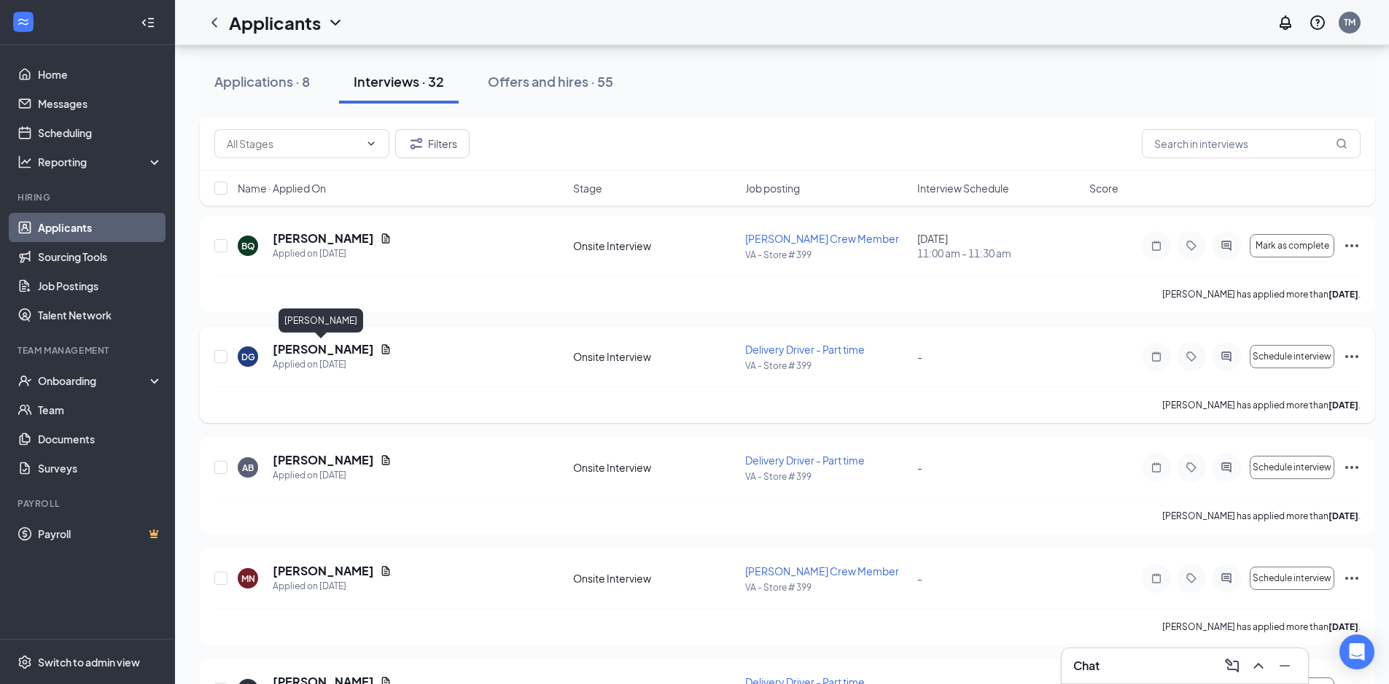
click at [352, 349] on h5 "[PERSON_NAME]" at bounding box center [323, 349] width 101 height 16
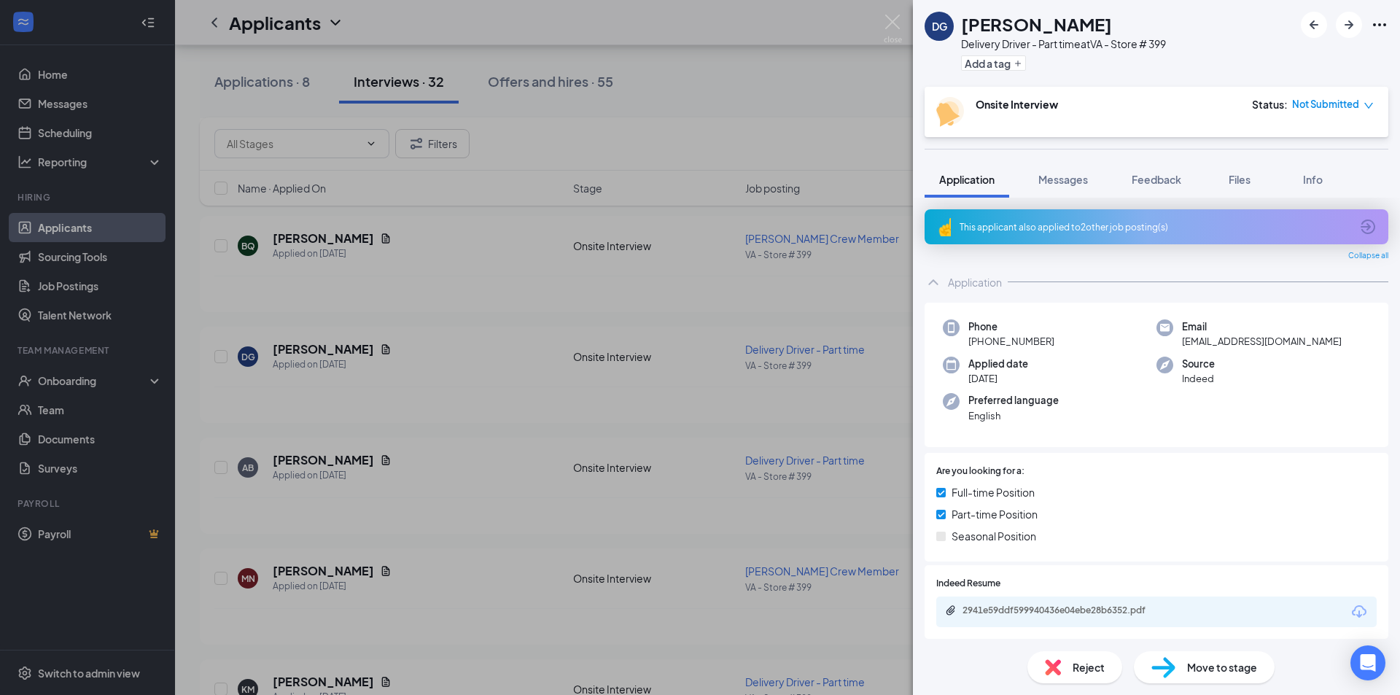
drag, startPoint x: 1107, startPoint y: 23, endPoint x: 962, endPoint y: 19, distance: 144.4
click at [962, 19] on div "[PERSON_NAME]" at bounding box center [1063, 24] width 205 height 25
drag, startPoint x: 1027, startPoint y: 342, endPoint x: 980, endPoint y: 346, distance: 47.5
click at [980, 346] on div "Phone [PHONE_NUMBER]" at bounding box center [1050, 334] width 214 height 30
click at [640, 125] on div "DG Dakota [PERSON_NAME] Delivery Driver - Part time at VA - Store # 399 Add a t…" at bounding box center [700, 347] width 1400 height 695
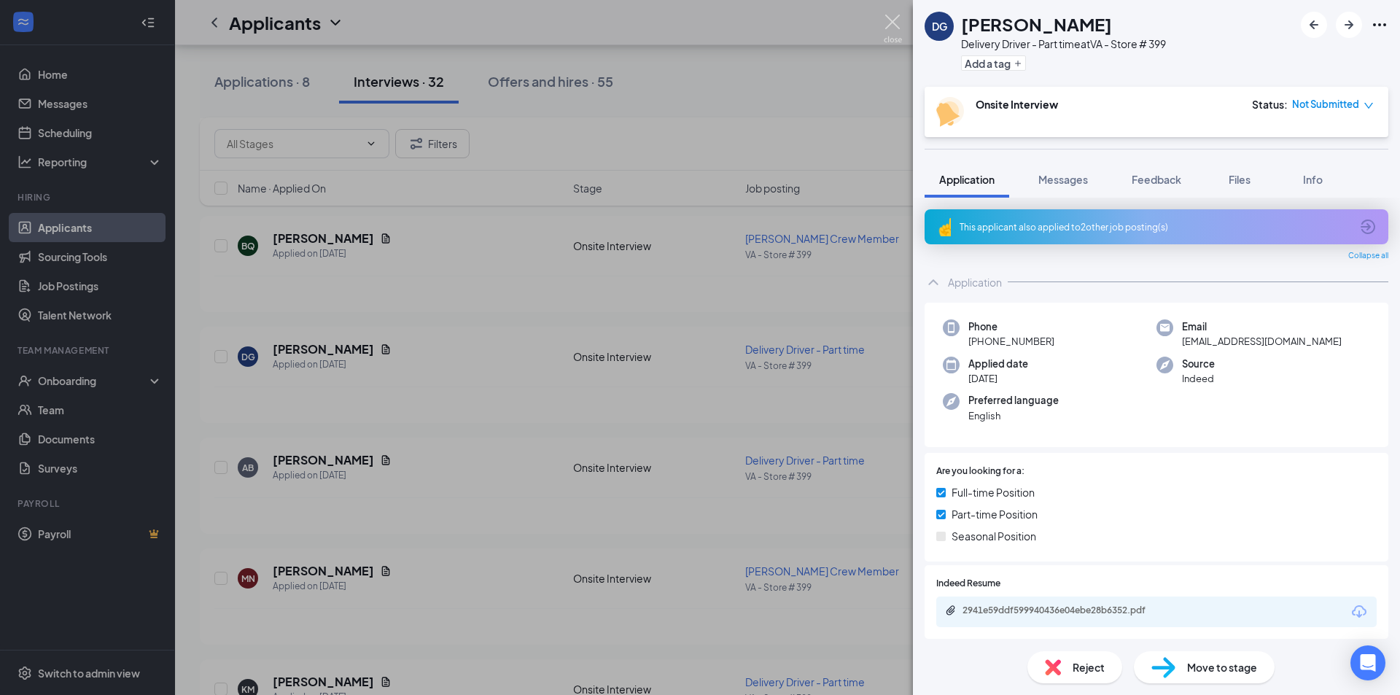
click at [894, 17] on div "Applicants TM" at bounding box center [787, 22] width 1225 height 45
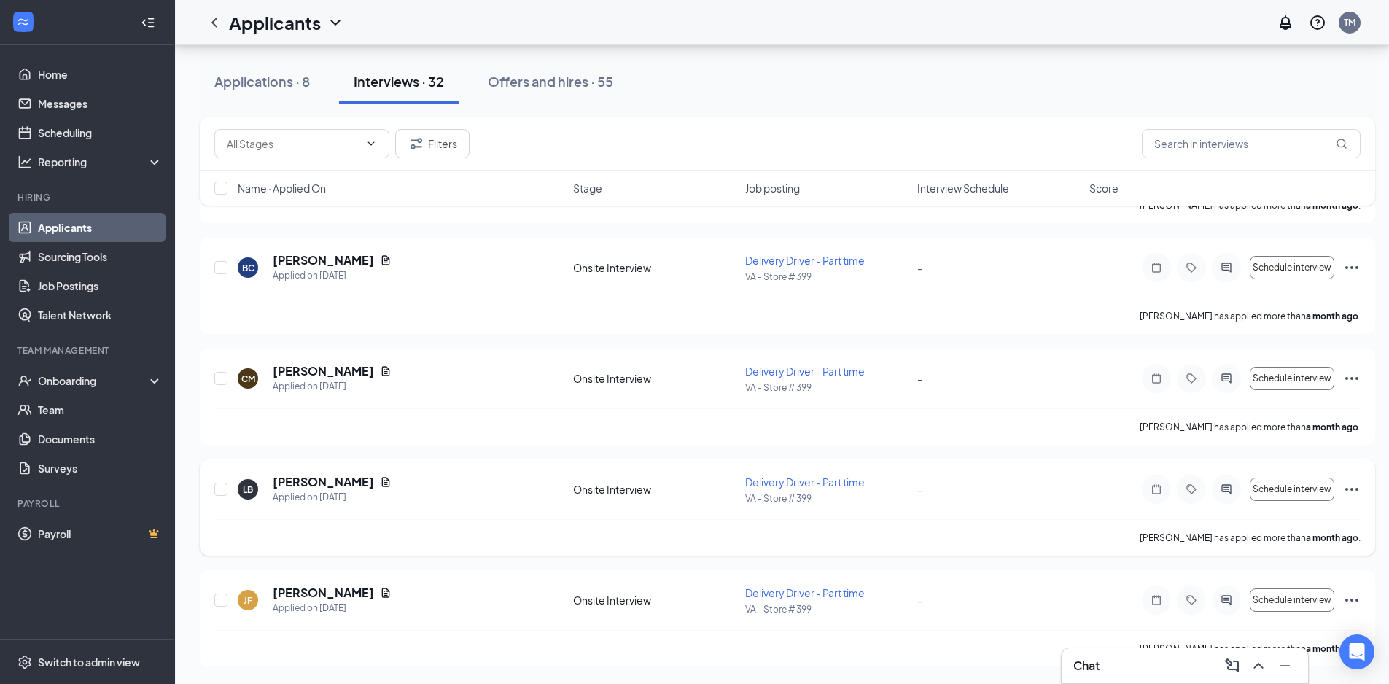
scroll to position [2926, 6]
drag, startPoint x: 589, startPoint y: 79, endPoint x: 596, endPoint y: 71, distance: 9.8
click at [588, 80] on div "Offers and hires · 55" at bounding box center [550, 81] width 125 height 18
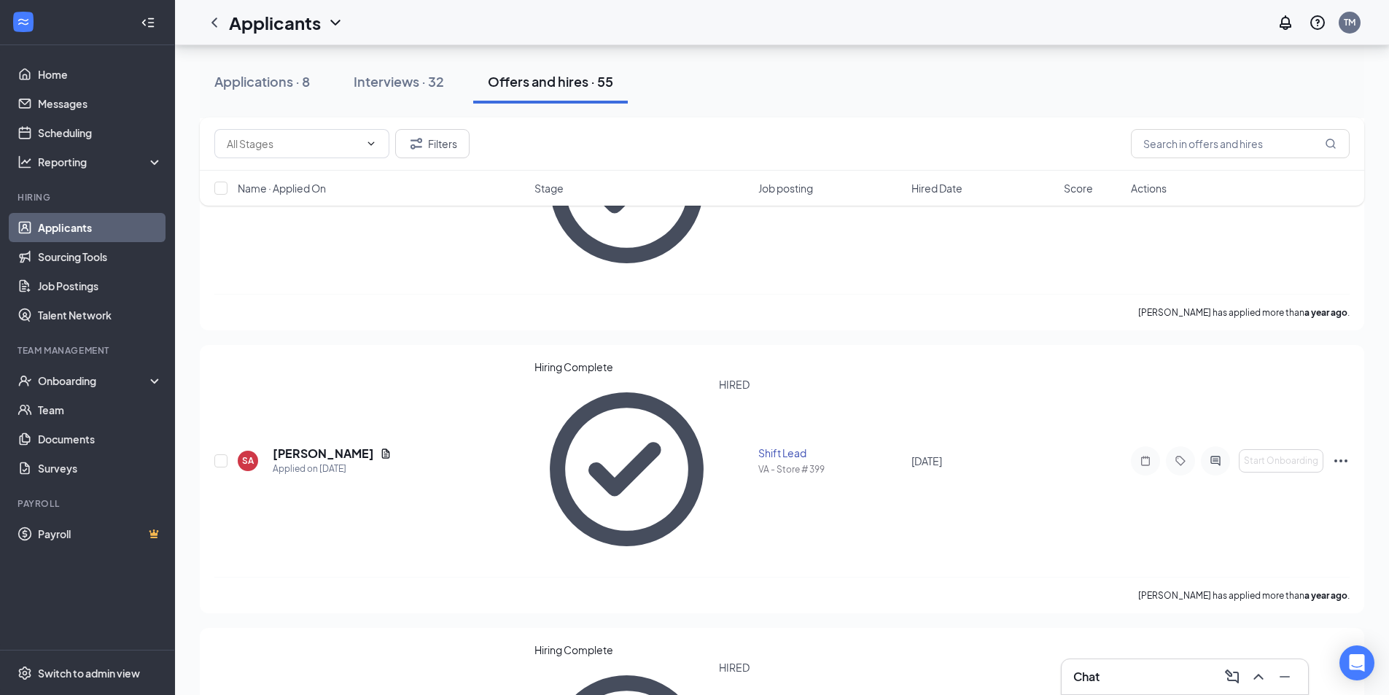
scroll to position [4373, 0]
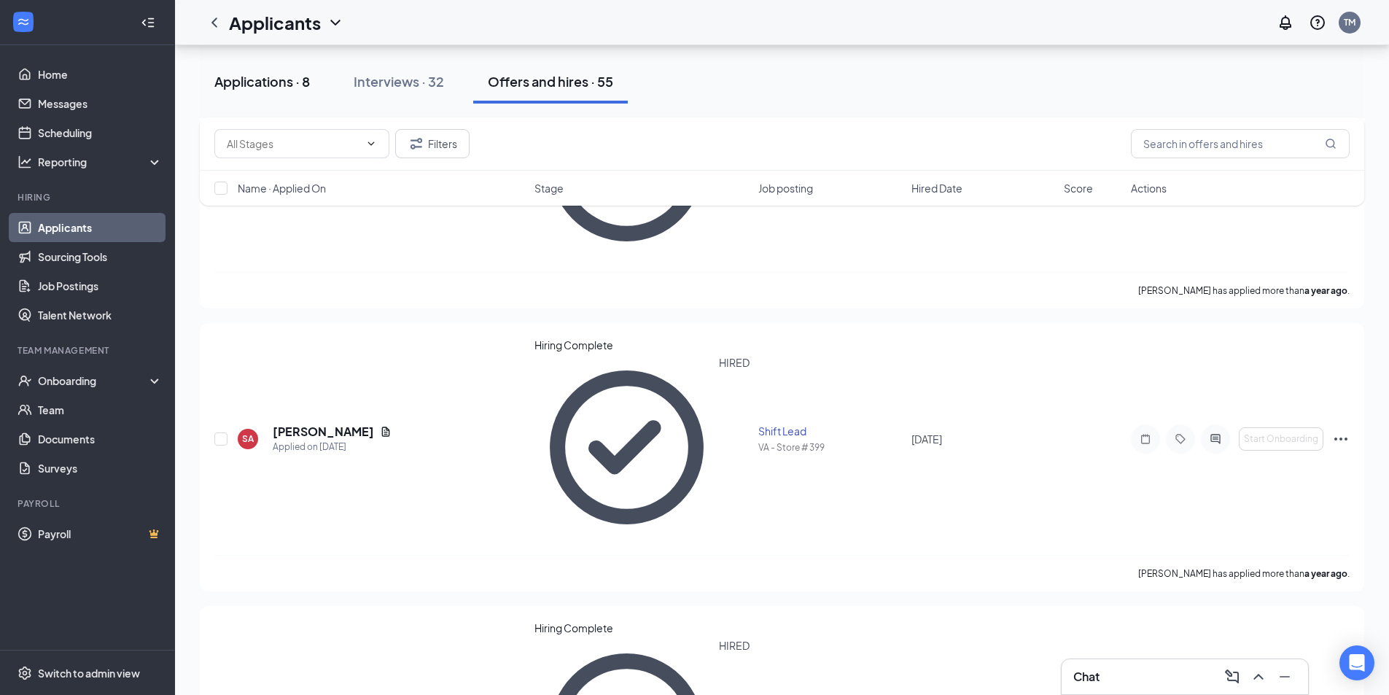
click at [281, 82] on div "Applications · 8" at bounding box center [262, 81] width 96 height 18
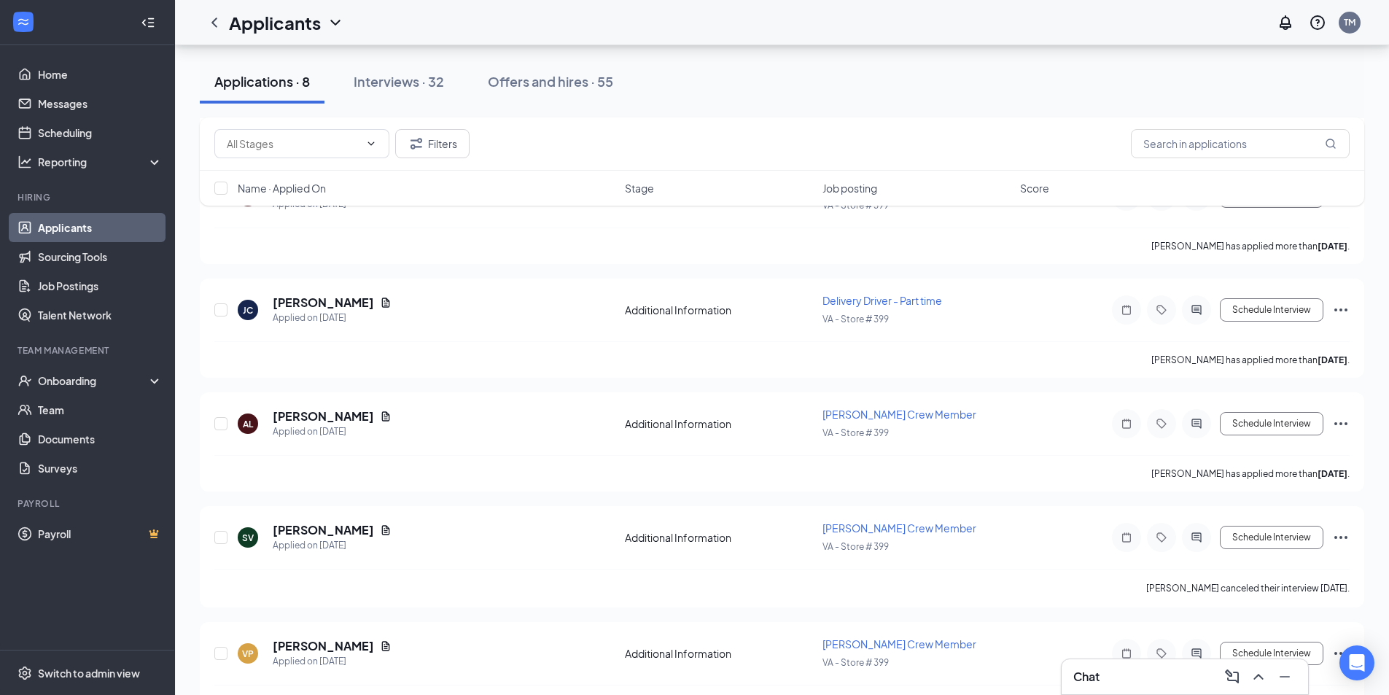
scroll to position [507, 0]
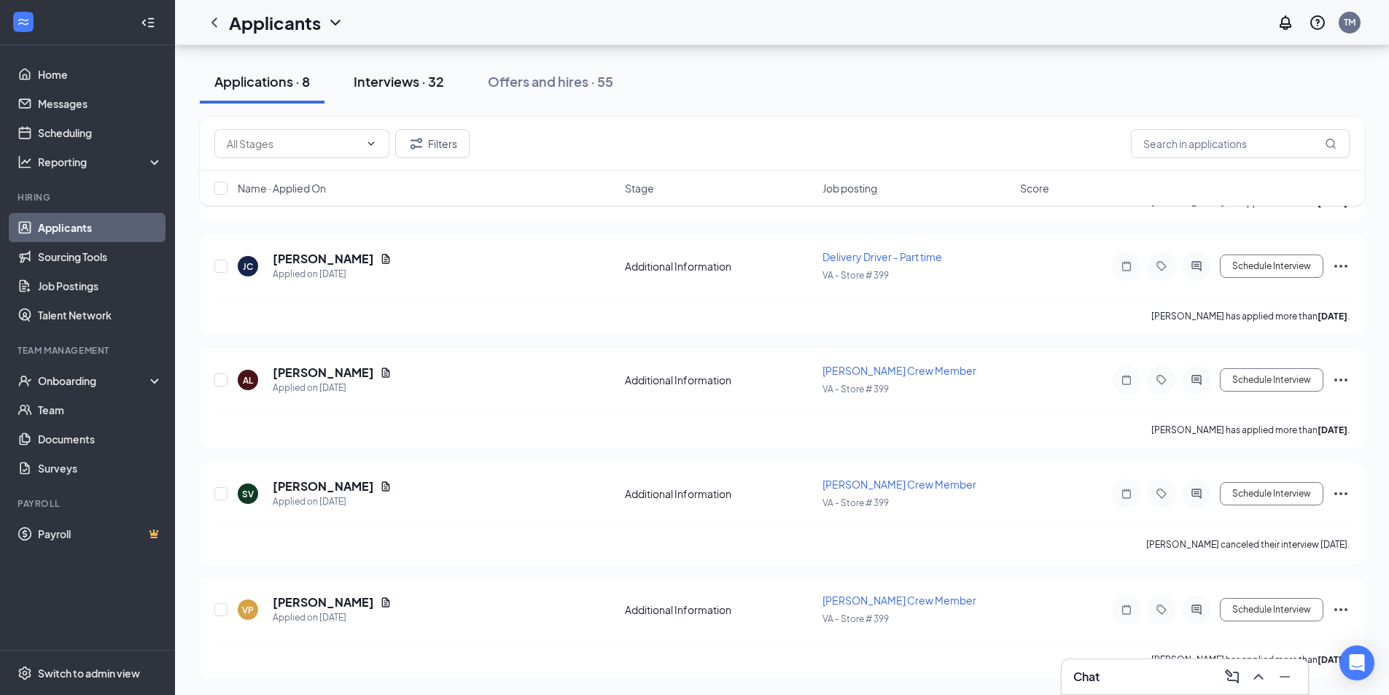
click at [416, 94] on button "Interviews · 32" at bounding box center [399, 82] width 120 height 44
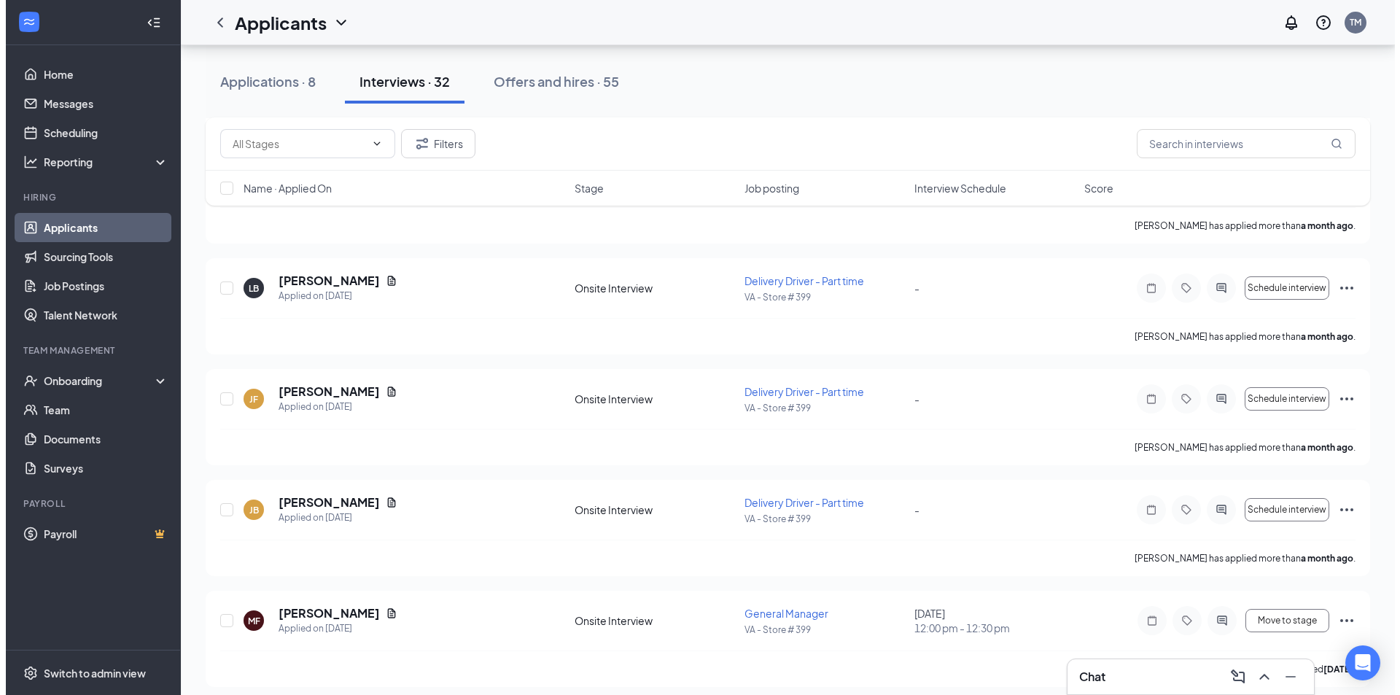
scroll to position [3136, 0]
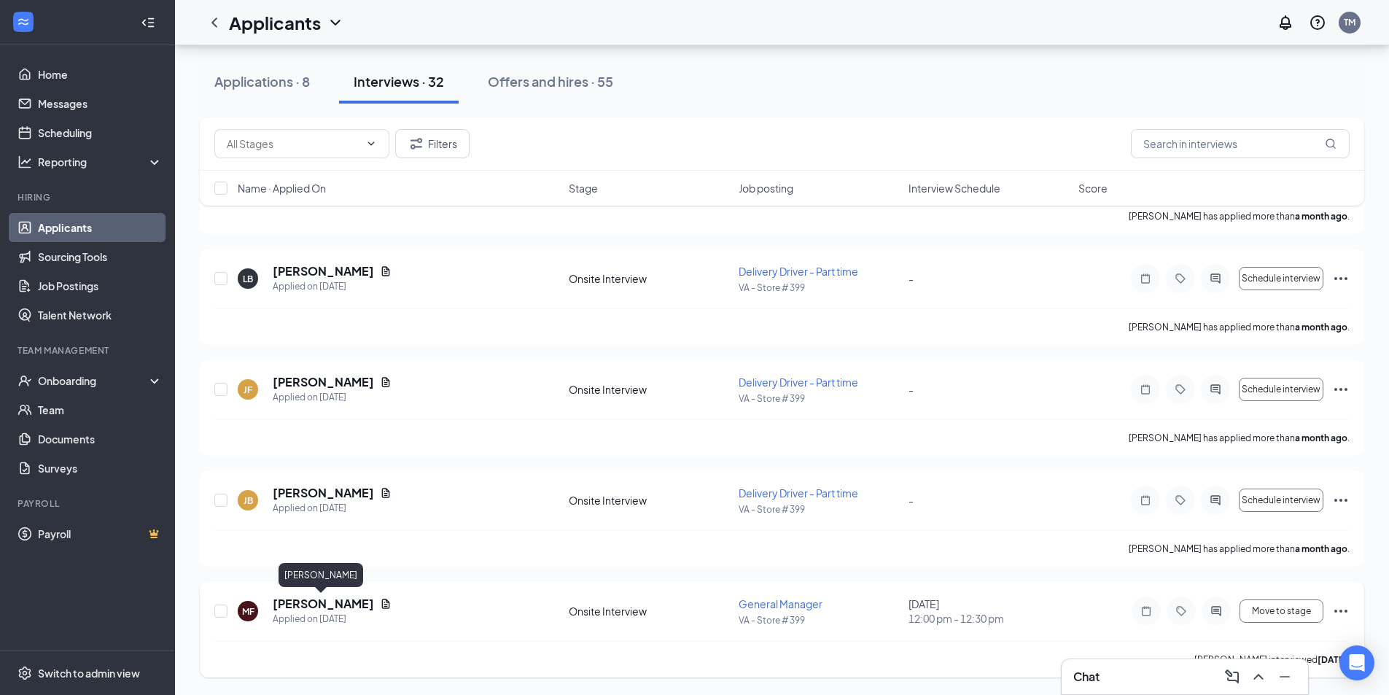
click at [305, 604] on h5 "[PERSON_NAME]" at bounding box center [323, 604] width 101 height 16
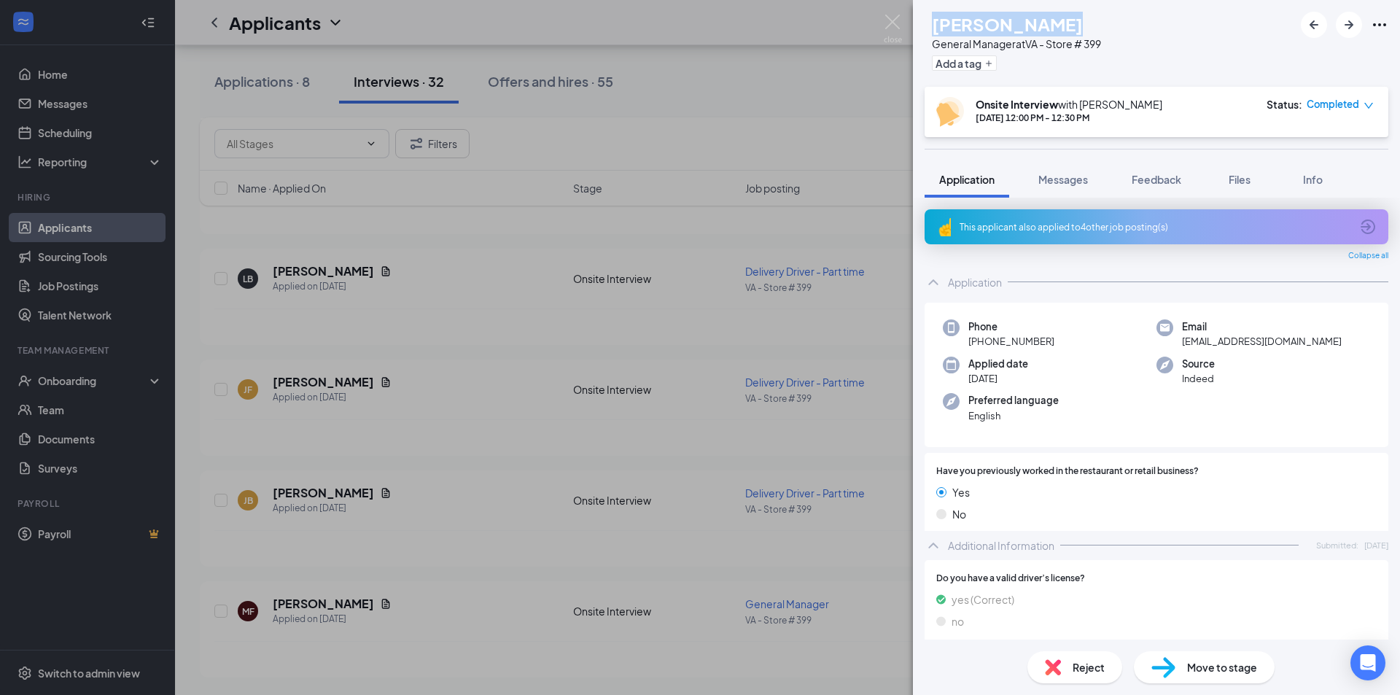
click at [966, 26] on div "[PERSON_NAME]" at bounding box center [1016, 24] width 169 height 25
copy h1 "[PERSON_NAME]"
drag, startPoint x: 1048, startPoint y: 340, endPoint x: 981, endPoint y: 338, distance: 66.4
click at [981, 338] on span "[PHONE_NUMBER]" at bounding box center [1011, 341] width 86 height 15
copy span "[PHONE_NUMBER]"
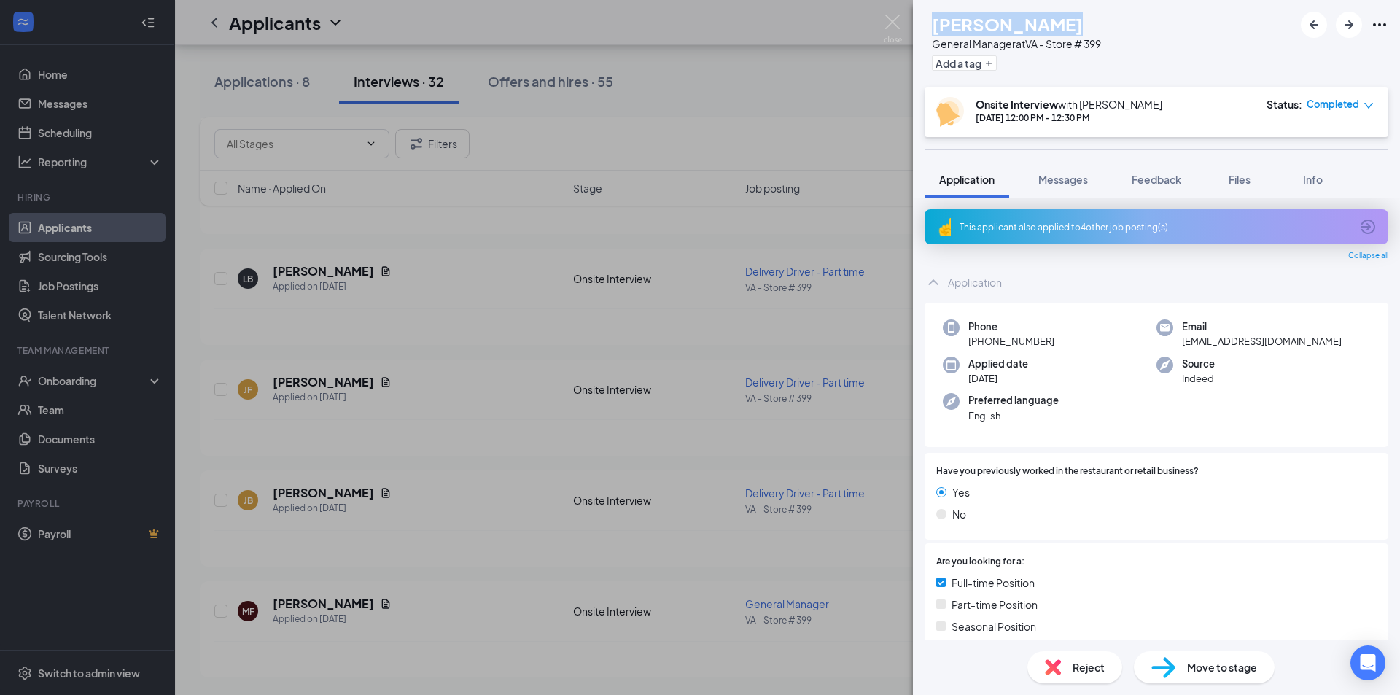
click at [315, 98] on div "[PERSON_NAME] [PERSON_NAME] General Manager at VA - Store # 399 Add a tag Onsit…" at bounding box center [700, 347] width 1400 height 695
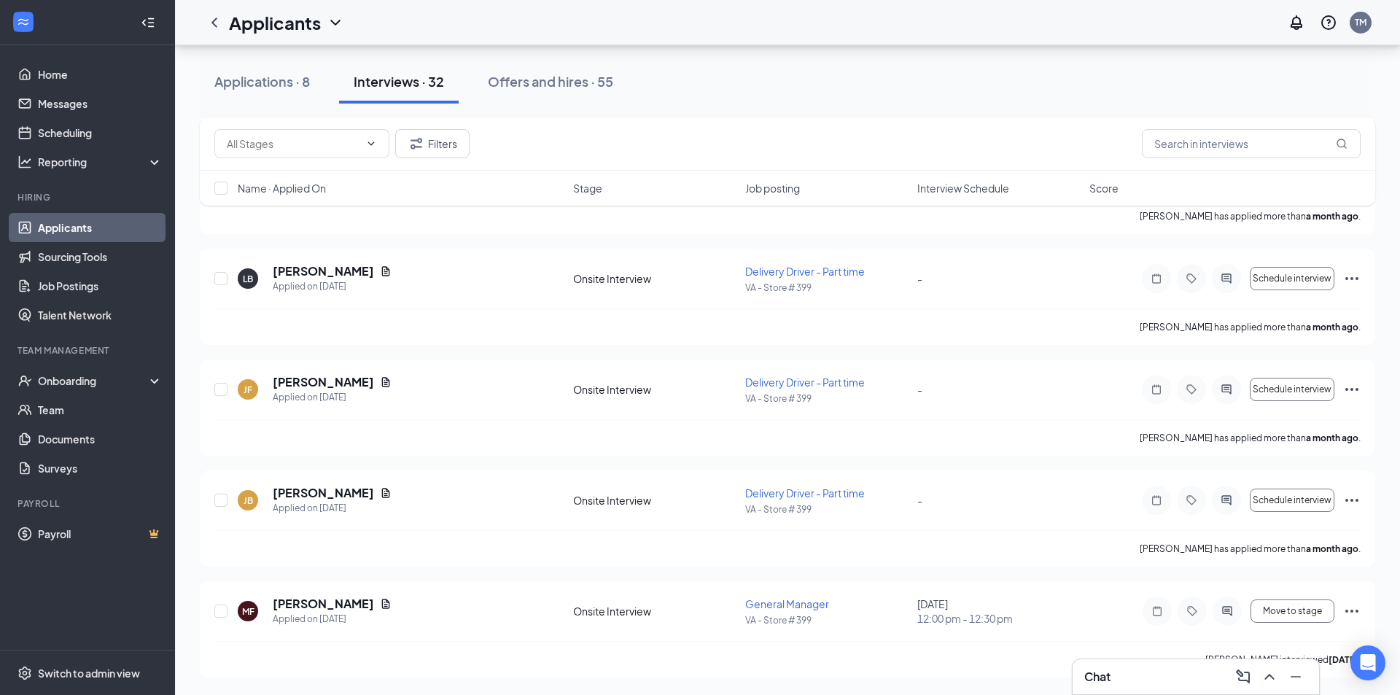
click at [890, 24] on div "Applicants TM" at bounding box center [787, 22] width 1225 height 45
click at [263, 79] on div "Applications · 8" at bounding box center [262, 81] width 96 height 18
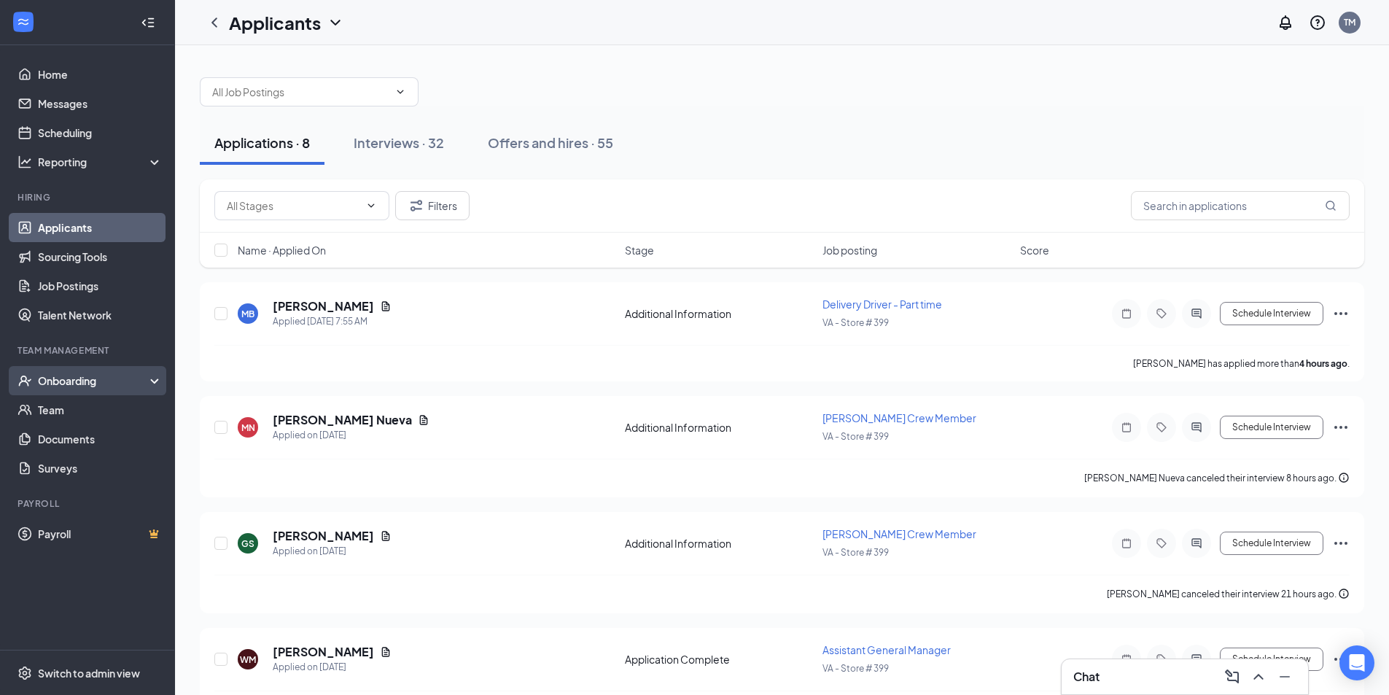
click at [90, 389] on div "Onboarding" at bounding box center [87, 380] width 175 height 29
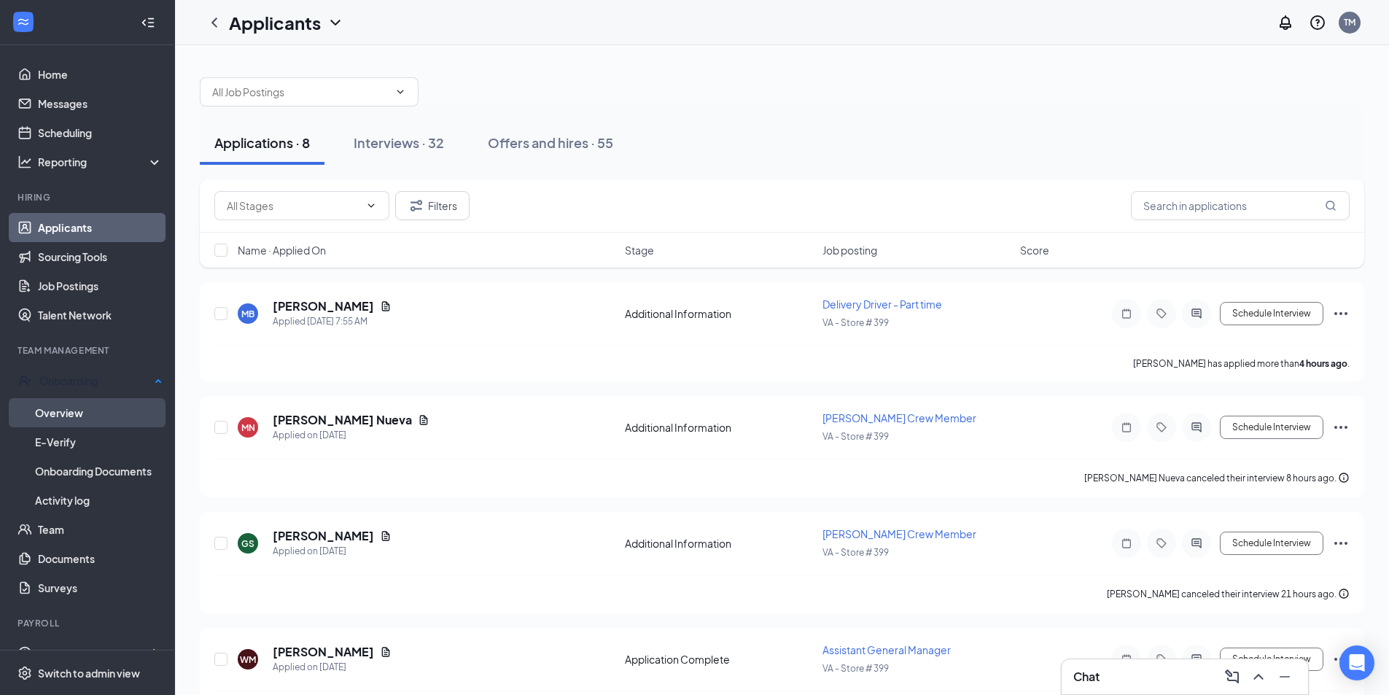
click at [90, 408] on link "Overview" at bounding box center [99, 412] width 128 height 29
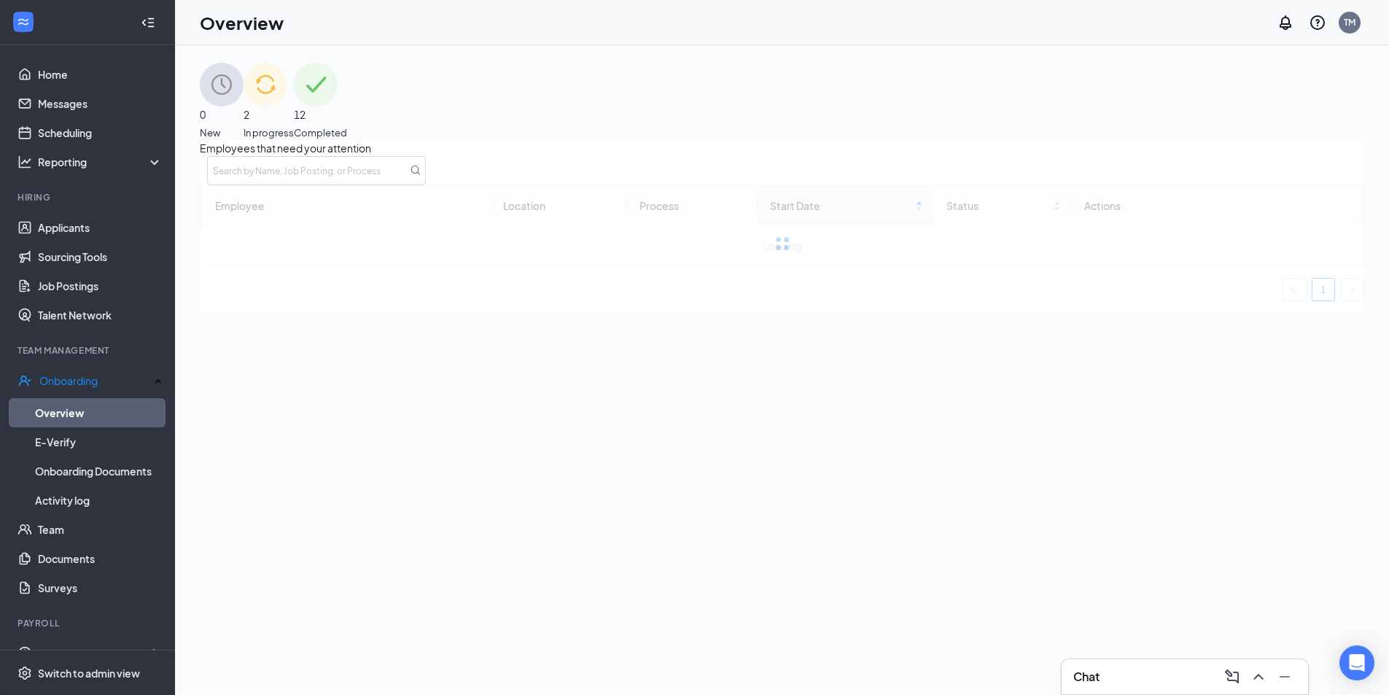
click at [294, 97] on div "2 In progress" at bounding box center [269, 101] width 50 height 77
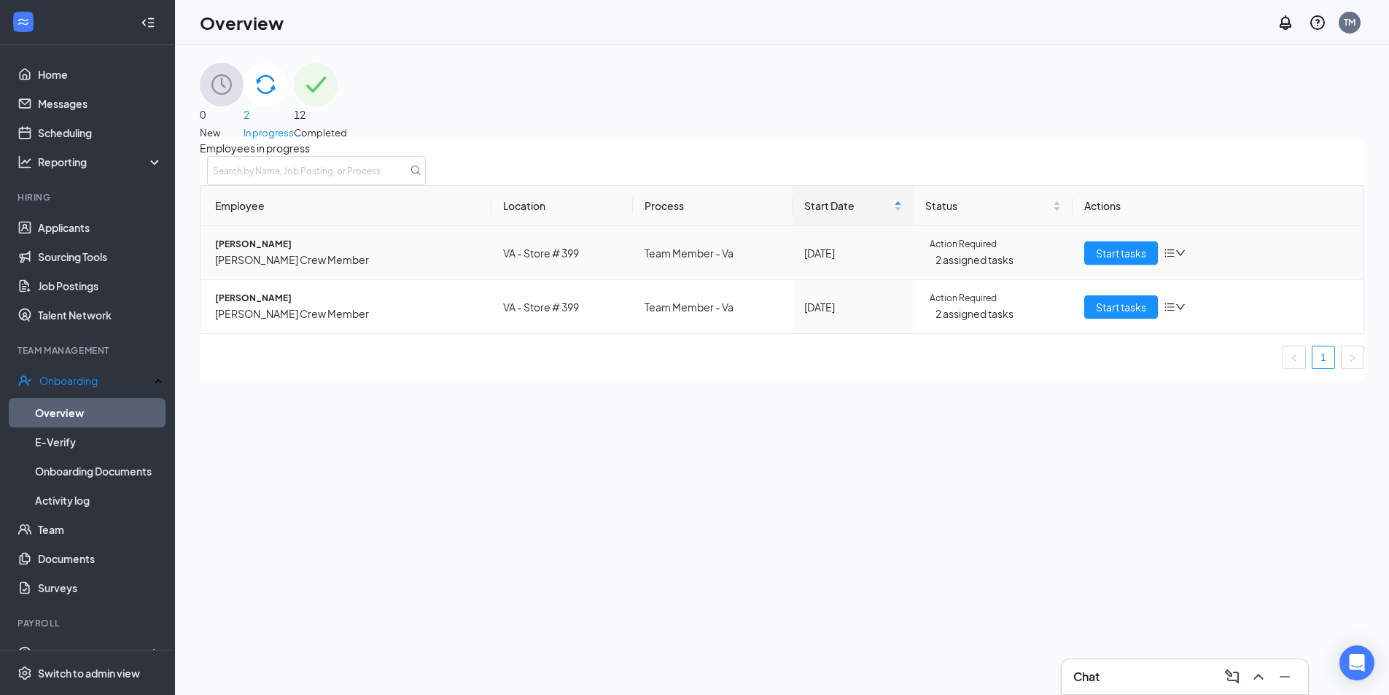
click at [334, 252] on span "[PERSON_NAME]" at bounding box center [347, 245] width 265 height 14
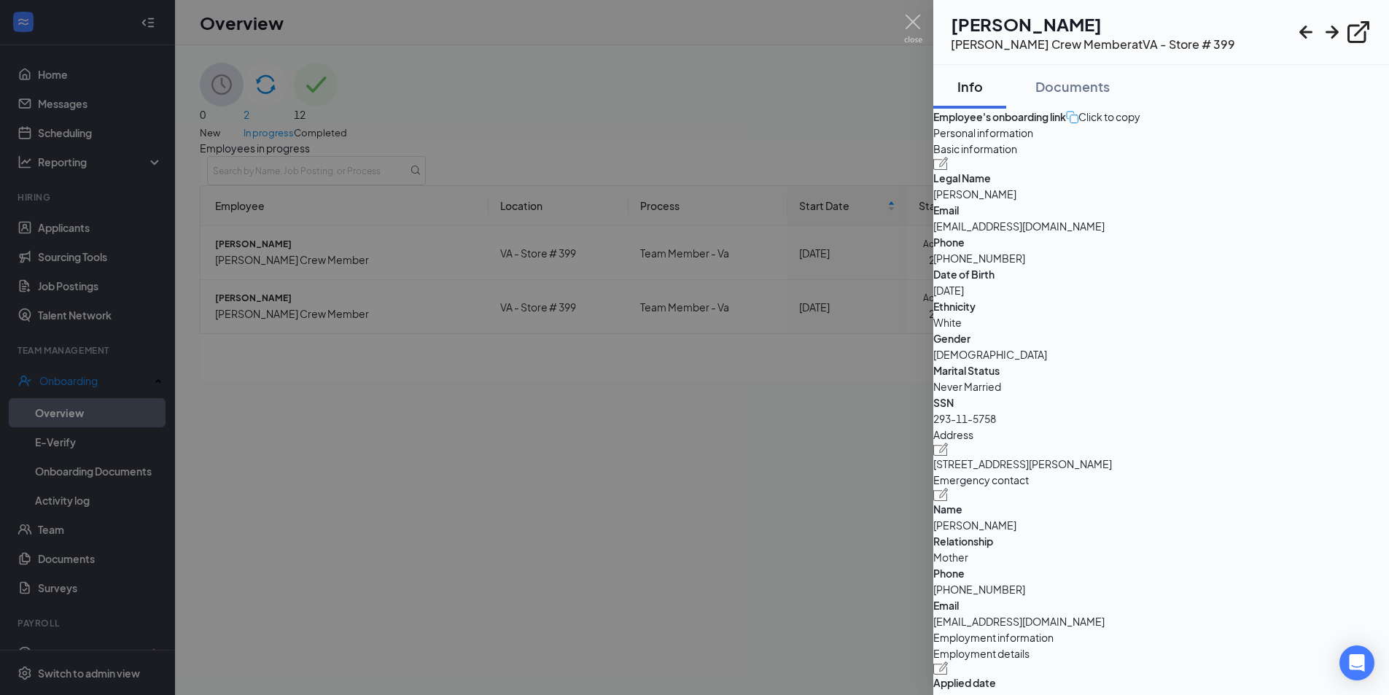
drag, startPoint x: 1229, startPoint y: 278, endPoint x: 1131, endPoint y: 281, distance: 98.5
click at [1131, 202] on div "Legal Name [PERSON_NAME]" at bounding box center [1161, 186] width 456 height 32
click at [1085, 218] on span "Email" at bounding box center [1161, 210] width 456 height 16
